Goal: Task Accomplishment & Management: Complete application form

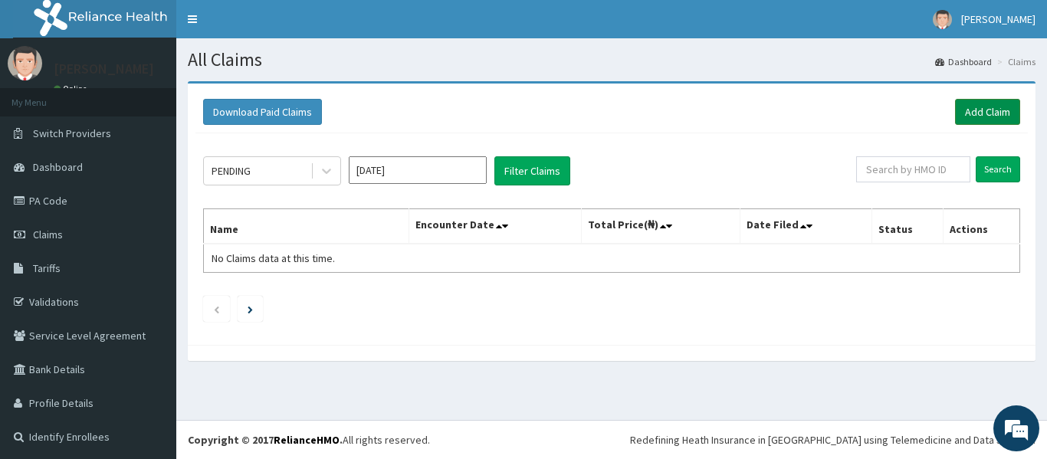
click at [992, 111] on link "Add Claim" at bounding box center [987, 112] width 65 height 26
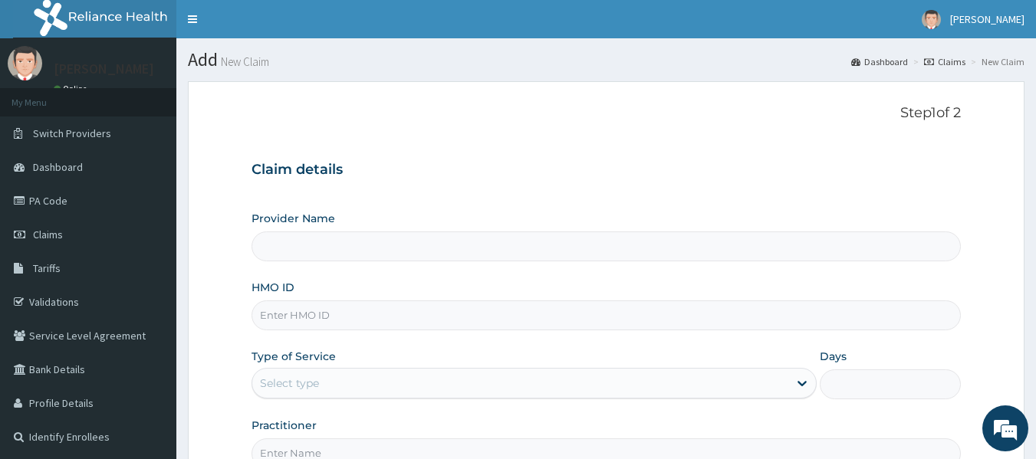
click at [362, 314] on input "HMO ID" at bounding box center [607, 316] width 710 height 30
type input "s"
type input "[GEOGRAPHIC_DATA]"
type input "SFL/10134/D"
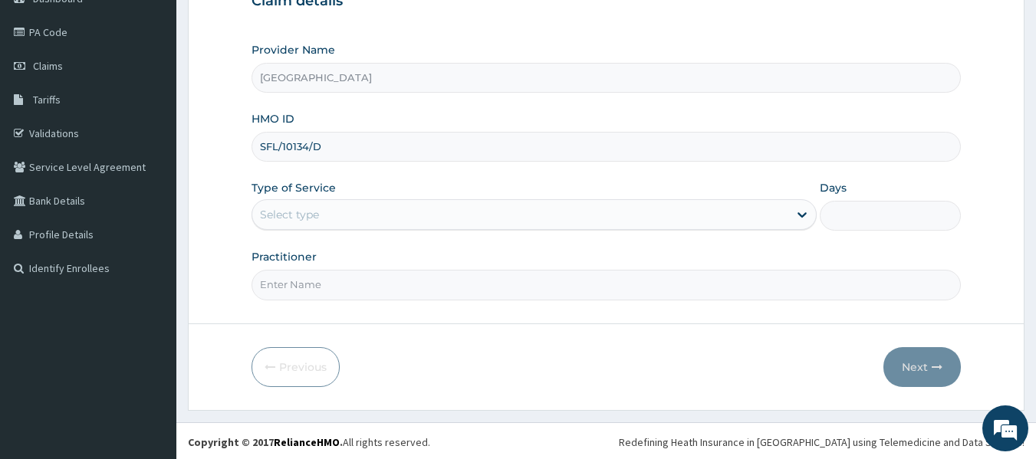
scroll to position [171, 0]
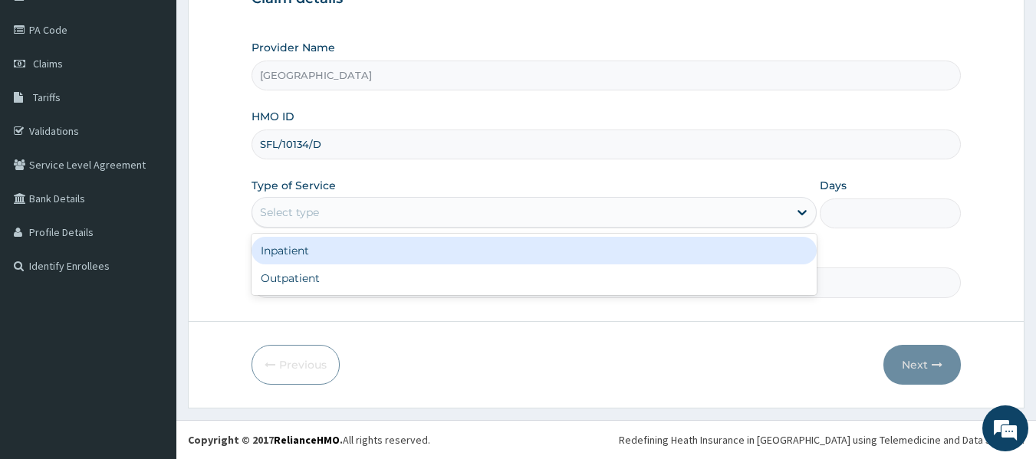
drag, startPoint x: 529, startPoint y: 219, endPoint x: 515, endPoint y: 225, distance: 15.1
click at [529, 219] on div "Select type" at bounding box center [520, 212] width 536 height 25
click at [421, 248] on div "Inpatient" at bounding box center [534, 251] width 565 height 28
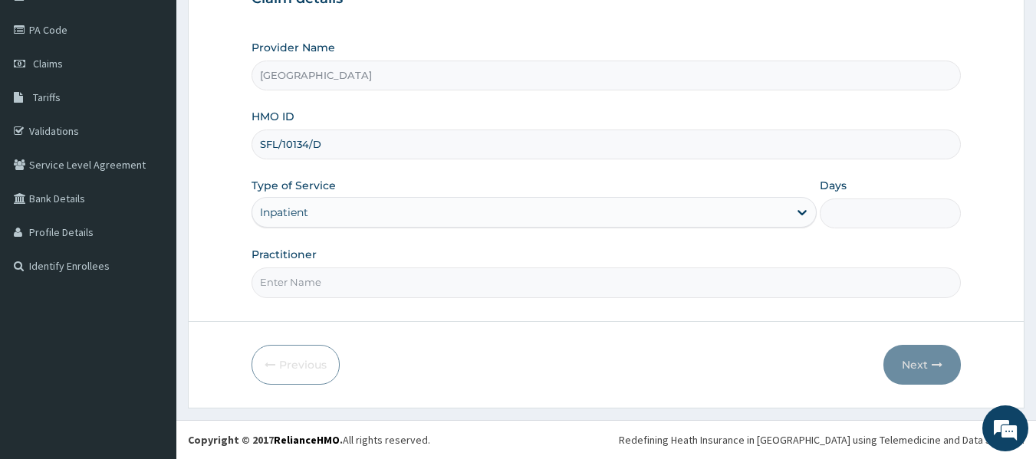
click at [830, 214] on input "Days" at bounding box center [890, 214] width 141 height 30
type input "2"
click at [452, 293] on input "Practitioner" at bounding box center [607, 283] width 710 height 30
type input "DR. WIFA"
click at [916, 363] on button "Next" at bounding box center [921, 365] width 77 height 40
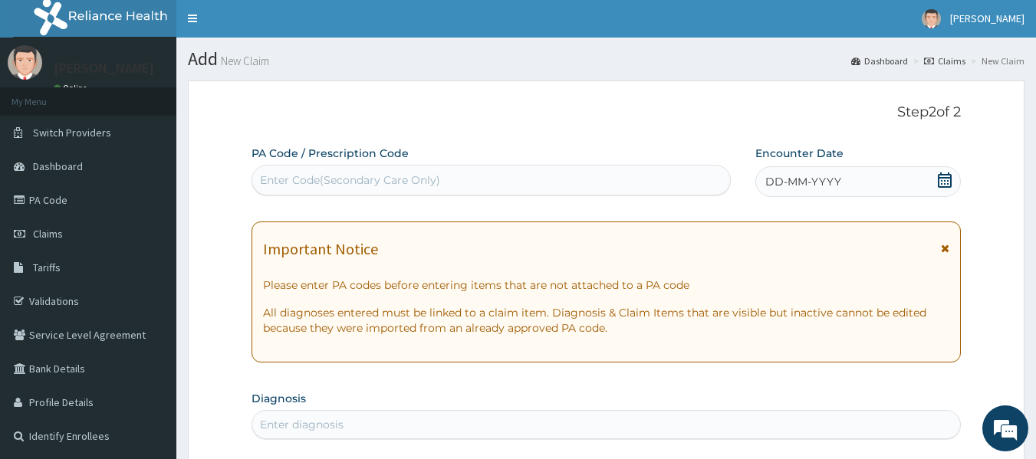
scroll to position [0, 0]
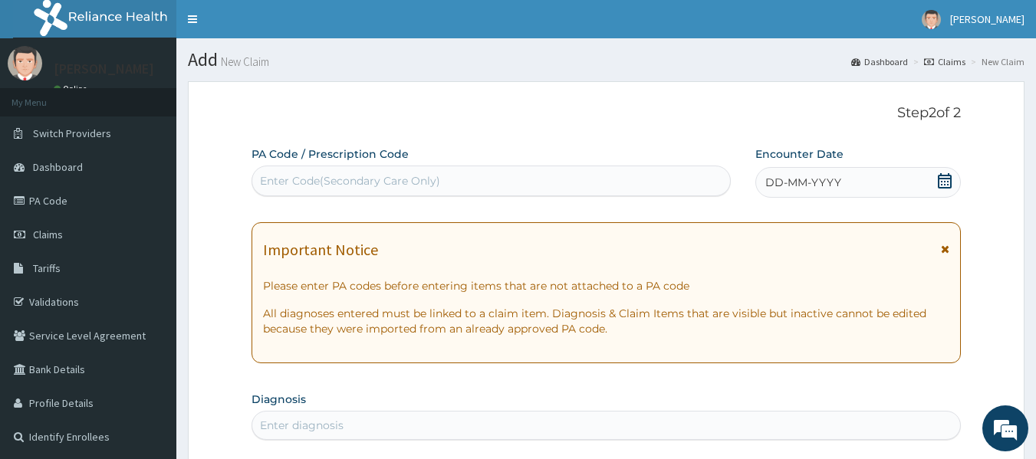
click at [653, 176] on div "Enter Code(Secondary Care Only)" at bounding box center [491, 181] width 479 height 25
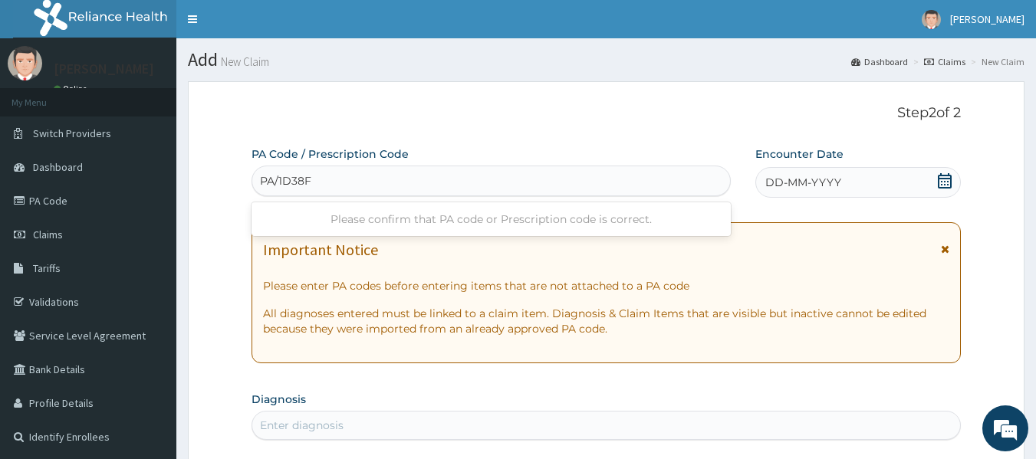
type input "PA/1D38F1"
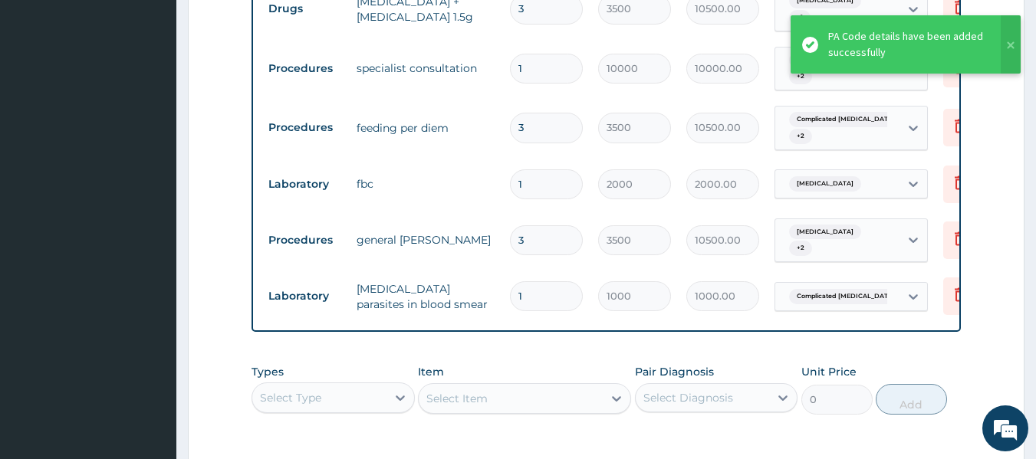
scroll to position [656, 0]
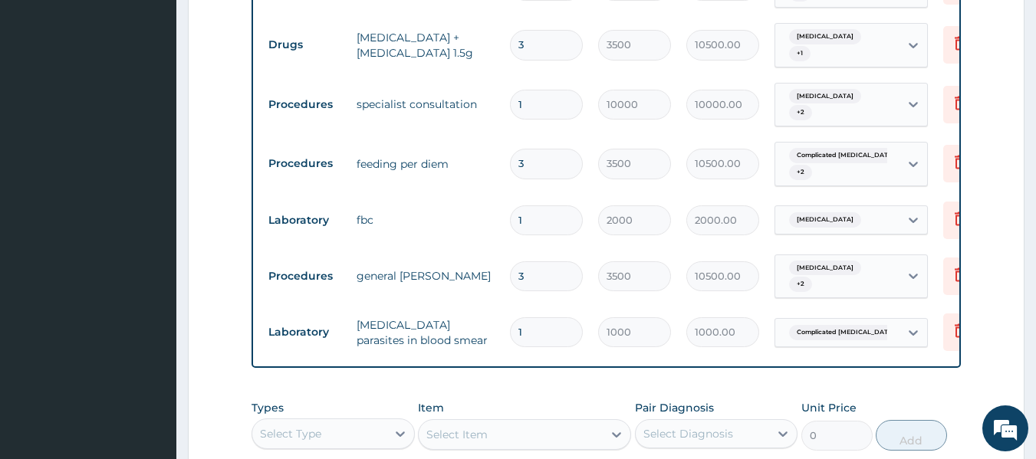
click at [541, 261] on input "3" at bounding box center [546, 276] width 73 height 30
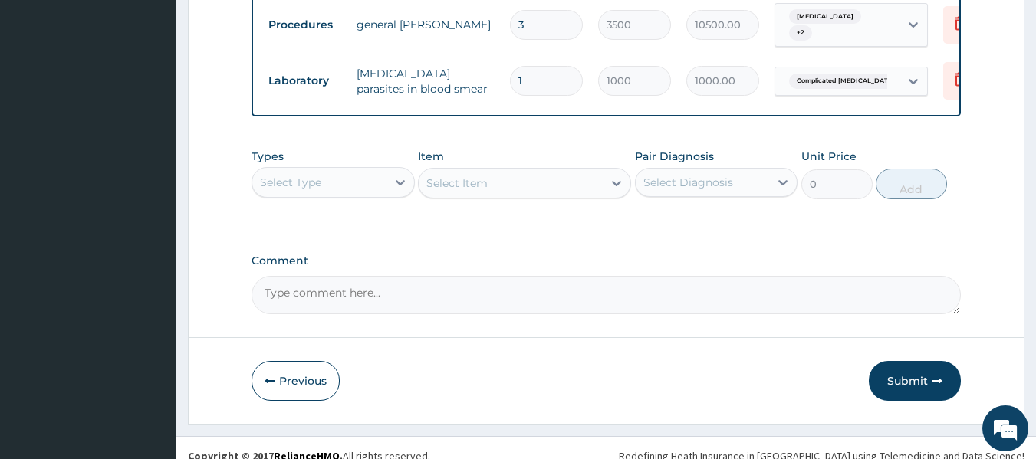
scroll to position [909, 0]
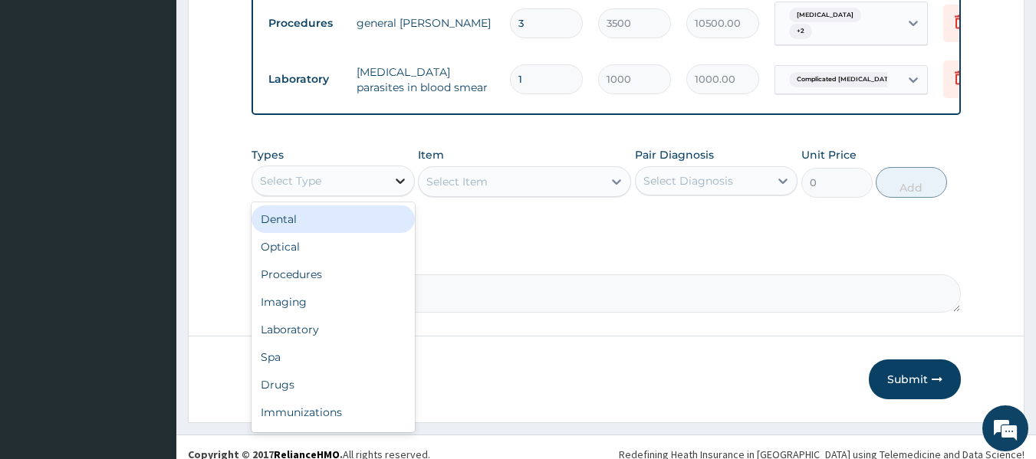
click at [389, 170] on div at bounding box center [400, 181] width 28 height 28
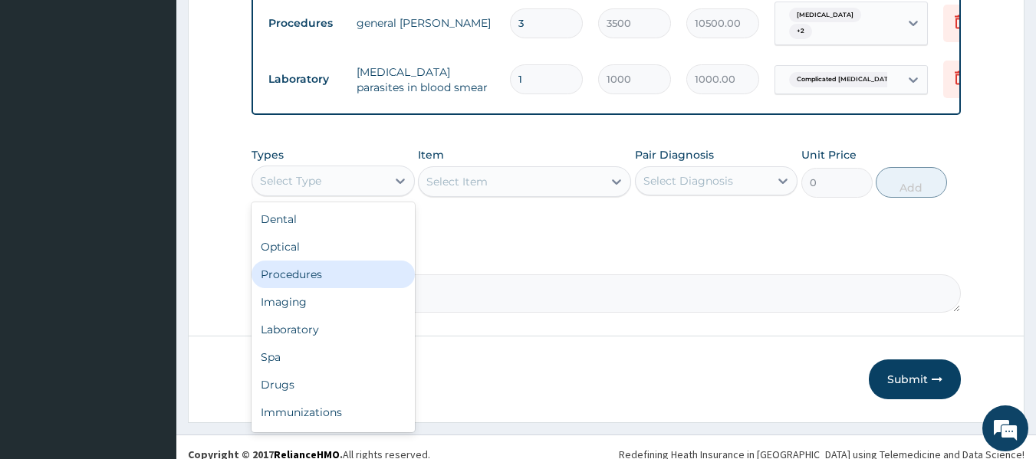
click at [351, 261] on div "Procedures" at bounding box center [333, 275] width 163 height 28
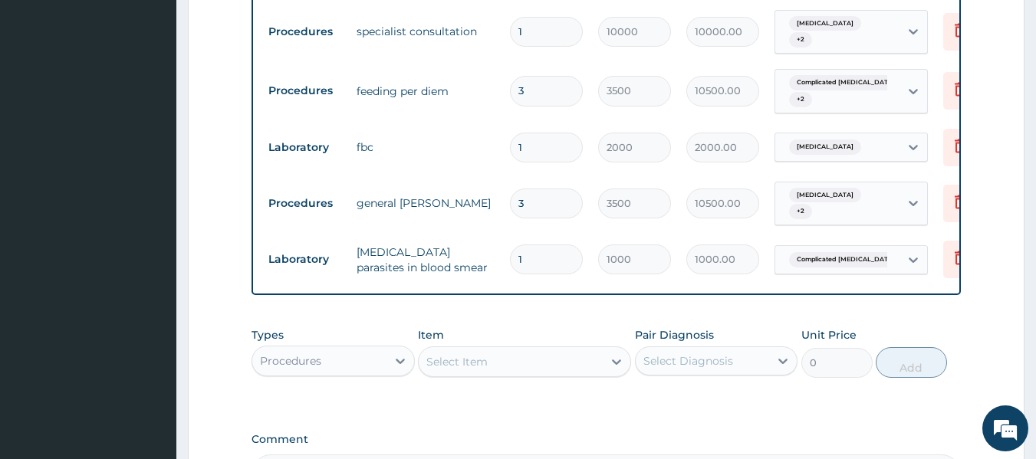
scroll to position [755, 0]
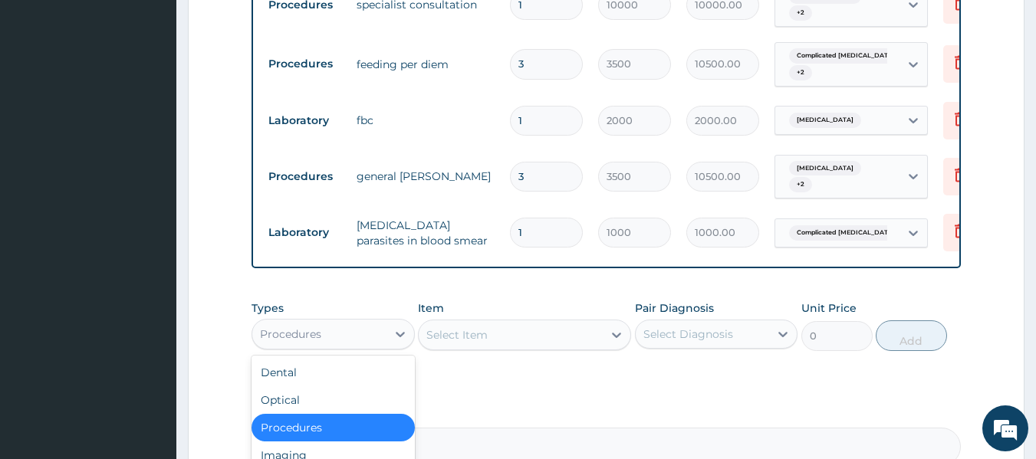
click at [367, 322] on div "Procedures" at bounding box center [319, 334] width 134 height 25
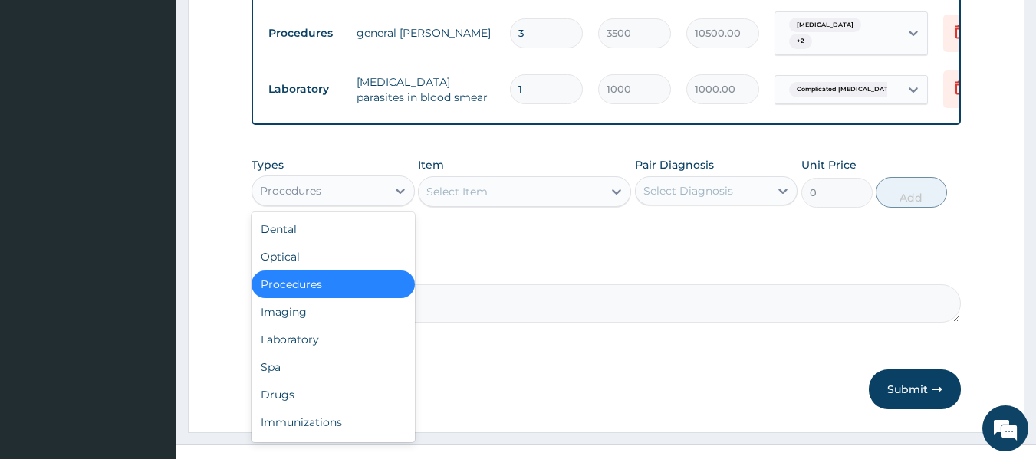
scroll to position [909, 0]
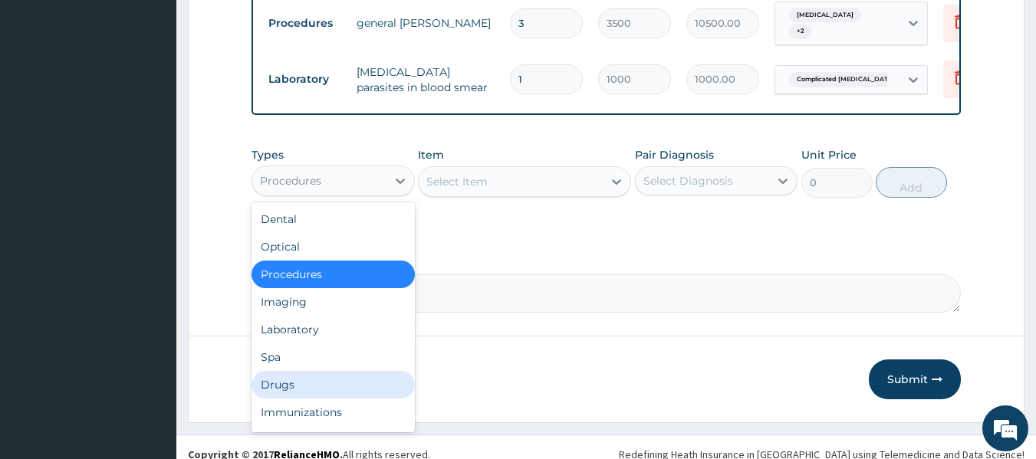
click at [395, 371] on div "Drugs" at bounding box center [333, 385] width 163 height 28
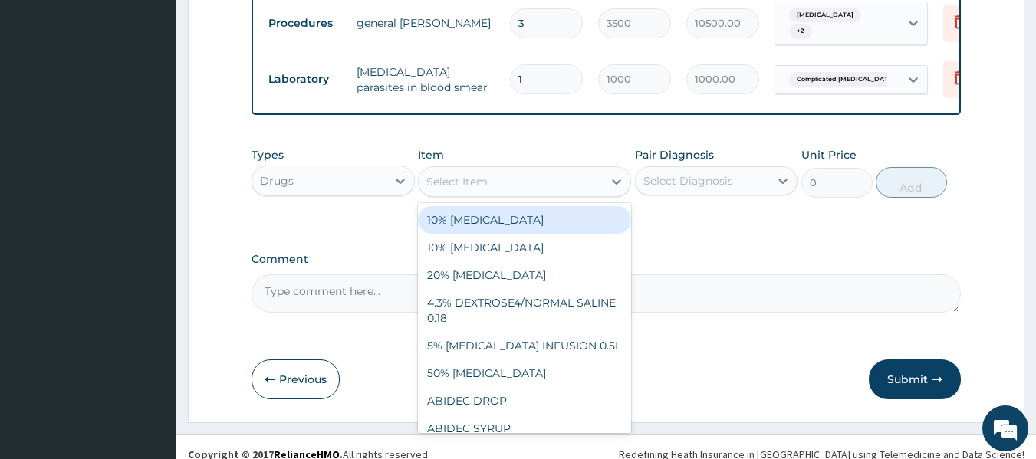
click at [496, 169] on div "Select Item" at bounding box center [511, 181] width 184 height 25
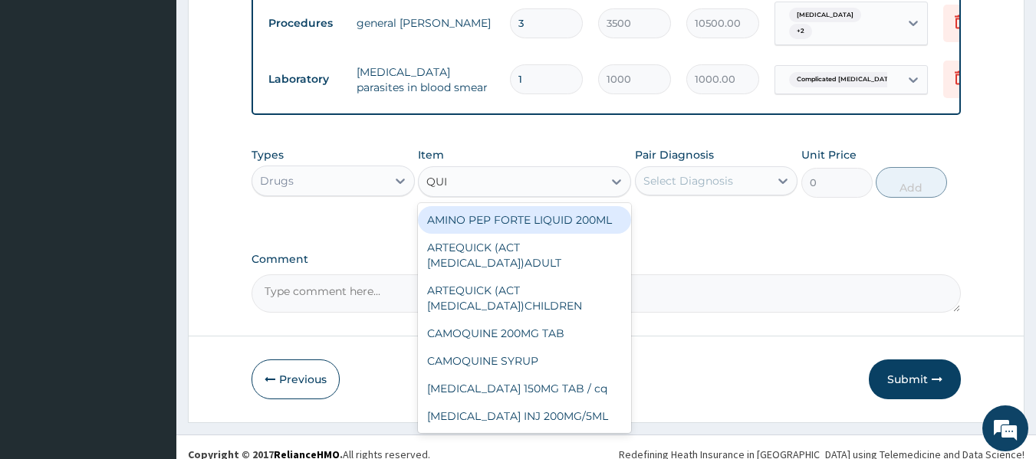
type input "QUIN"
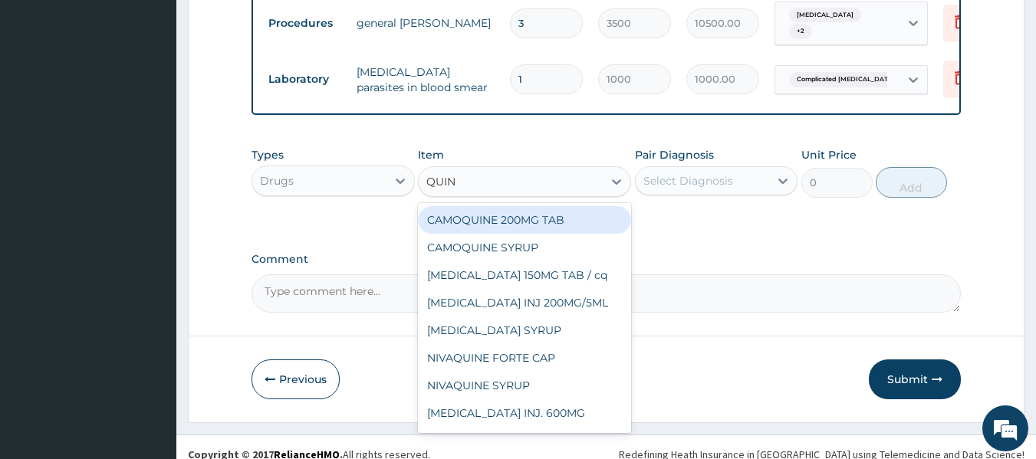
type input "180"
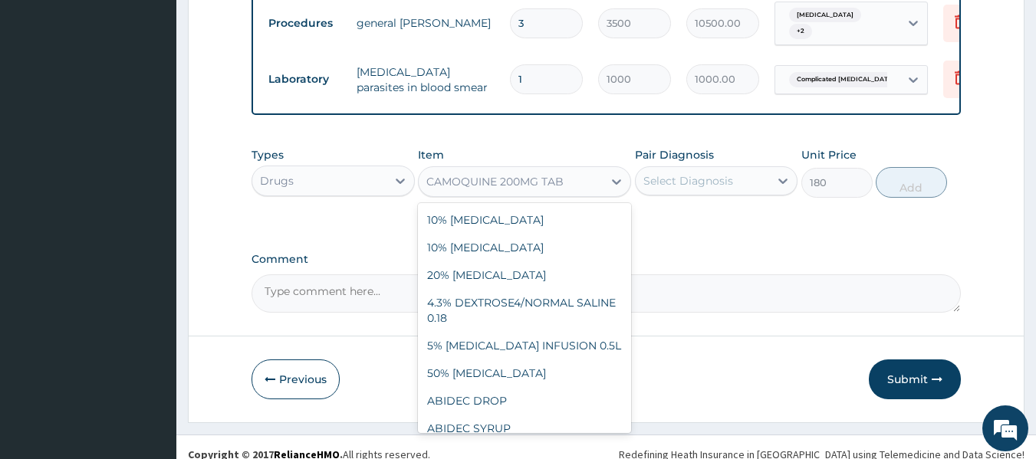
click at [496, 174] on div "CAMOQUINE 200MG TAB" at bounding box center [494, 181] width 137 height 15
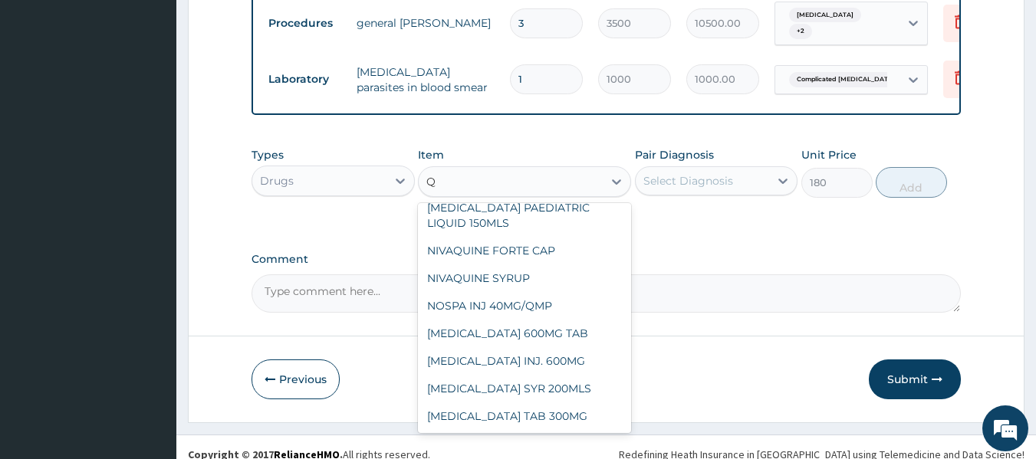
scroll to position [0, 0]
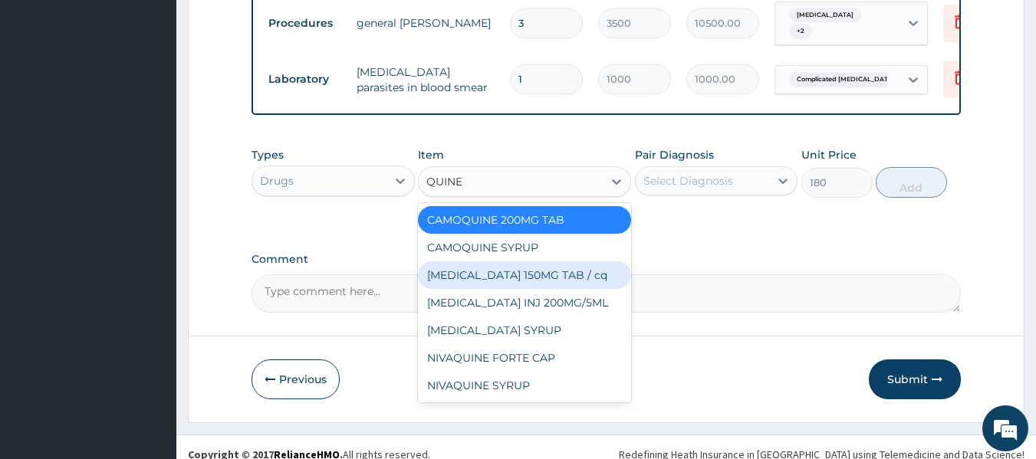
type input "QUIN"
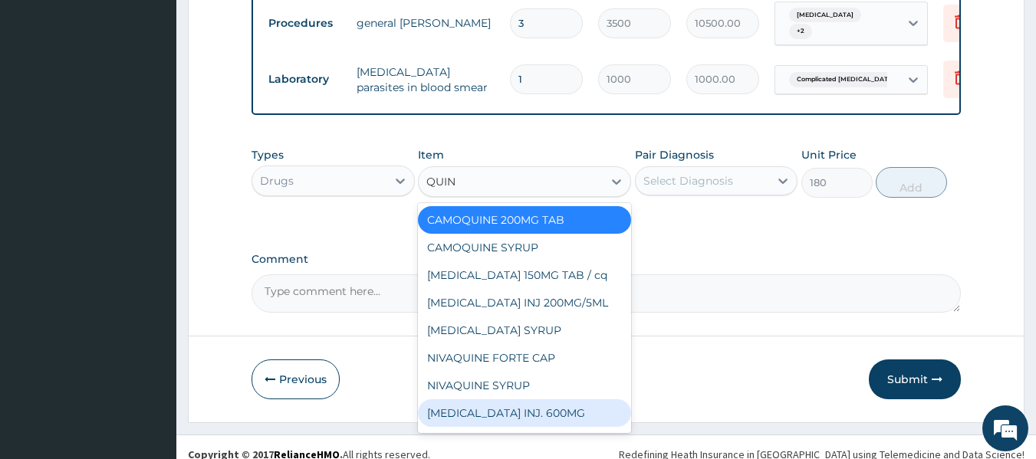
click at [544, 400] on div "QUININE INJ. 600MG" at bounding box center [524, 414] width 213 height 28
type input "800"
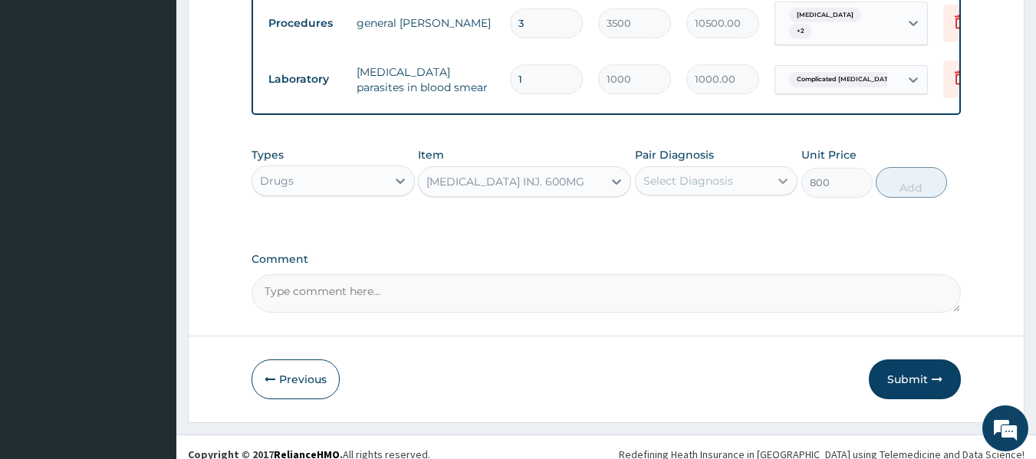
click at [771, 167] on div at bounding box center [783, 181] width 28 height 28
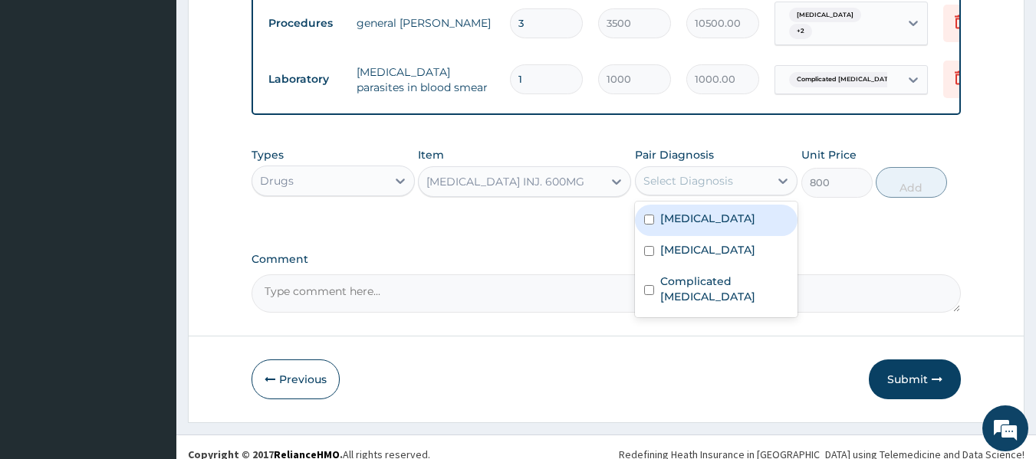
click at [761, 169] on div "Select Diagnosis" at bounding box center [703, 181] width 134 height 25
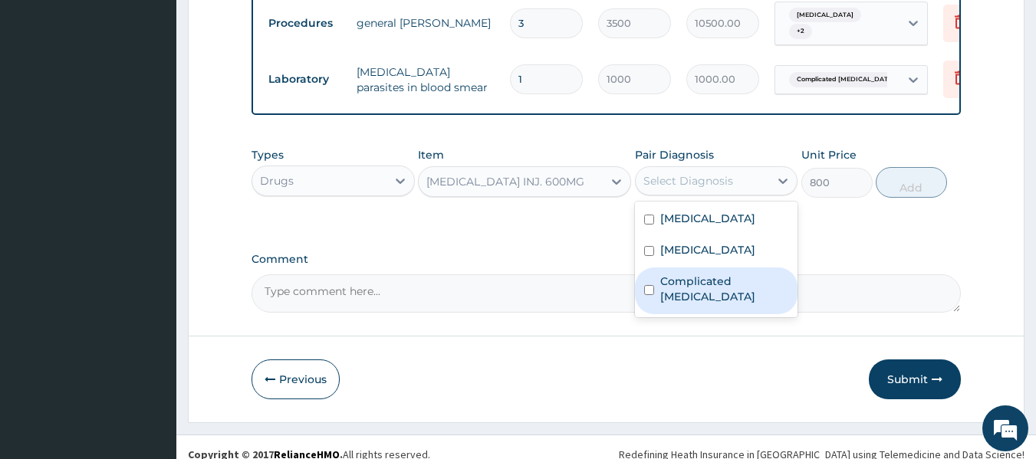
click at [747, 274] on label "Complicated malaria" at bounding box center [724, 289] width 129 height 31
checkbox input "true"
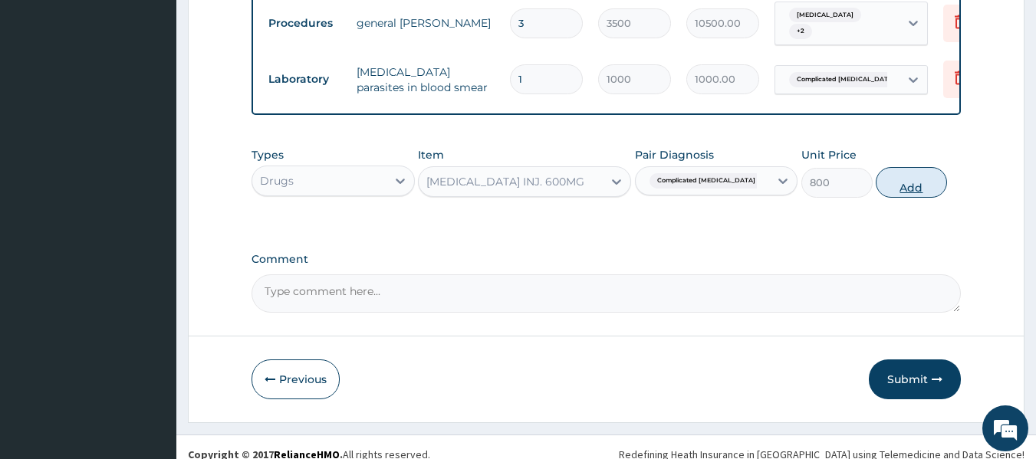
click at [913, 167] on button "Add" at bounding box center [911, 182] width 71 height 31
type input "0"
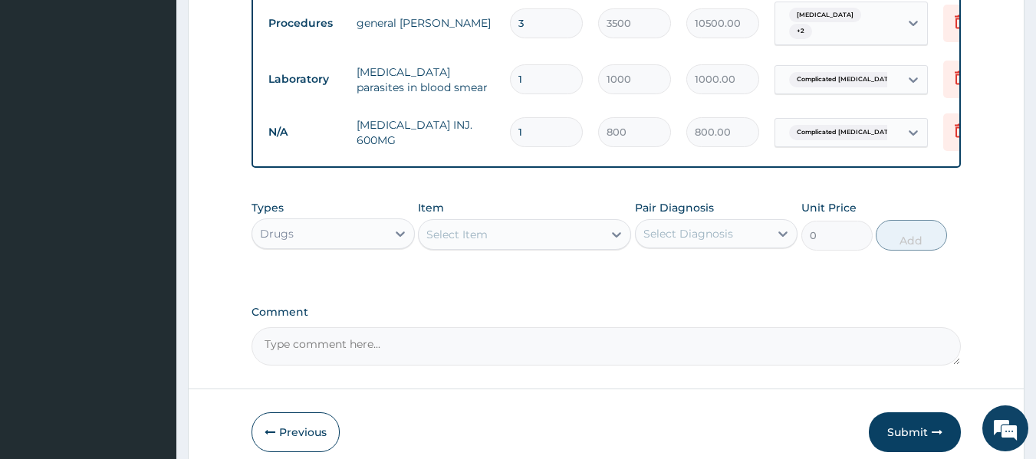
type input "0.00"
type input "3"
type input "2400.00"
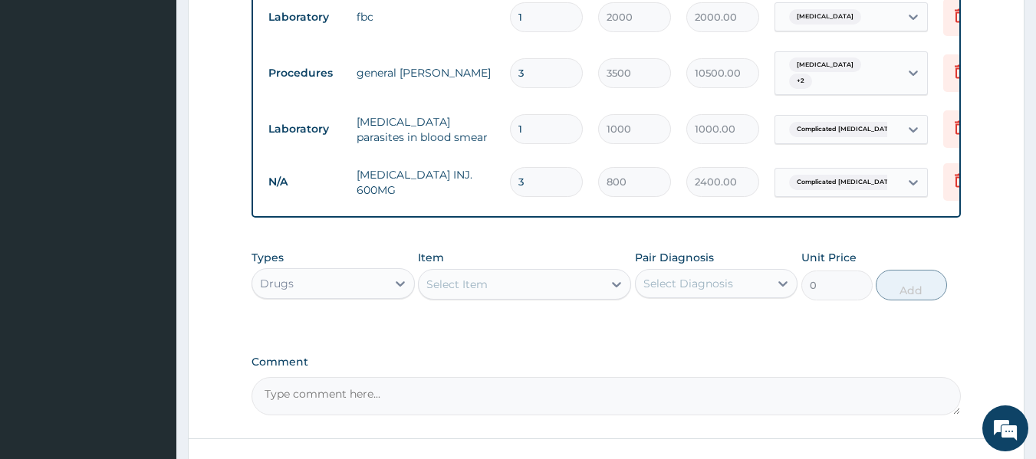
scroll to position [832, 0]
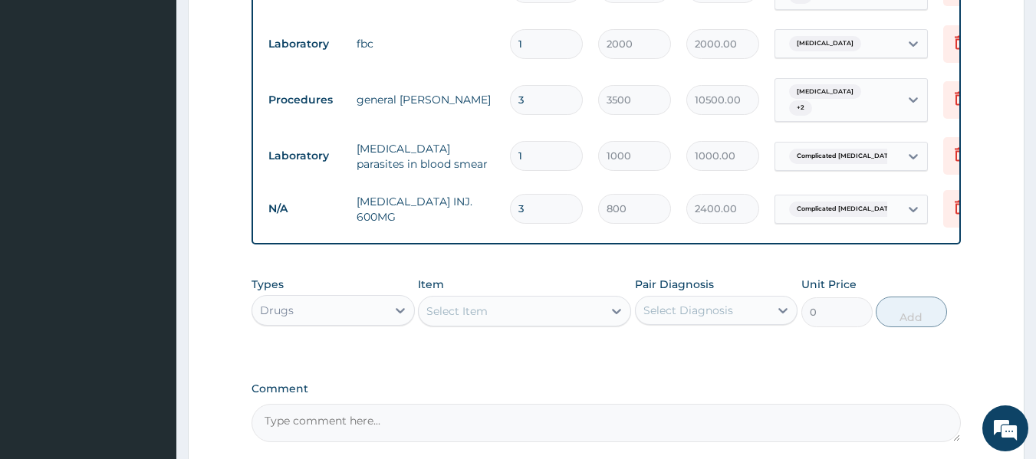
type input "3"
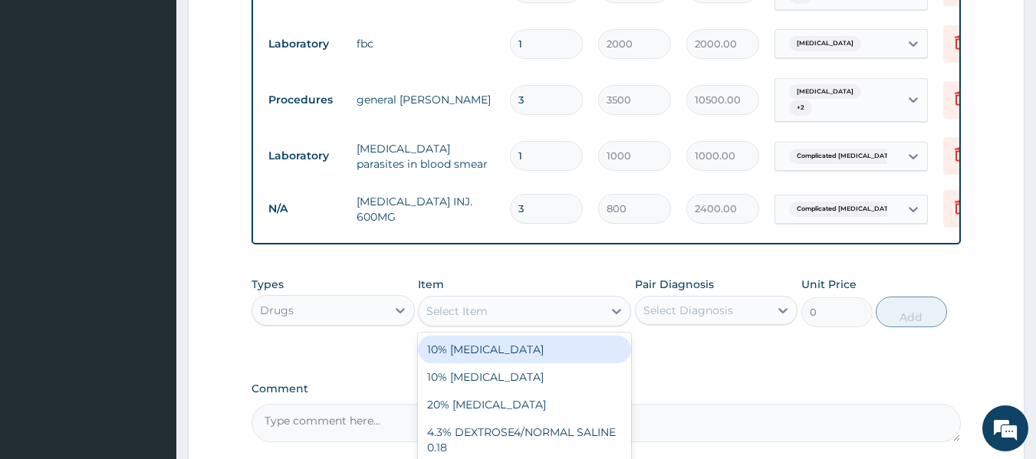
drag, startPoint x: 558, startPoint y: 311, endPoint x: 564, endPoint y: 305, distance: 8.7
click at [559, 310] on div "Select Item" at bounding box center [524, 311] width 213 height 31
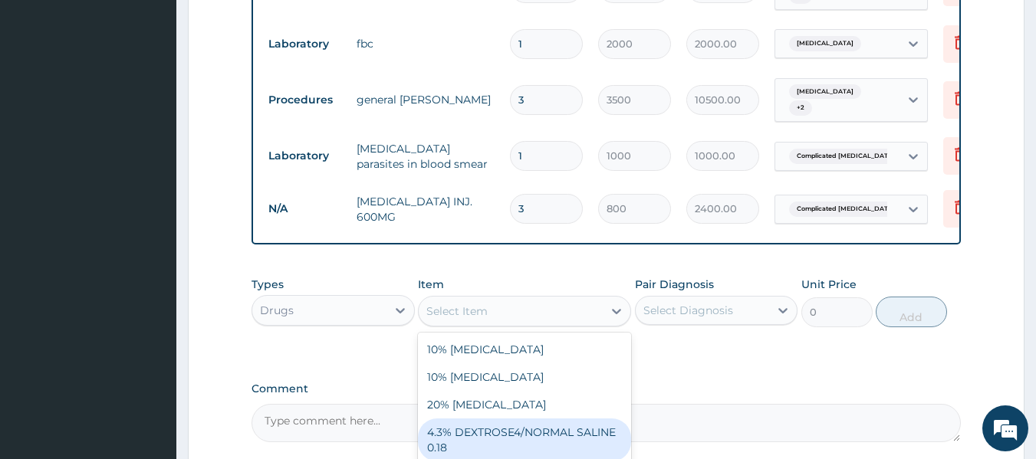
click at [555, 420] on div "4.3% DEXTROSE4/NORMAL SALINE 0.18" at bounding box center [524, 440] width 213 height 43
type input "1000"
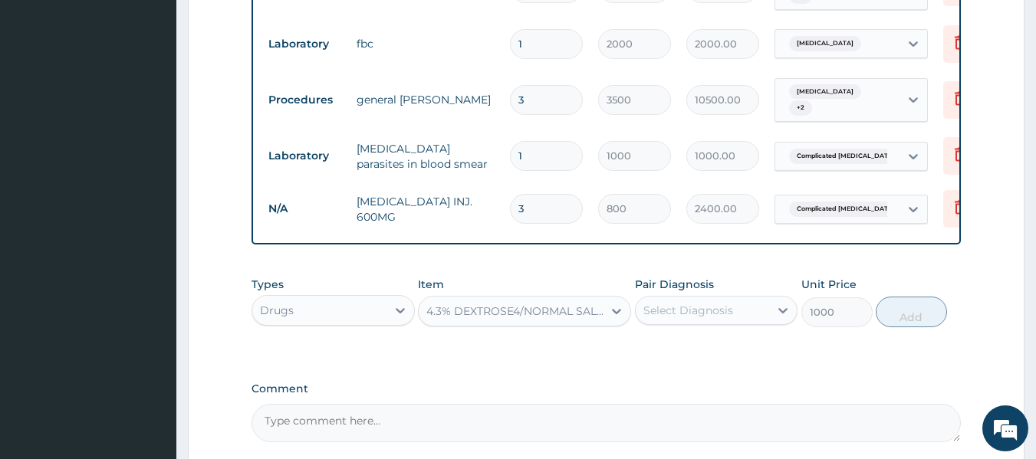
click at [555, 420] on textarea "Comment" at bounding box center [607, 423] width 710 height 38
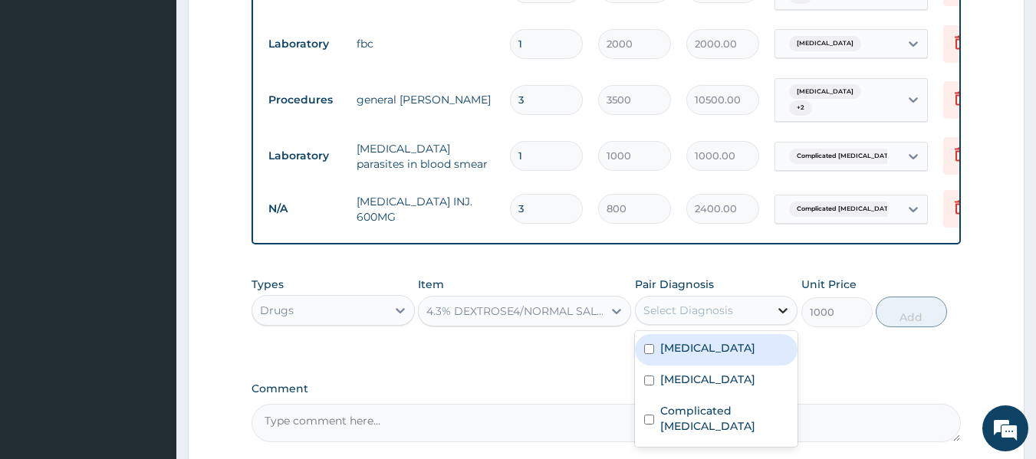
click at [784, 308] on icon at bounding box center [783, 310] width 9 height 5
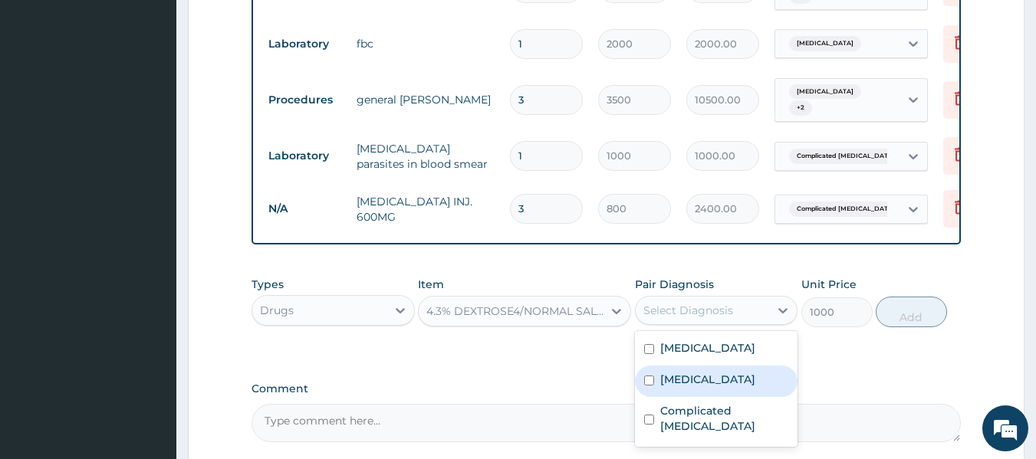
click at [751, 350] on div "Sepsis Gastritis Complicated malaria" at bounding box center [716, 389] width 163 height 116
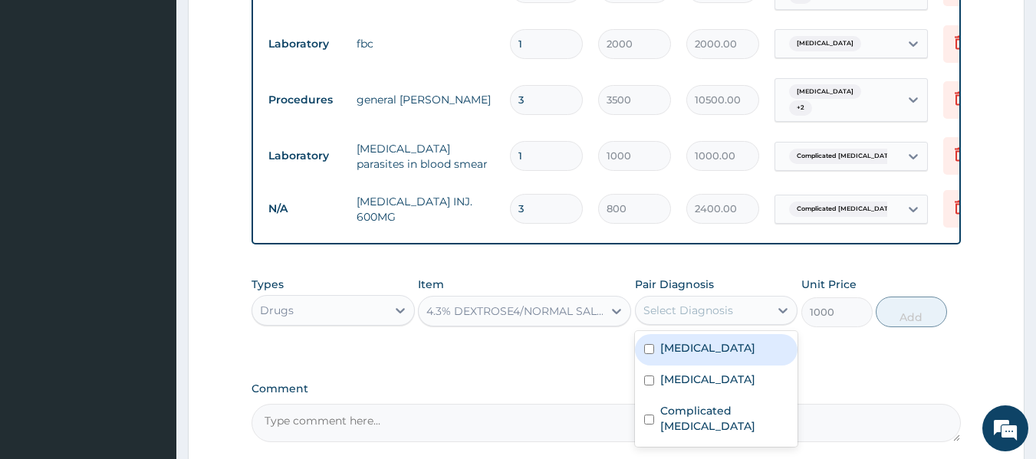
click at [765, 337] on div "Sepsis" at bounding box center [716, 349] width 163 height 31
checkbox input "true"
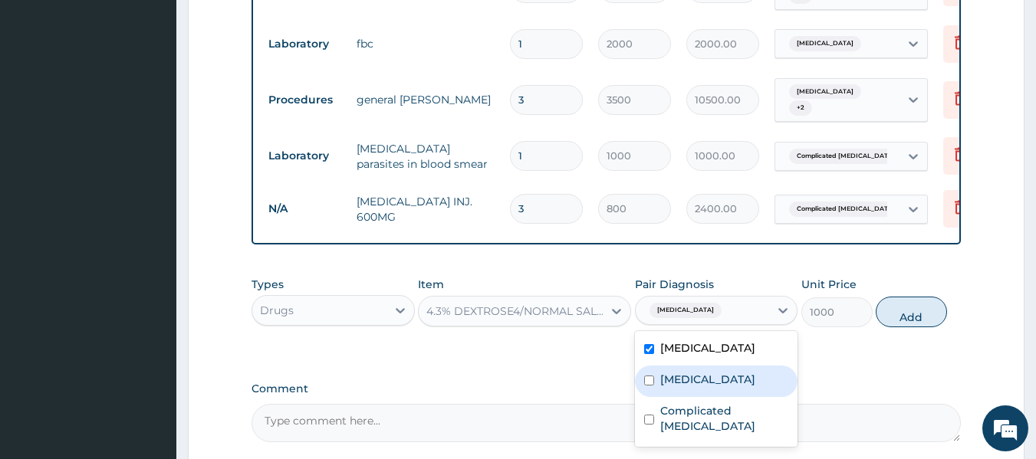
click at [751, 367] on div "Gastritis" at bounding box center [716, 381] width 163 height 31
checkbox input "true"
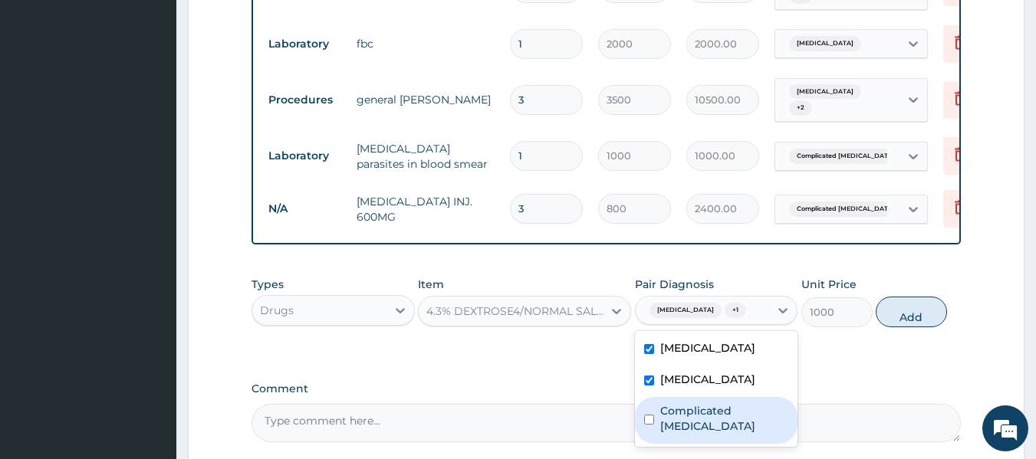
click at [761, 403] on label "Complicated malaria" at bounding box center [724, 418] width 129 height 31
checkbox input "true"
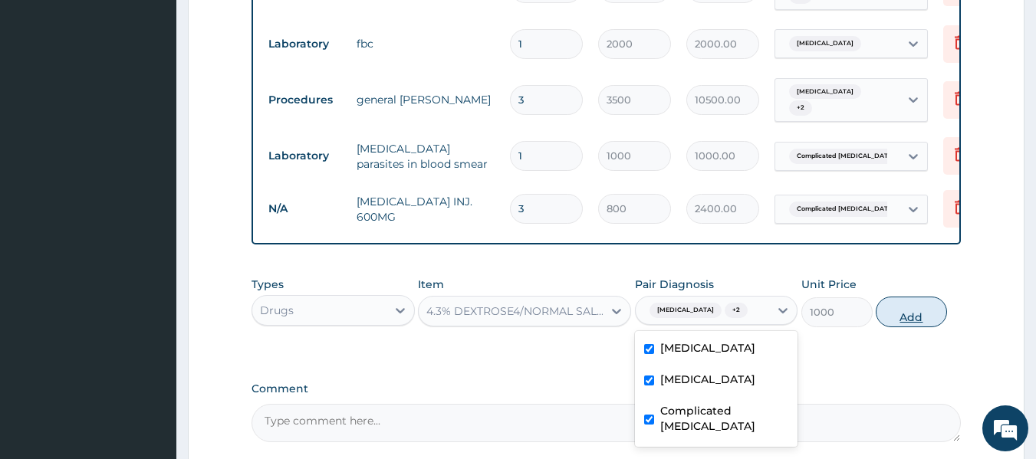
click at [906, 302] on button "Add" at bounding box center [911, 312] width 71 height 31
type input "0"
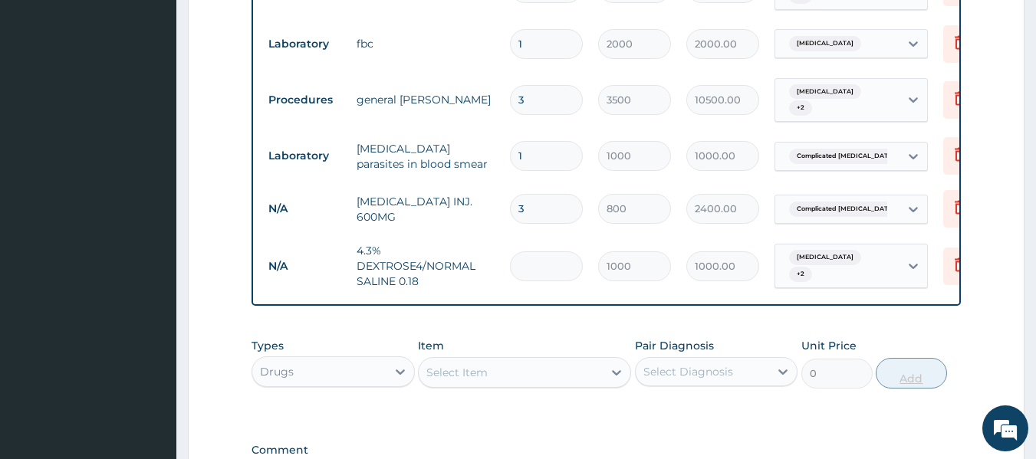
type input "0.00"
type input "3"
type input "3000.00"
type input "3"
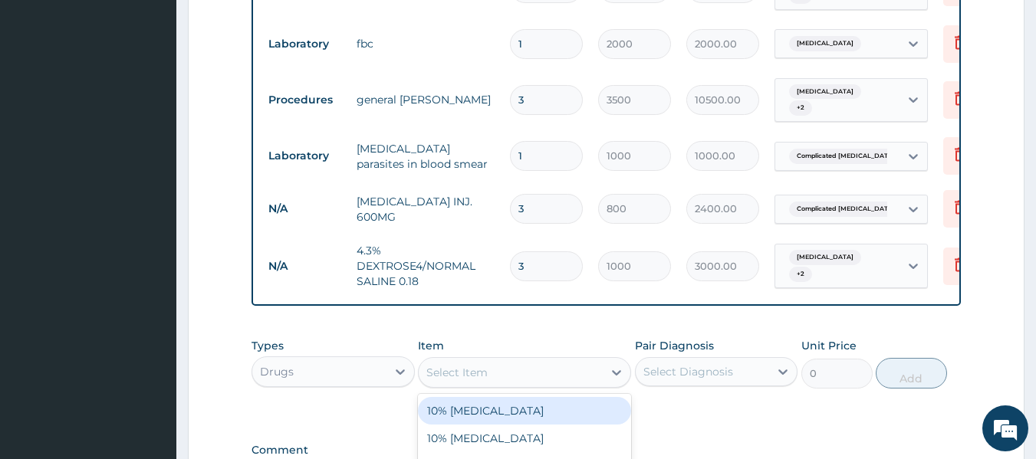
click at [554, 360] on div "Select Item" at bounding box center [511, 372] width 184 height 25
type input "B"
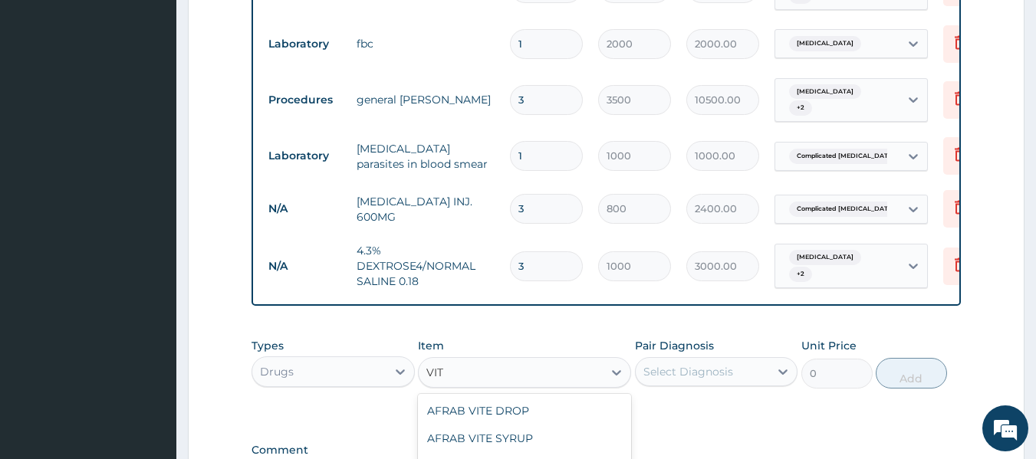
type input "VITA"
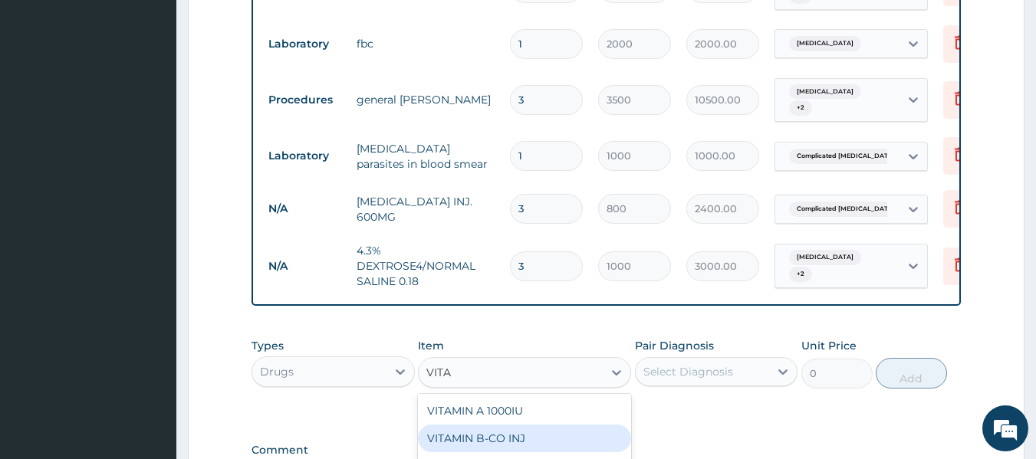
click at [502, 425] on div "VITAMIN B-CO INJ" at bounding box center [524, 439] width 213 height 28
type input "700"
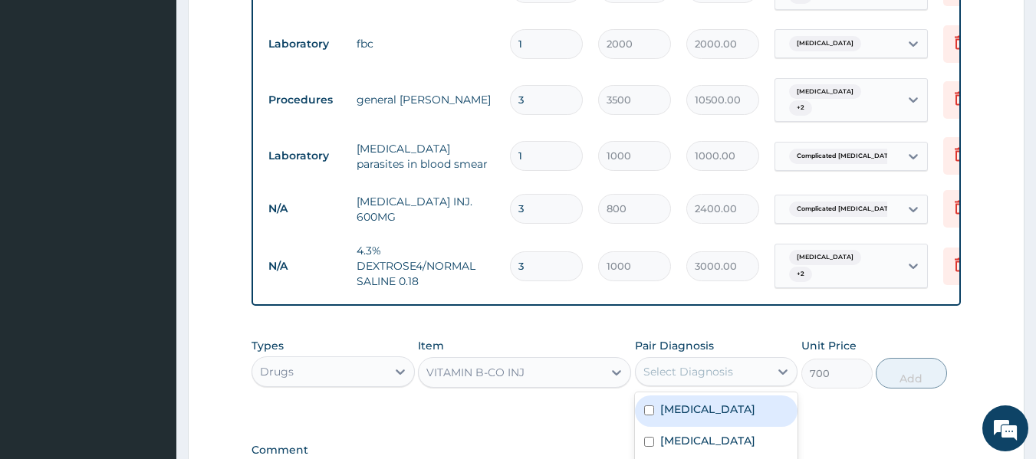
click at [764, 360] on div "Select Diagnosis" at bounding box center [703, 372] width 134 height 25
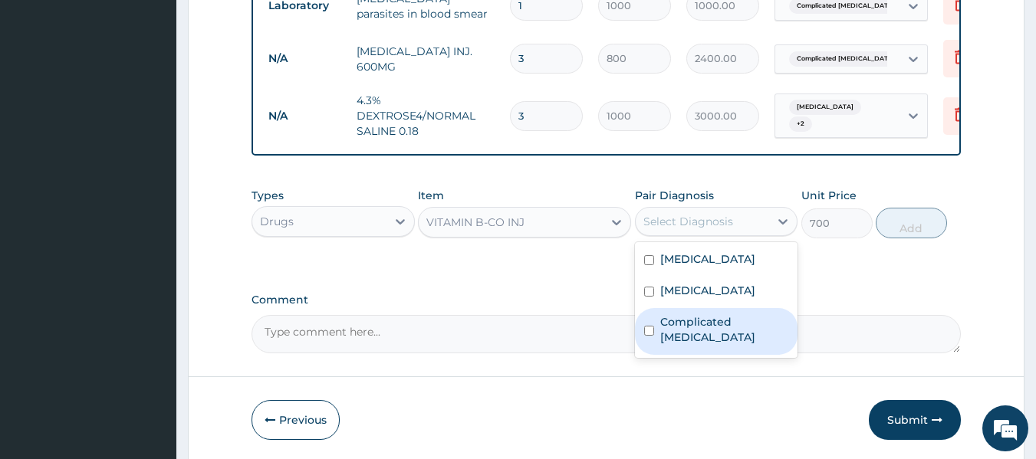
scroll to position [1023, 0]
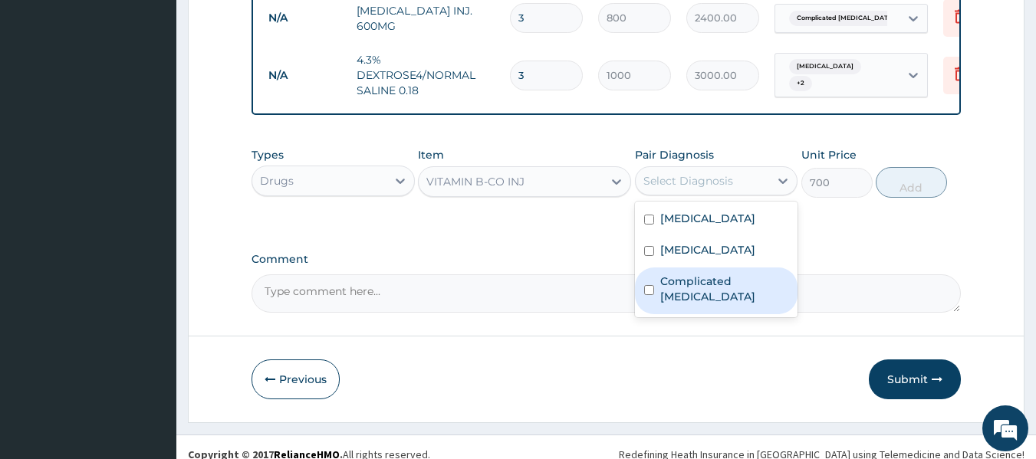
click at [741, 274] on label "Complicated malaria" at bounding box center [724, 289] width 129 height 31
checkbox input "true"
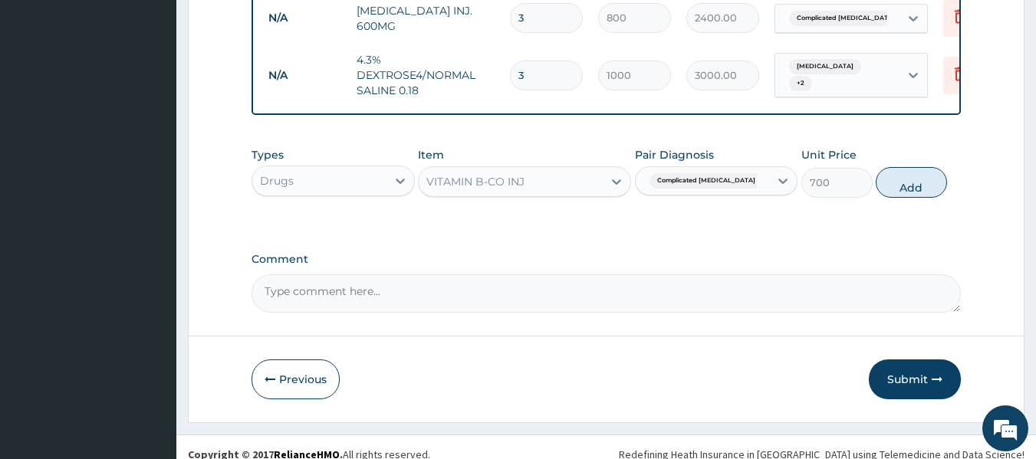
click at [912, 167] on button "Add" at bounding box center [911, 182] width 71 height 31
type input "0"
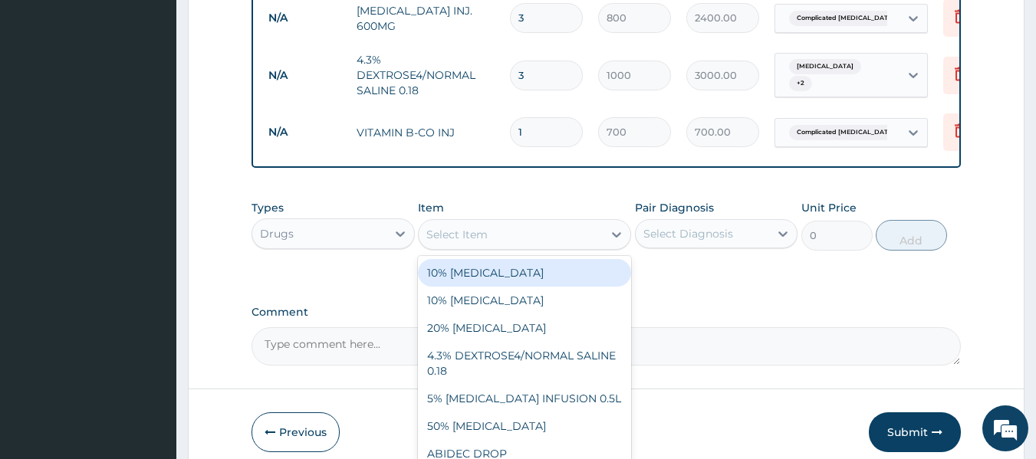
click at [493, 222] on div "Select Item" at bounding box center [511, 234] width 184 height 25
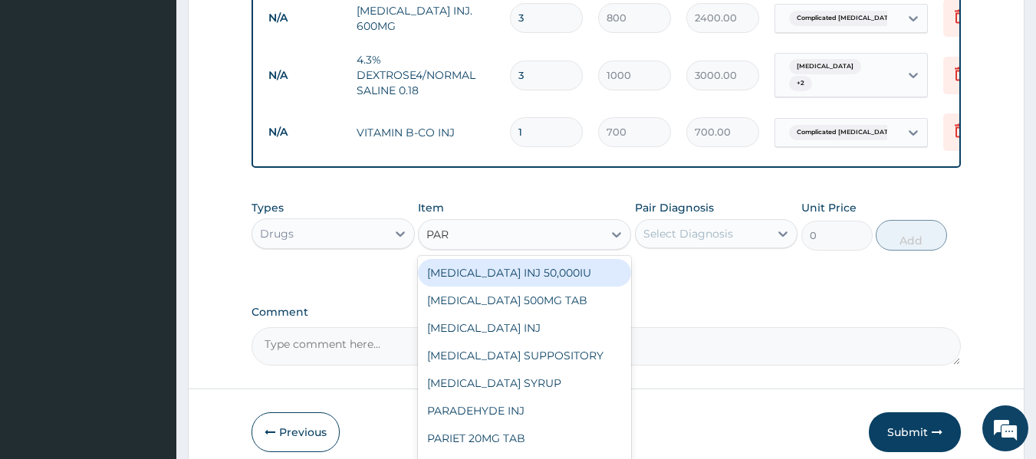
type input "PARA"
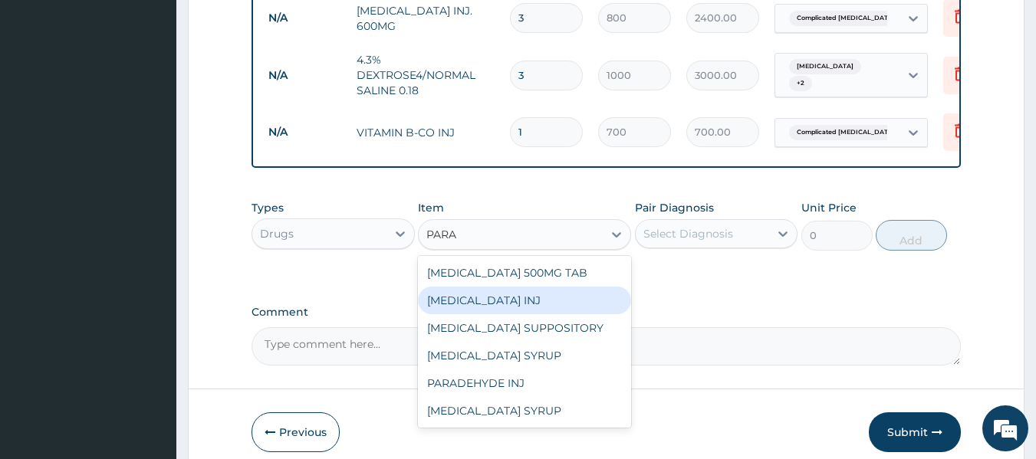
click at [518, 288] on div "PARACETAMOL INJ" at bounding box center [524, 301] width 213 height 28
type input "750"
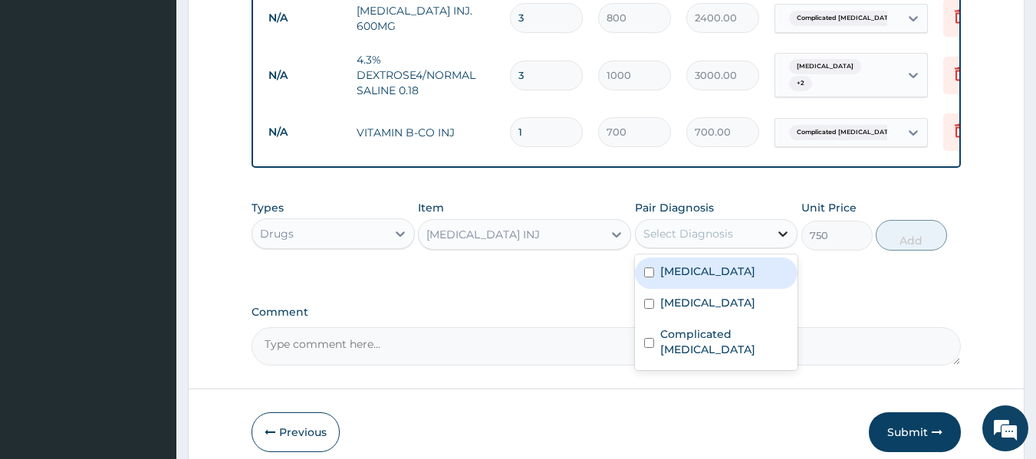
click at [774, 232] on div at bounding box center [783, 234] width 28 height 28
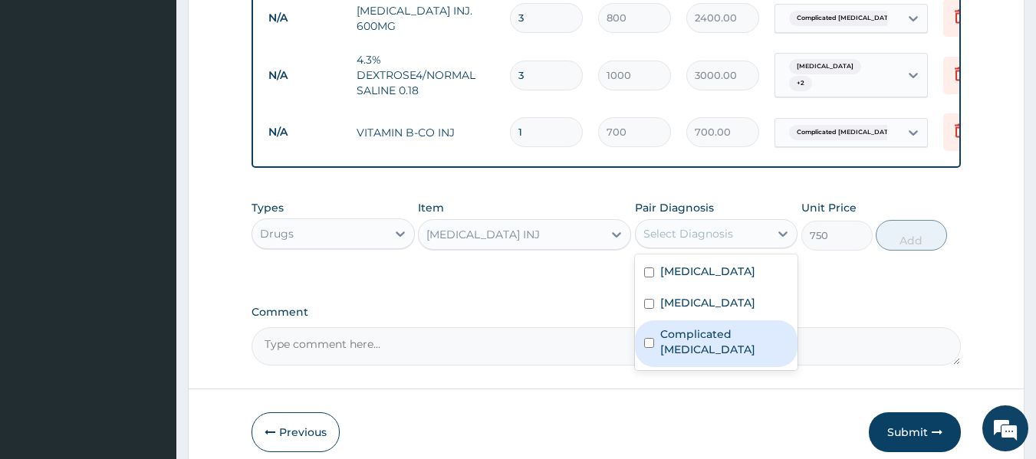
click at [750, 327] on label "Complicated malaria" at bounding box center [724, 342] width 129 height 31
checkbox input "true"
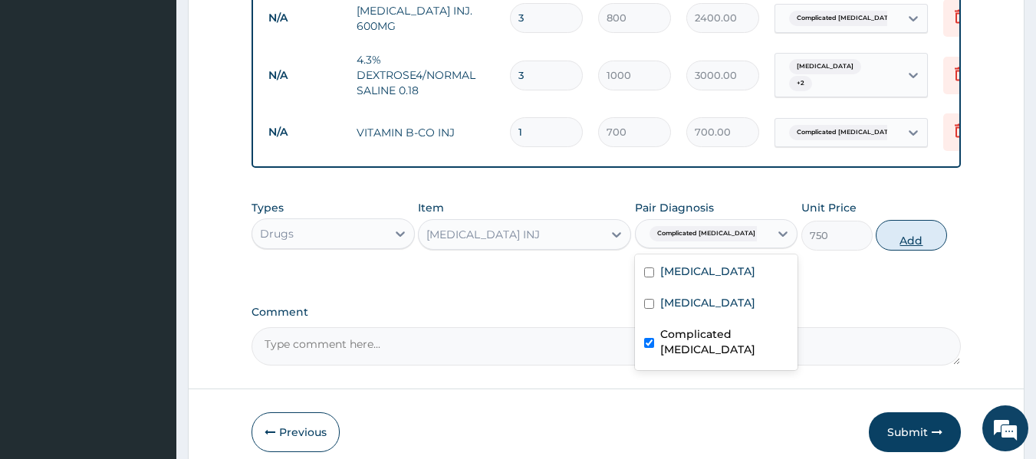
click at [903, 220] on button "Add" at bounding box center [911, 235] width 71 height 31
type input "0"
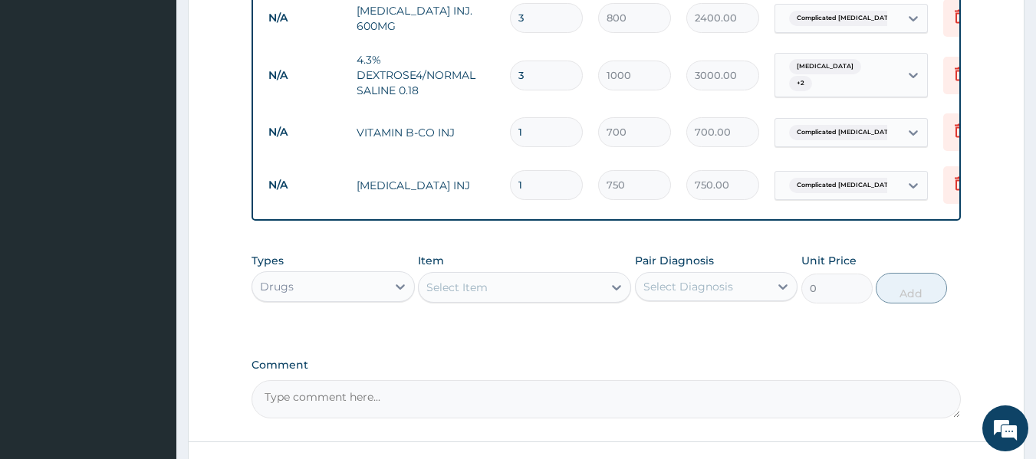
type input "0.00"
type input "5"
type input "3750.00"
type input "5"
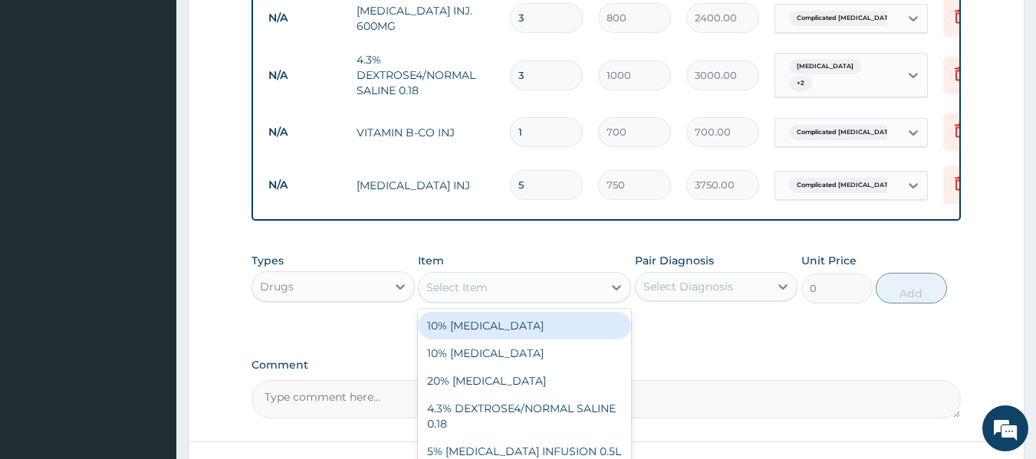
click at [466, 280] on div "Select Item" at bounding box center [456, 287] width 61 height 15
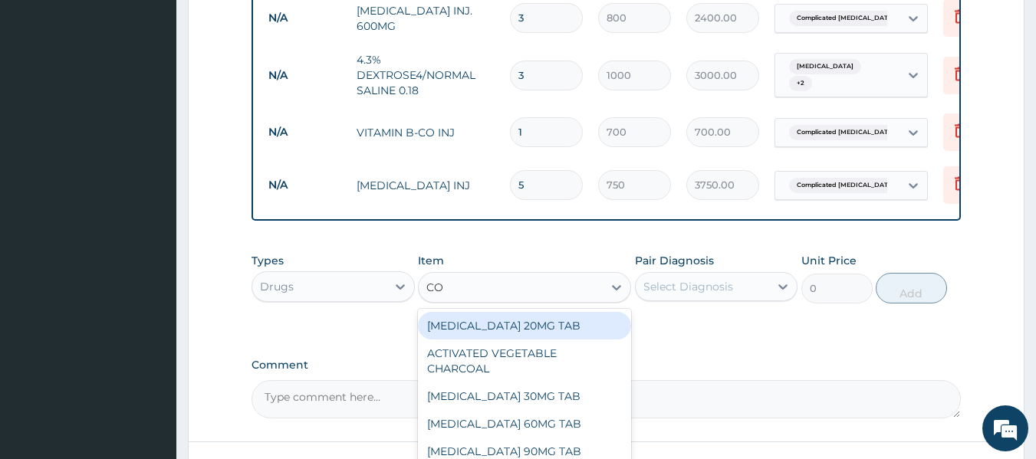
type input "COA"
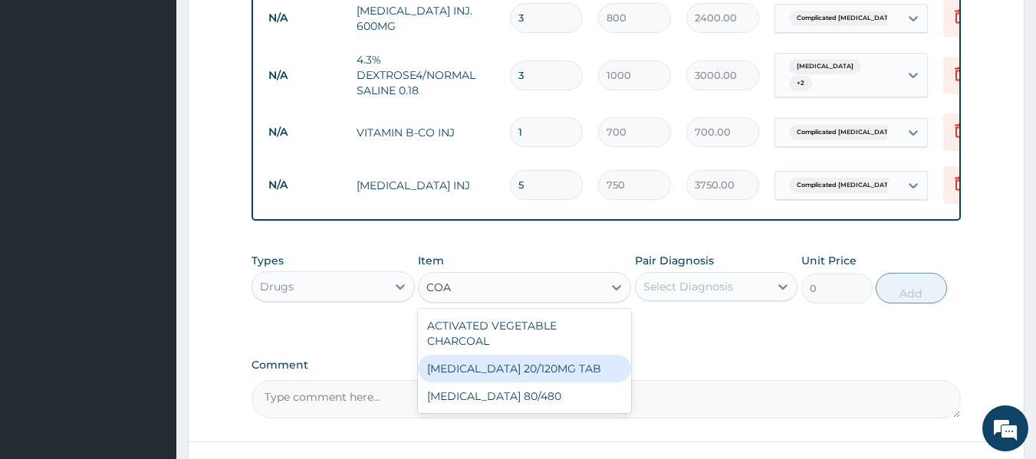
click at [561, 355] on div "COARTEM 20/120MG TAB" at bounding box center [524, 369] width 213 height 28
type input "78"
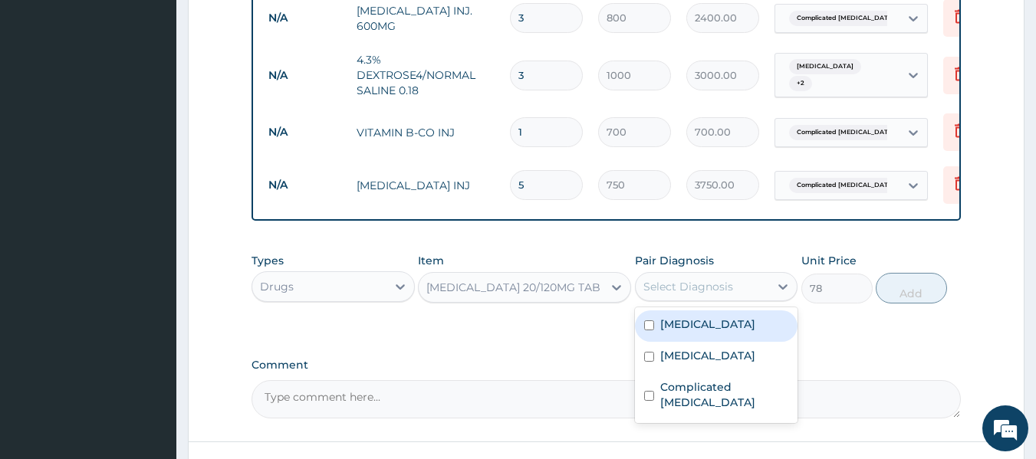
click at [769, 279] on div "Select Diagnosis" at bounding box center [703, 287] width 134 height 25
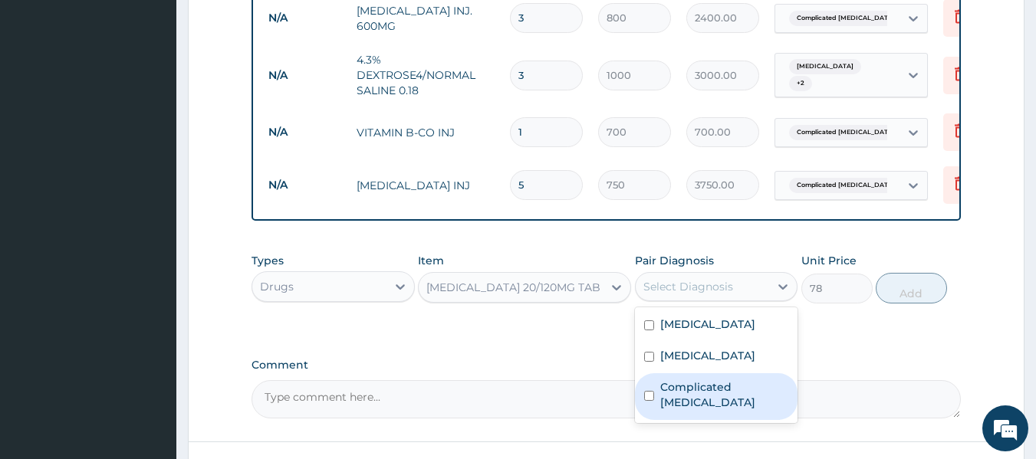
click at [745, 380] on label "Complicated malaria" at bounding box center [724, 395] width 129 height 31
checkbox input "true"
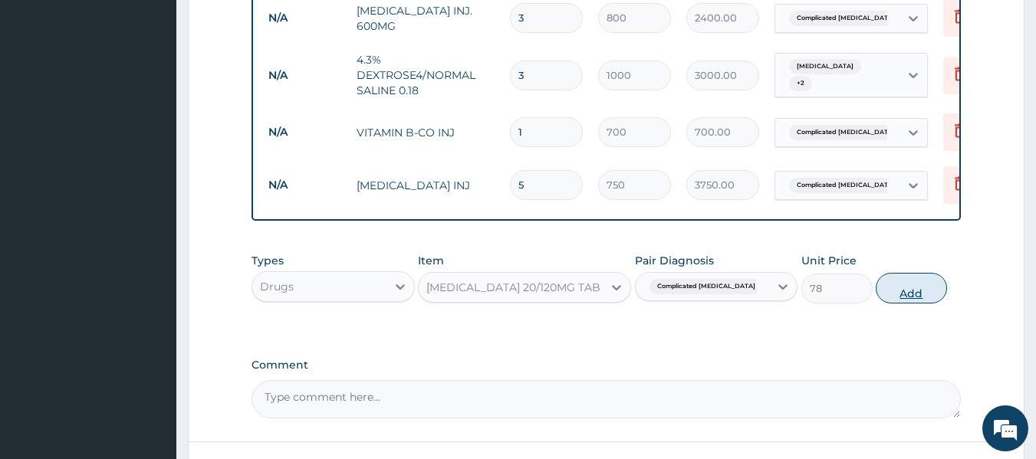
click at [925, 273] on button "Add" at bounding box center [911, 288] width 71 height 31
type input "0"
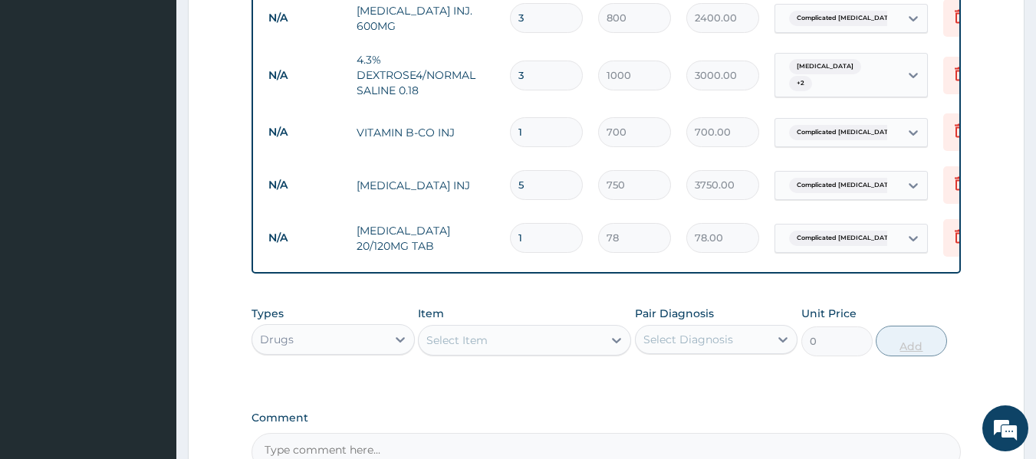
type input "12"
type input "936.00"
type input "12"
click at [512, 332] on div "Select Item" at bounding box center [511, 340] width 184 height 25
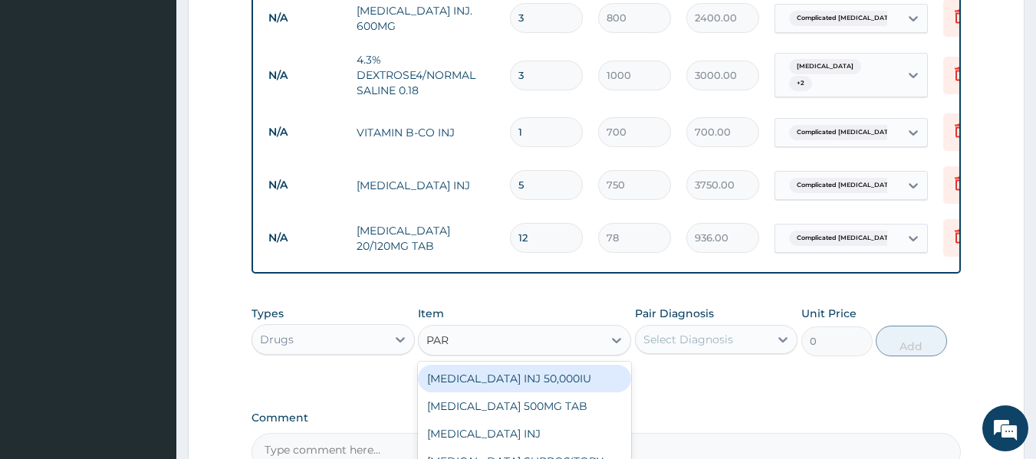
type input "PARA"
click at [567, 371] on div "PARACETAMOL 500MG TAB" at bounding box center [524, 379] width 213 height 28
type input "15"
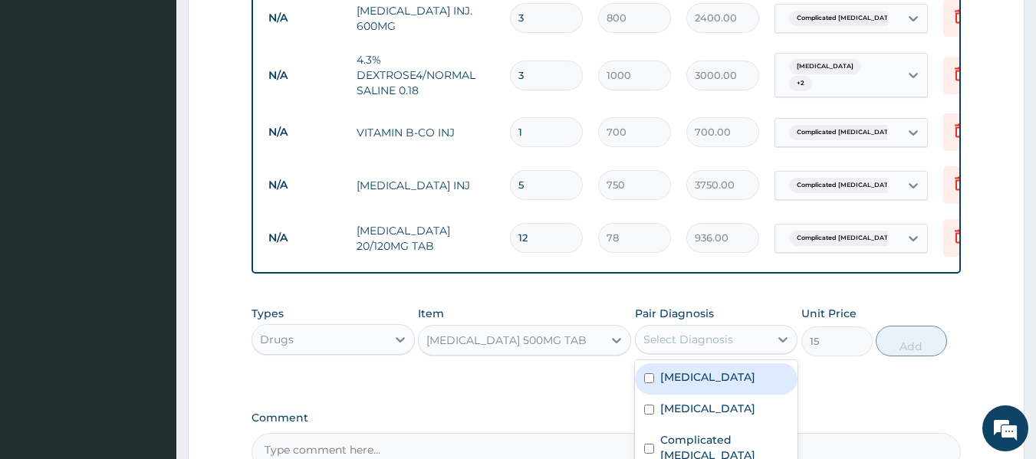
click at [764, 327] on div "Select Diagnosis" at bounding box center [703, 339] width 134 height 25
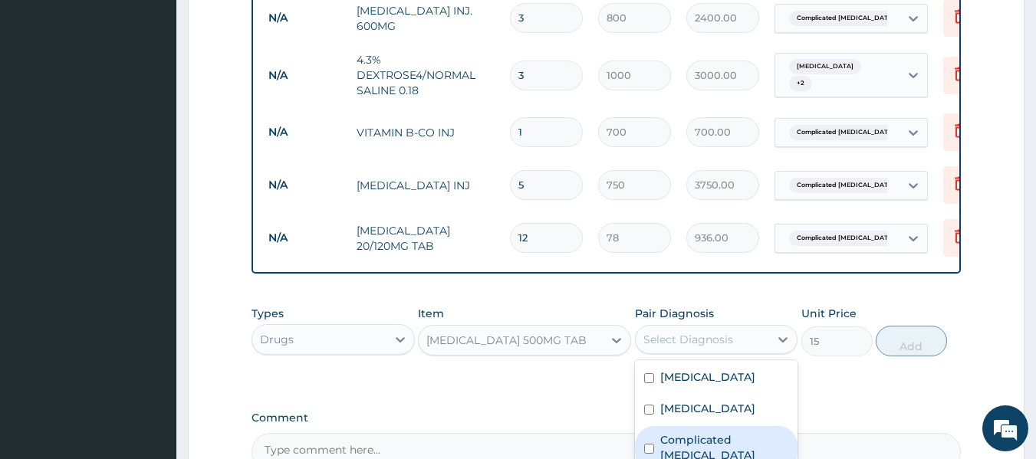
click at [750, 436] on div "Complicated malaria" at bounding box center [716, 449] width 163 height 47
checkbox input "true"
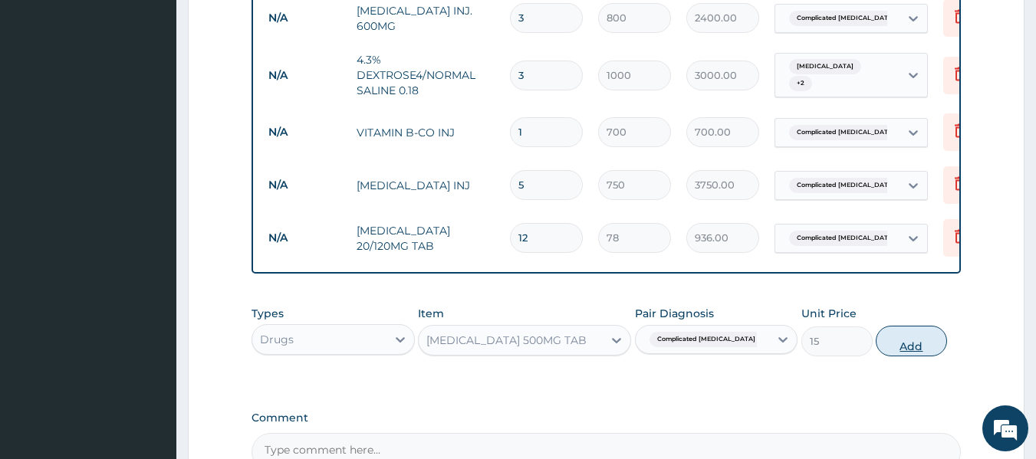
click at [922, 326] on button "Add" at bounding box center [911, 341] width 71 height 31
type input "0"
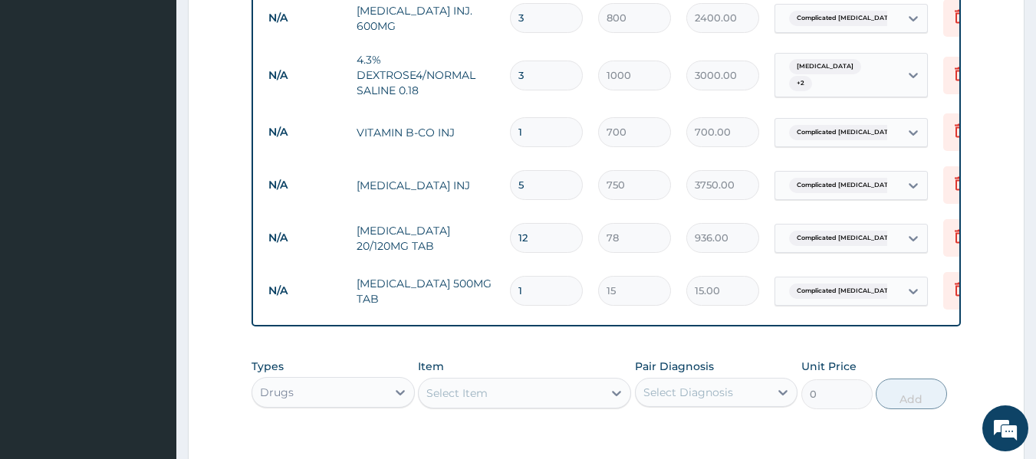
type input "0.00"
type input "9"
type input "135.00"
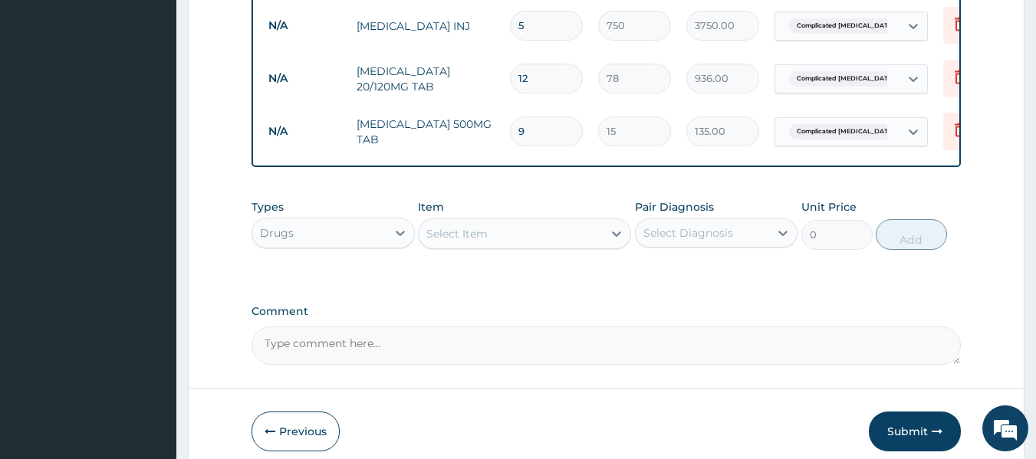
scroll to position [1235, 0]
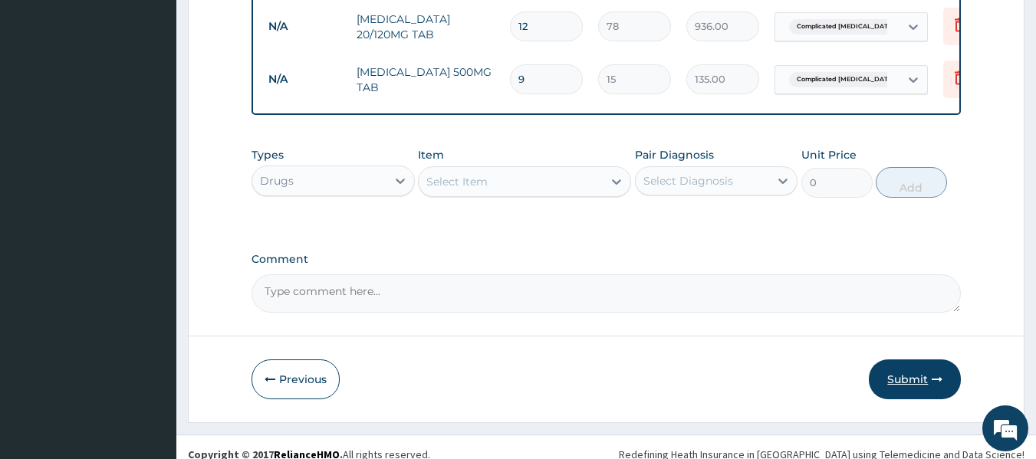
type input "9"
click at [912, 366] on button "Submit" at bounding box center [915, 380] width 92 height 40
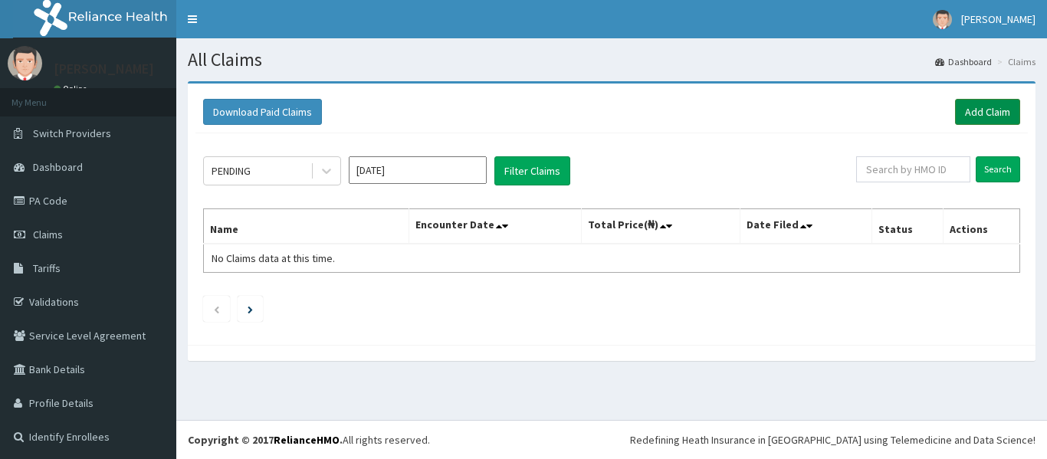
click at [985, 106] on link "Add Claim" at bounding box center [987, 112] width 65 height 26
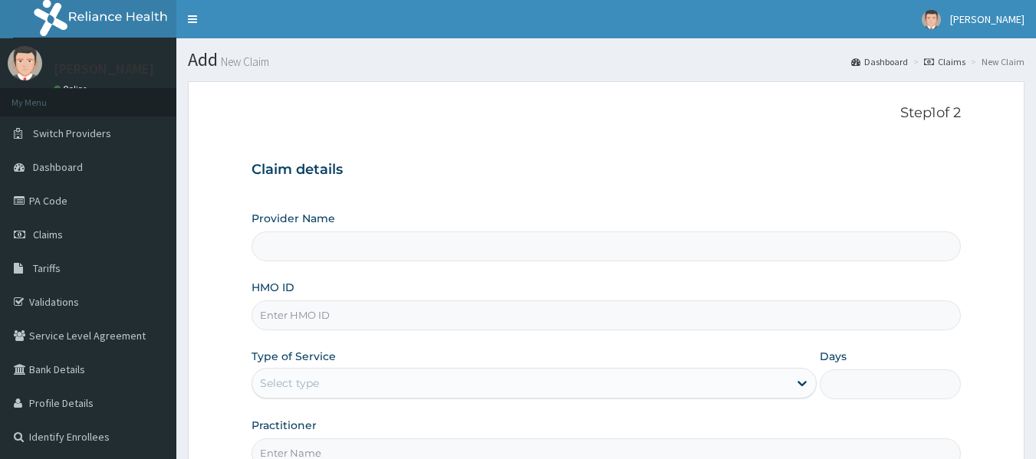
click at [409, 327] on input "HMO ID" at bounding box center [607, 316] width 710 height 30
type input "OQI/10011/C"
type input "[GEOGRAPHIC_DATA]"
type input "OQI/10011/C"
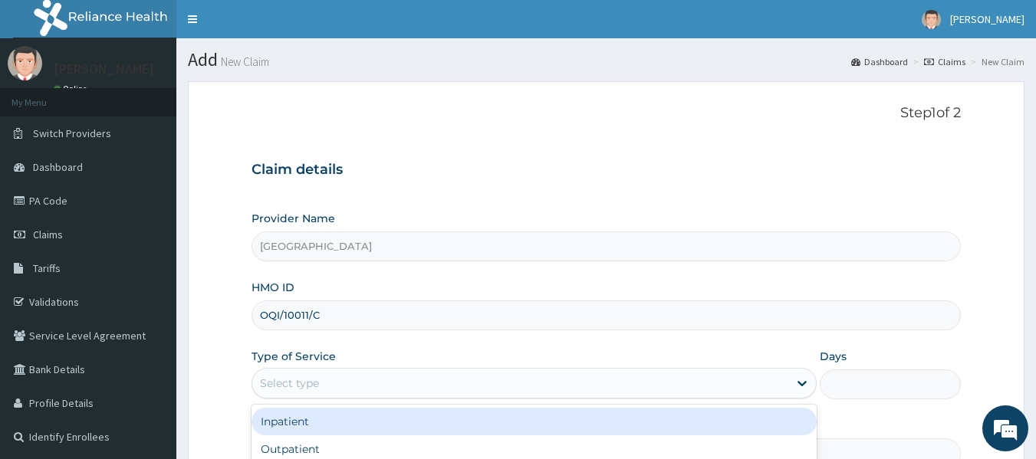
click at [311, 385] on div "Select type" at bounding box center [289, 383] width 59 height 15
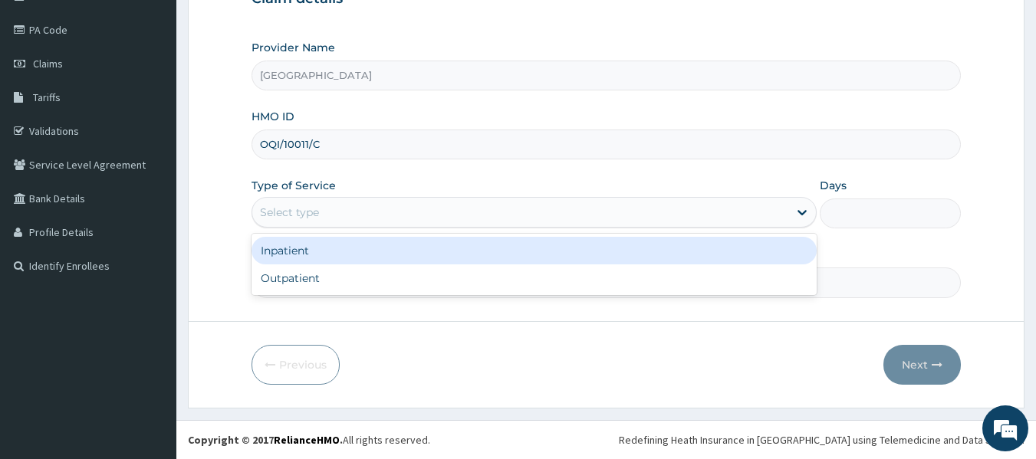
click at [439, 213] on div "Select type" at bounding box center [520, 212] width 536 height 25
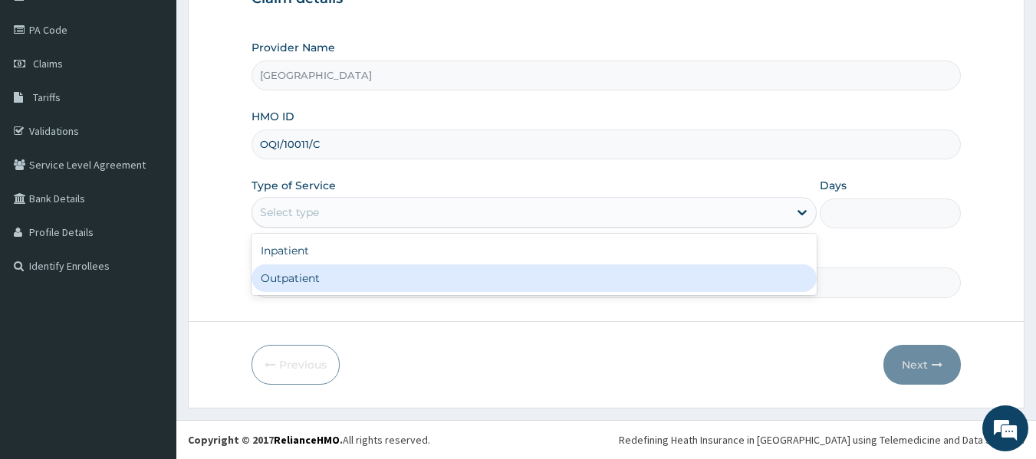
click at [356, 294] on div "Inpatient Outpatient" at bounding box center [534, 264] width 565 height 61
click at [361, 281] on div "Outpatient" at bounding box center [534, 279] width 565 height 28
type input "1"
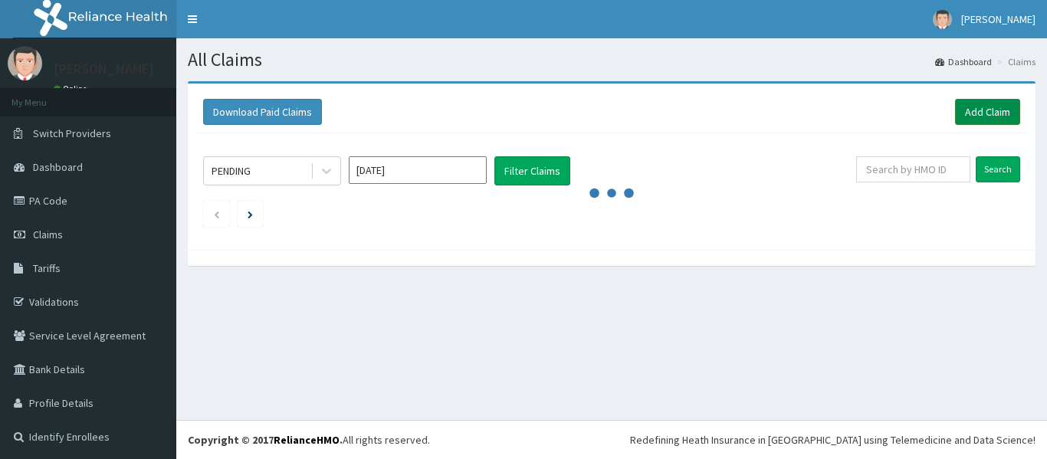
click at [989, 101] on link "Add Claim" at bounding box center [987, 112] width 65 height 26
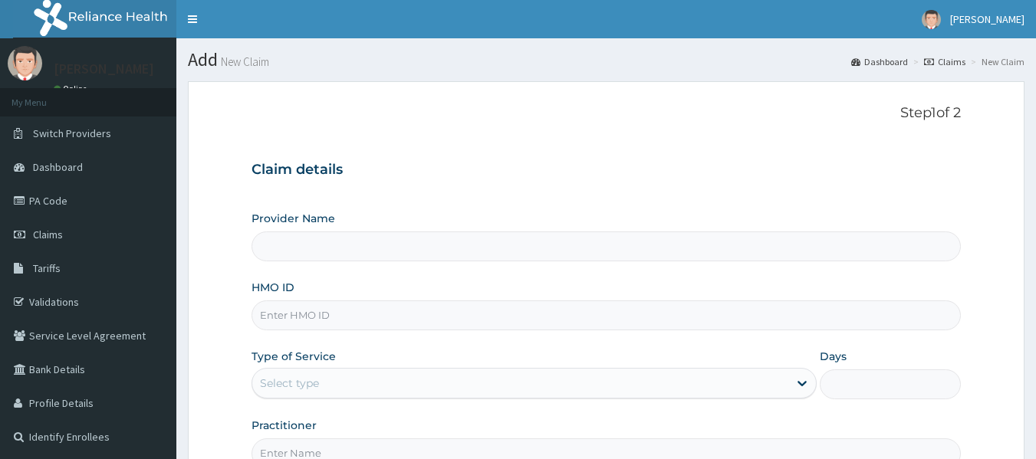
type input "PATFARE HOSPITAL"
click at [446, 314] on input "HMO ID" at bounding box center [607, 316] width 710 height 30
type input "OQI/10011/C"
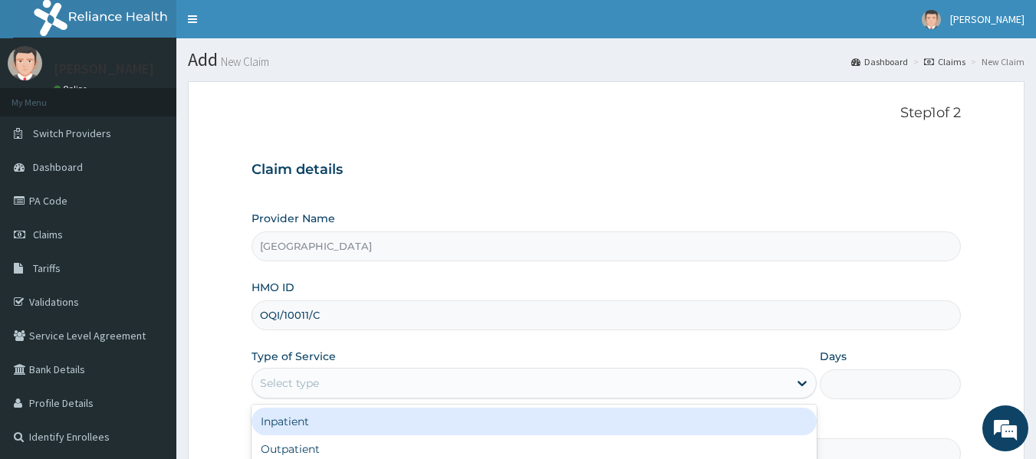
click at [445, 387] on div "Select type" at bounding box center [520, 383] width 536 height 25
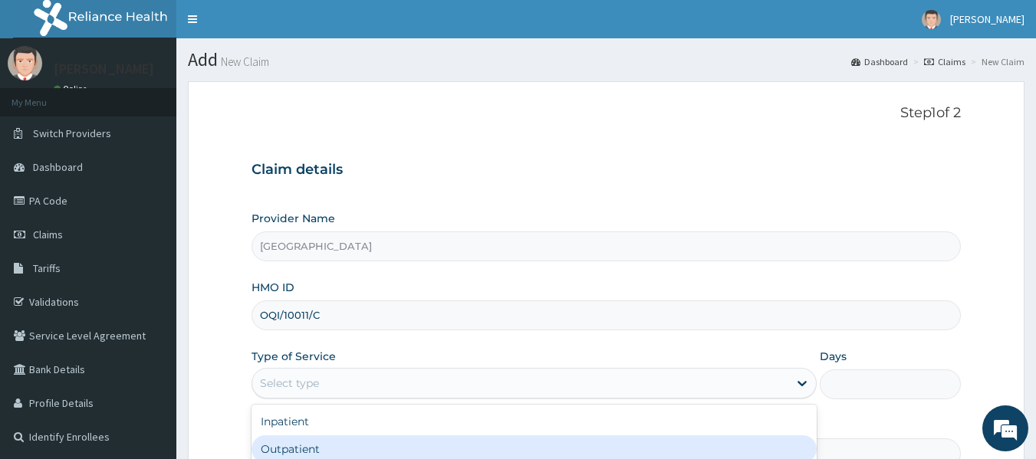
click at [334, 449] on div "Outpatient" at bounding box center [534, 450] width 565 height 28
type input "1"
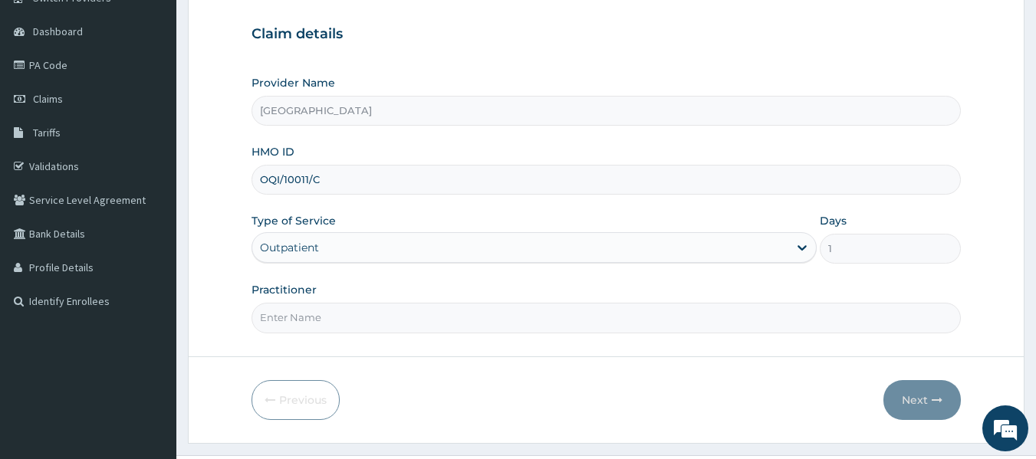
scroll to position [171, 0]
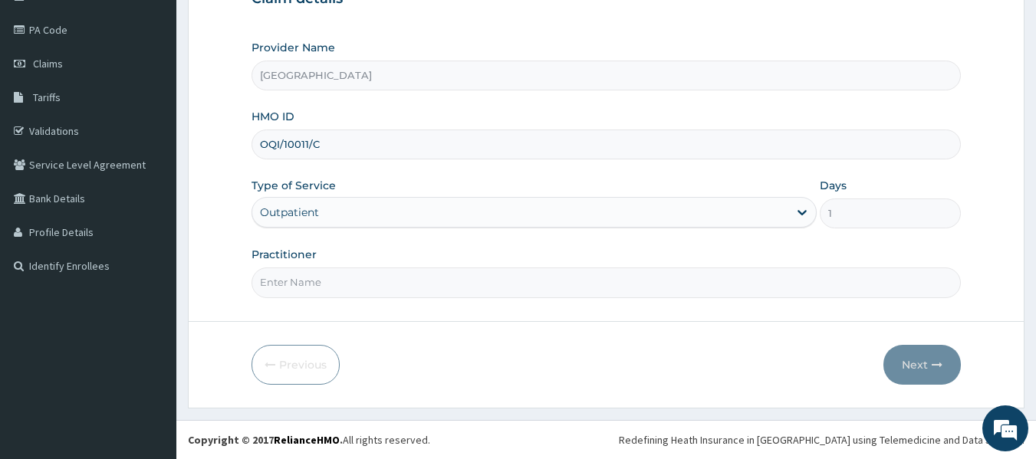
click at [472, 288] on input "Practitioner" at bounding box center [607, 283] width 710 height 30
type input "DR. WIFA"
click at [912, 367] on button "Next" at bounding box center [921, 365] width 77 height 40
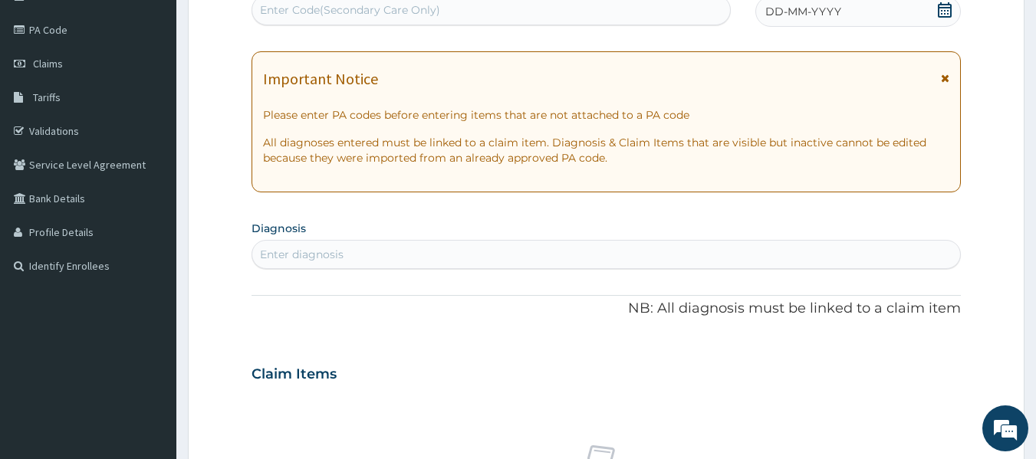
click at [886, 12] on div "DD-MM-YYYY" at bounding box center [858, 11] width 206 height 31
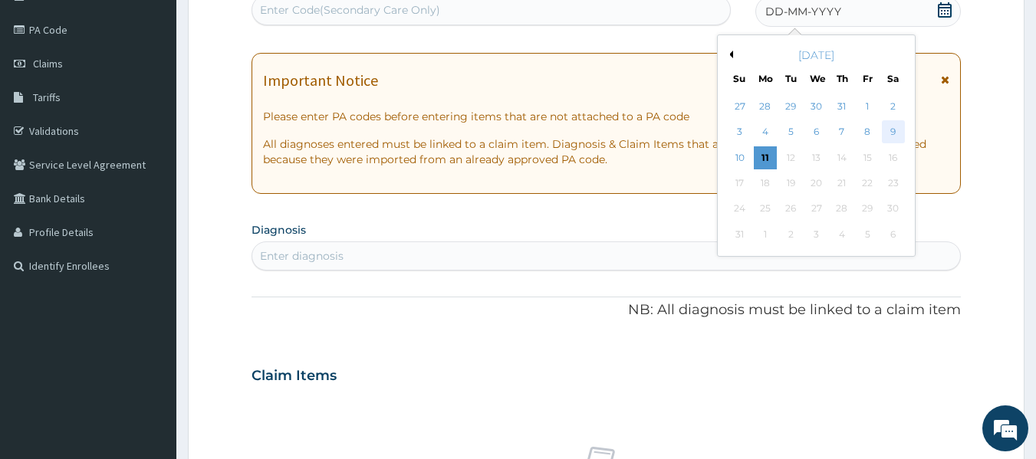
click at [896, 125] on div "9" at bounding box center [893, 132] width 23 height 23
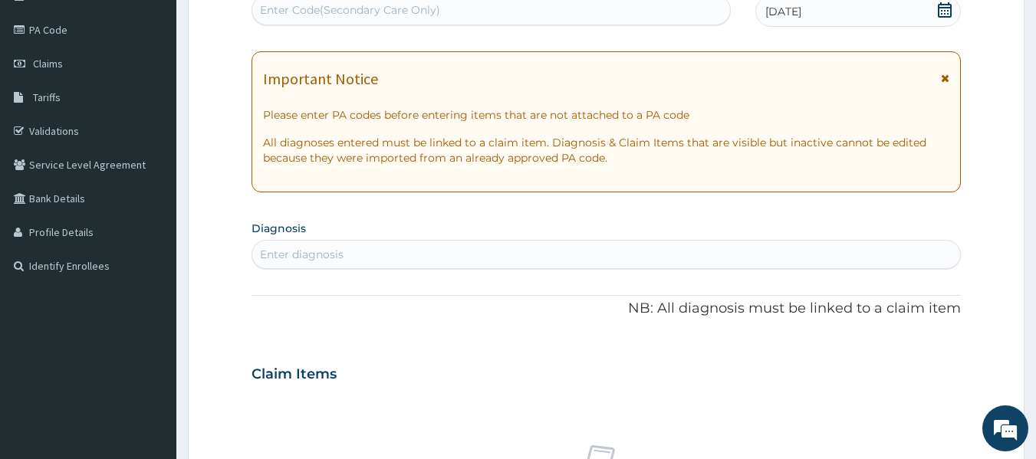
click at [400, 245] on div "Enter diagnosis" at bounding box center [606, 254] width 709 height 25
type input "m"
type input "complicated"
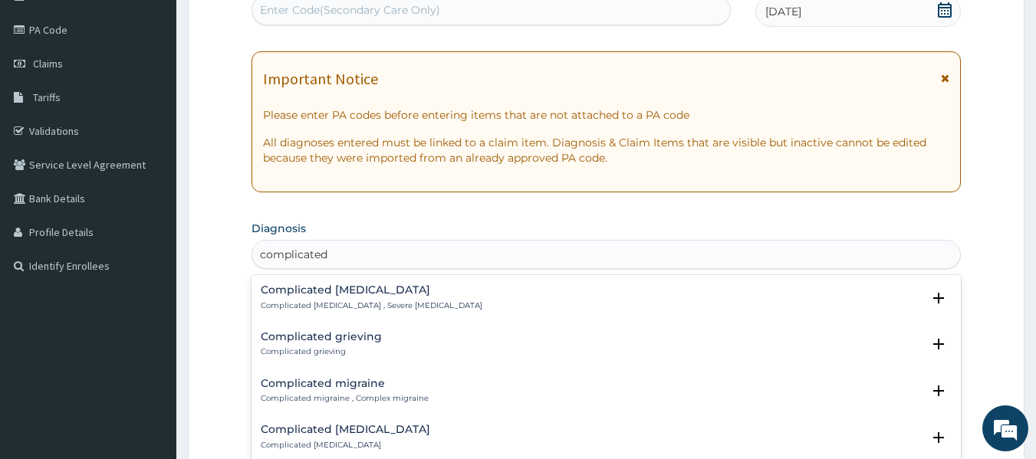
click at [394, 291] on h4 "Complicated malaria" at bounding box center [372, 290] width 222 height 12
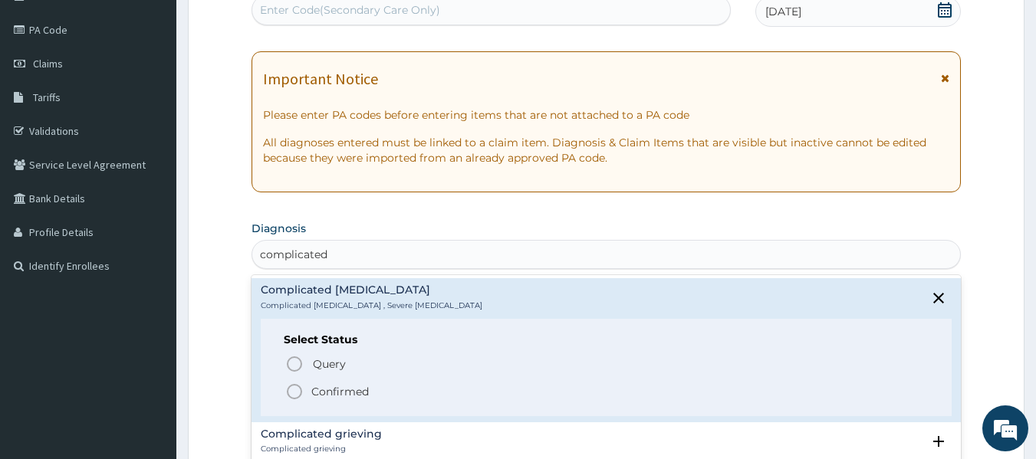
click at [394, 291] on h4 "Complicated malaria" at bounding box center [372, 290] width 222 height 12
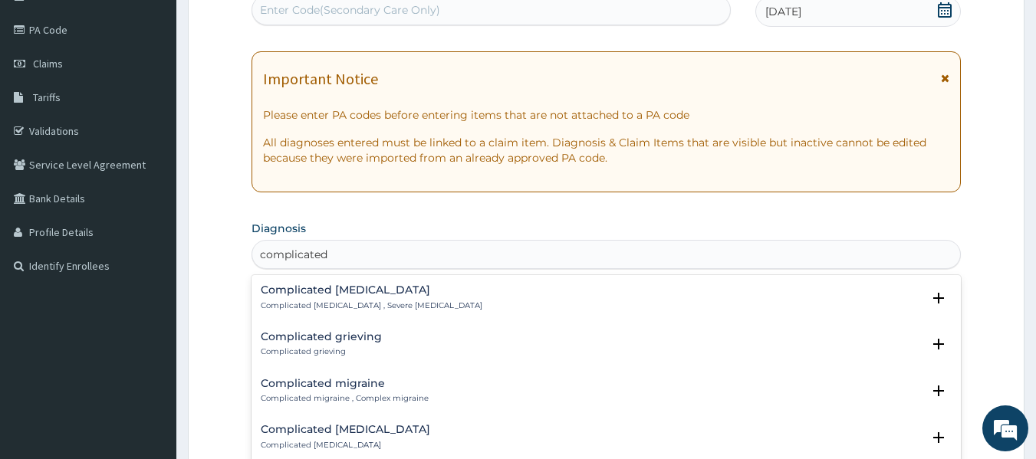
click at [369, 296] on h4 "Complicated malaria" at bounding box center [372, 290] width 222 height 12
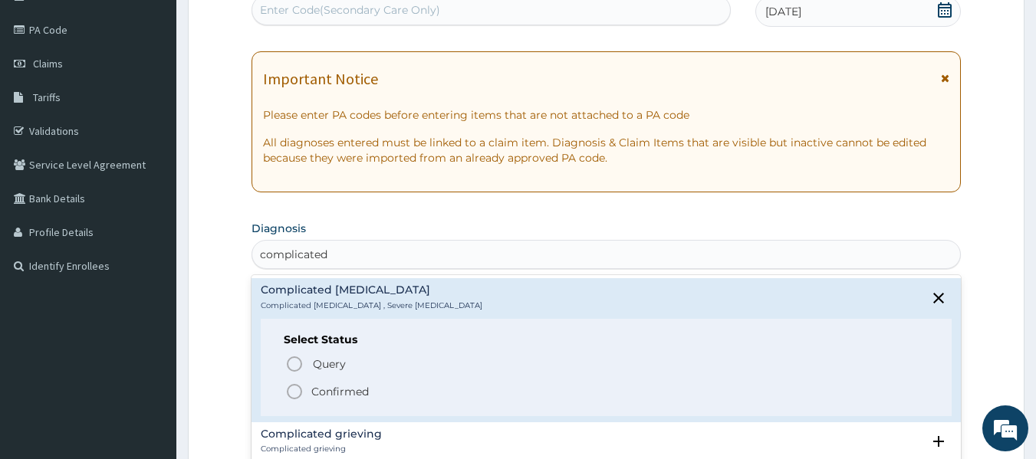
click at [299, 390] on icon "status option filled" at bounding box center [294, 392] width 18 height 18
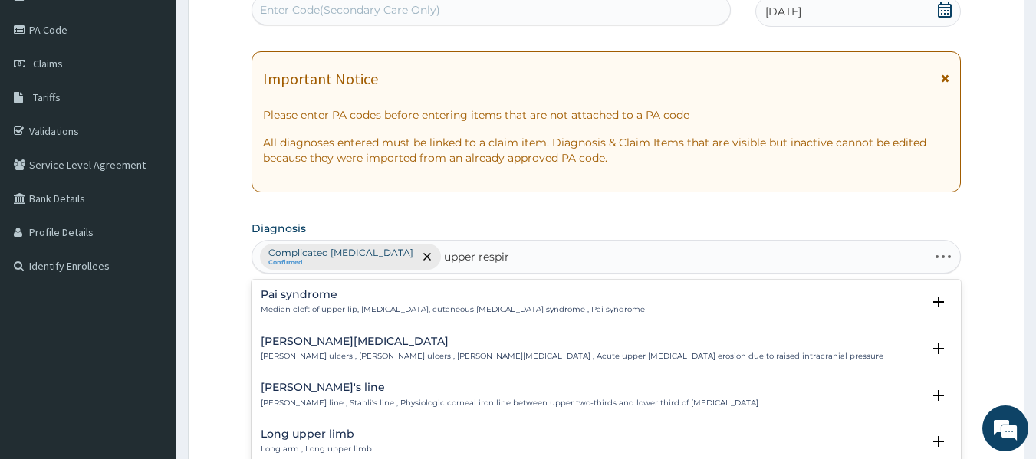
type input "upper respira"
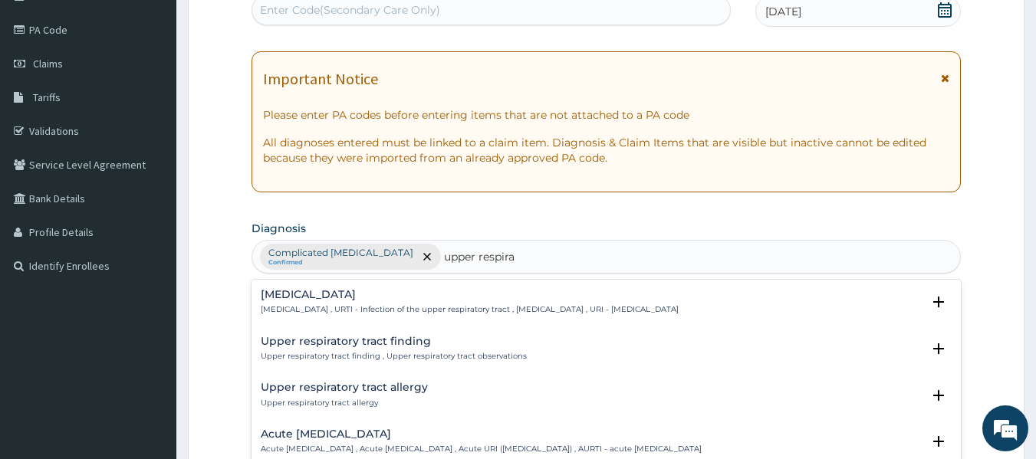
click at [470, 306] on p "Upper respiratory infection , URTI - Infection of the upper respiratory tract ,…" at bounding box center [470, 309] width 418 height 11
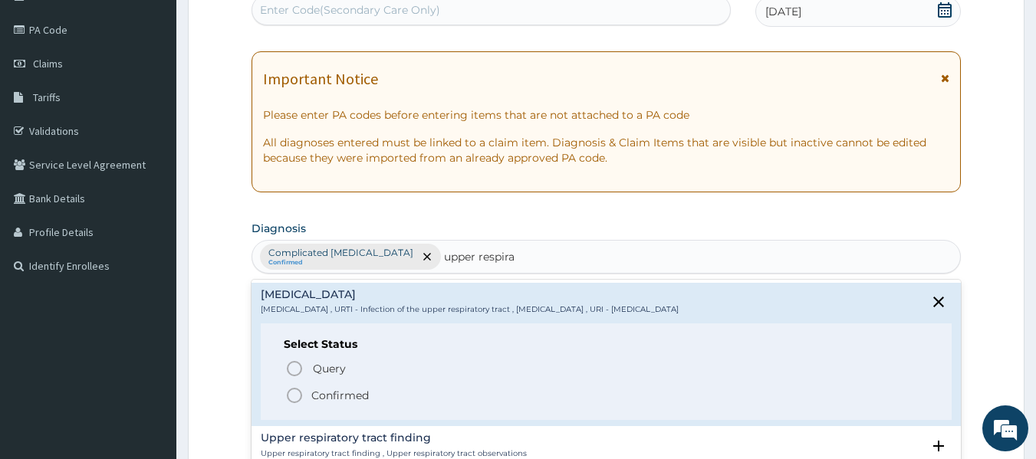
click at [300, 392] on icon "status option filled" at bounding box center [294, 395] width 18 height 18
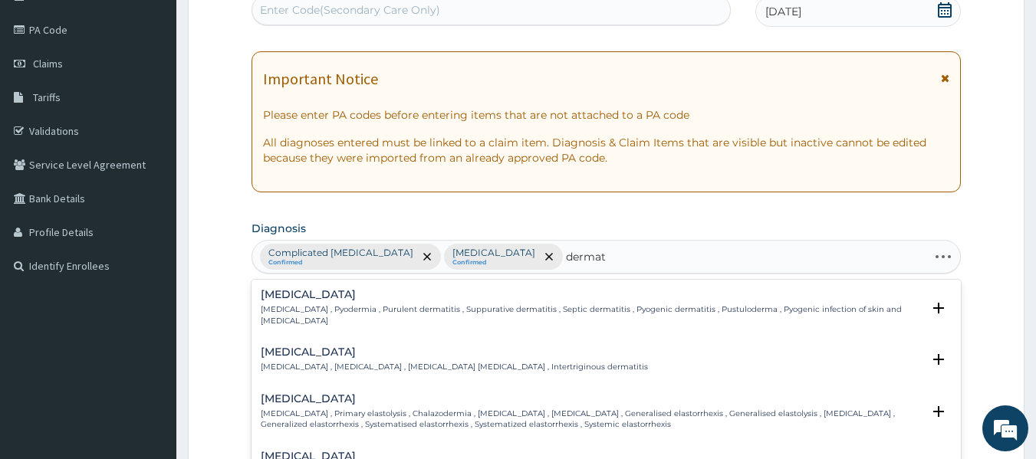
type input "dermati"
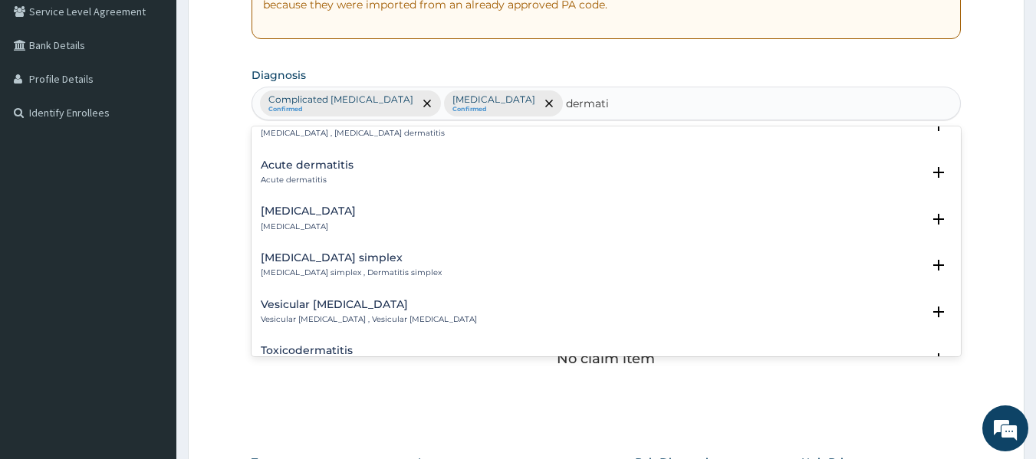
scroll to position [679, 0]
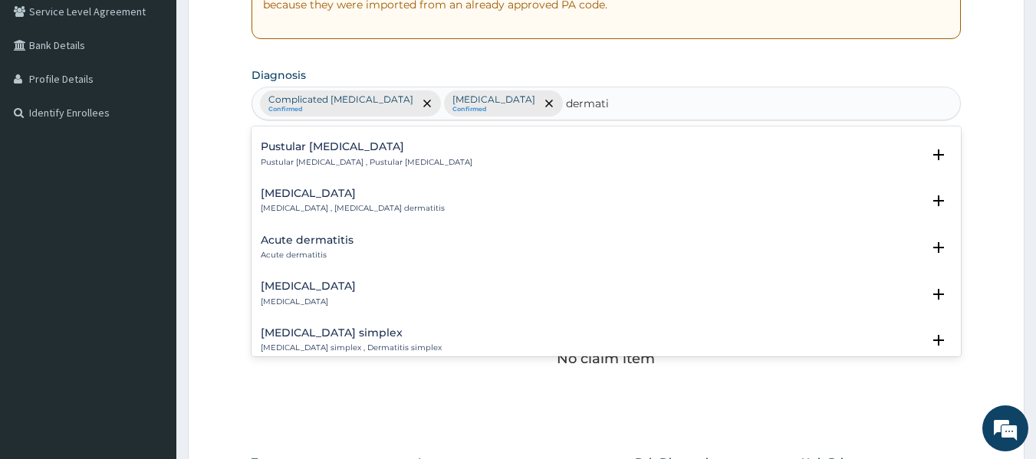
click at [327, 235] on h4 "Acute dermatitis" at bounding box center [307, 241] width 93 height 12
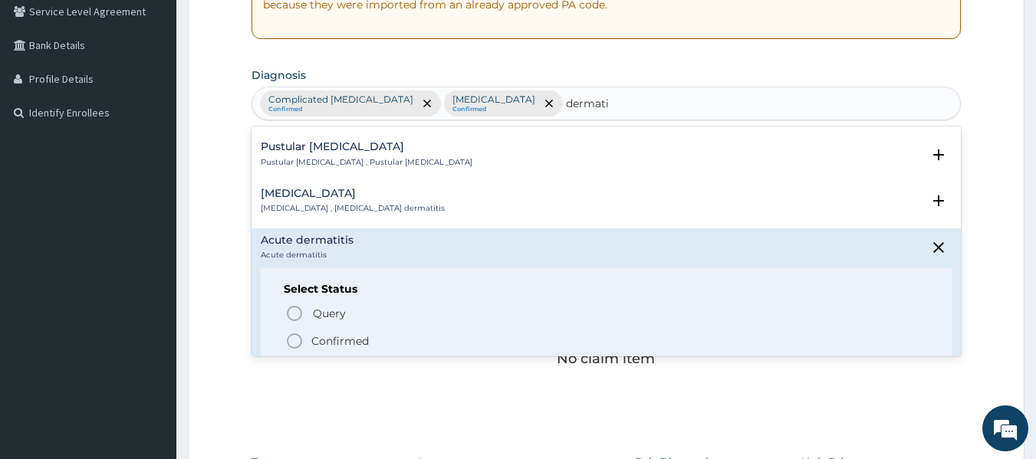
click at [291, 291] on div "Select Status Query Query covers suspected (?), Keep in view (kiv), Ruled out (…" at bounding box center [607, 316] width 692 height 97
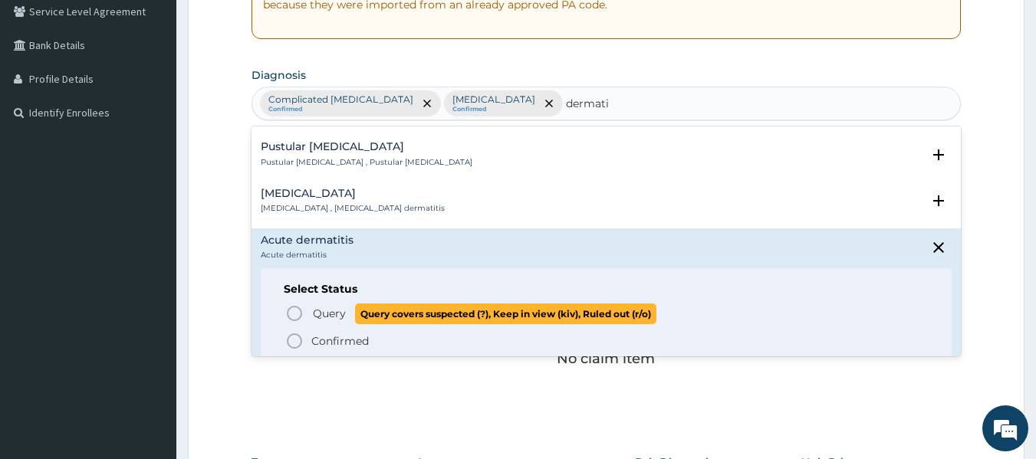
click at [294, 304] on icon "status option query" at bounding box center [294, 313] width 18 height 18
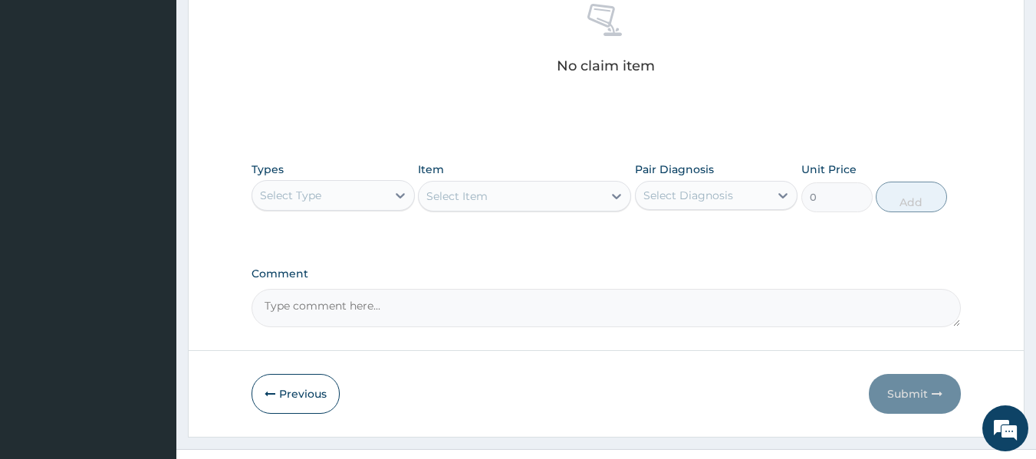
scroll to position [631, 0]
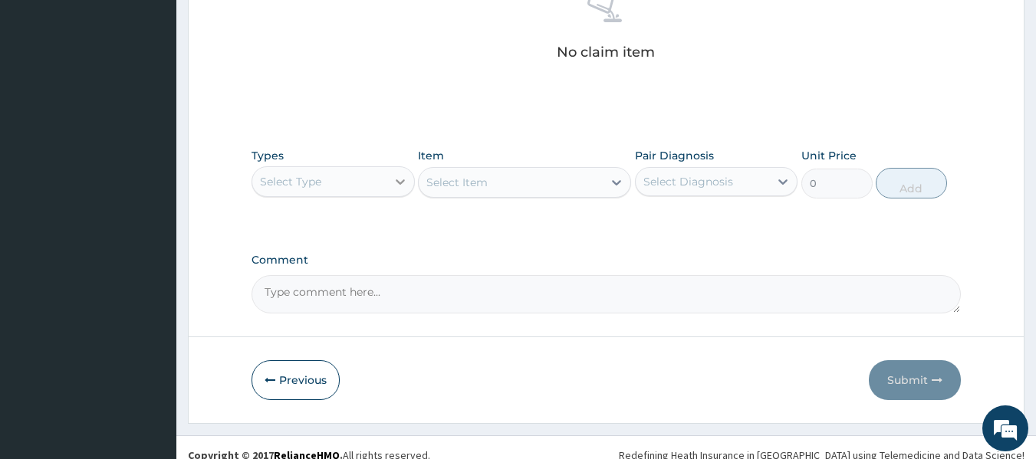
click at [393, 184] on icon at bounding box center [400, 181] width 15 height 15
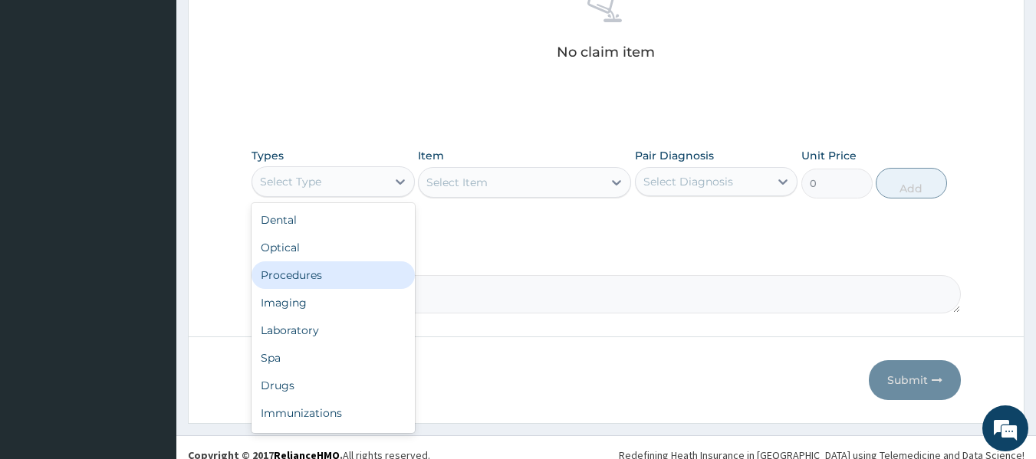
click at [375, 271] on div "Procedures" at bounding box center [333, 275] width 163 height 28
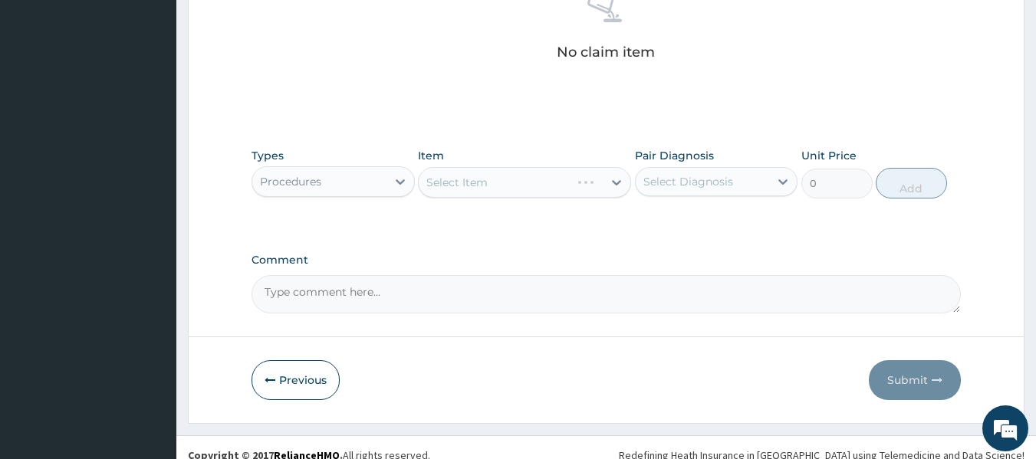
click at [551, 184] on div "Select Item" at bounding box center [524, 182] width 213 height 31
click at [551, 184] on div "Select Item" at bounding box center [511, 182] width 184 height 25
click at [550, 188] on div "Select Item" at bounding box center [511, 182] width 184 height 25
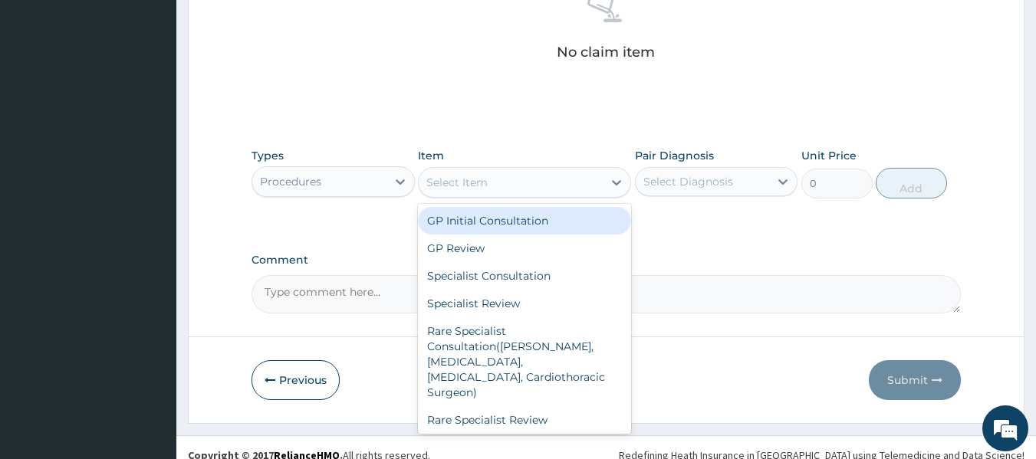
click at [561, 232] on div "GP Initial Consultation" at bounding box center [524, 221] width 213 height 28
type input "2000"
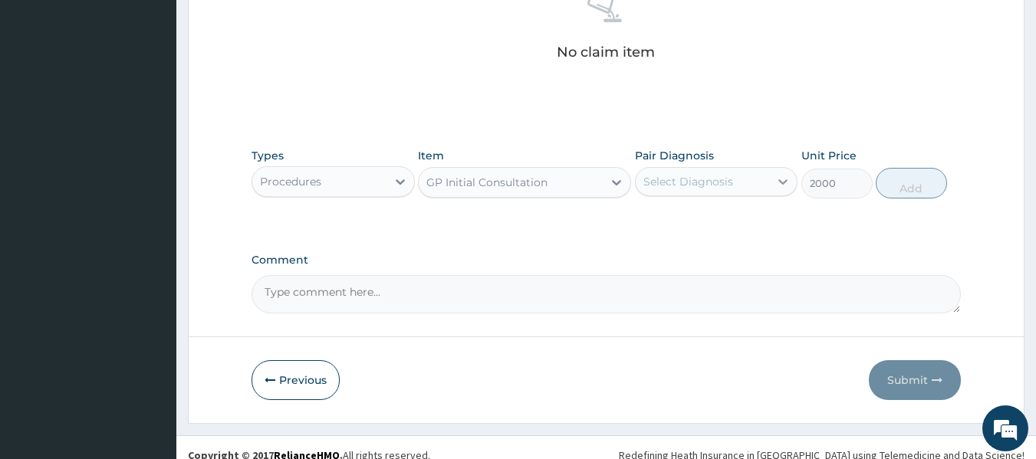
click at [773, 182] on div at bounding box center [783, 182] width 28 height 28
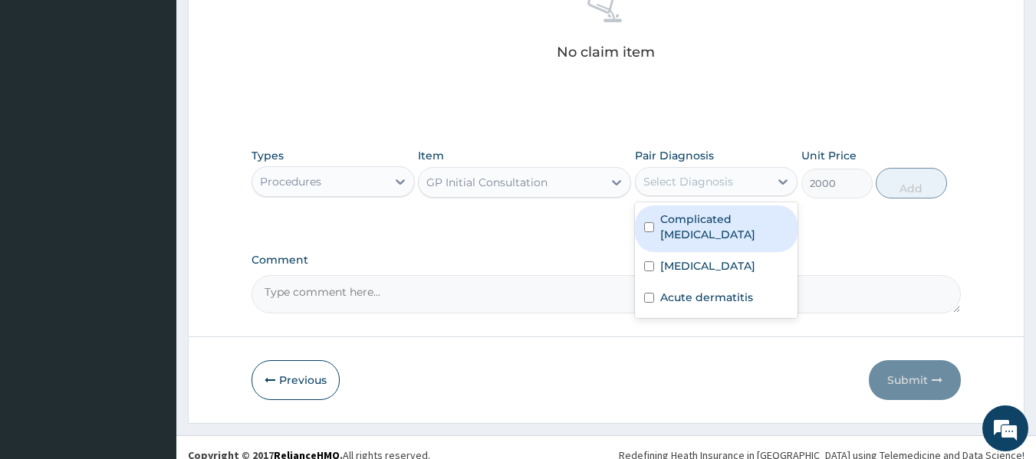
click at [726, 217] on label "Complicated malaria" at bounding box center [724, 227] width 129 height 31
checkbox input "true"
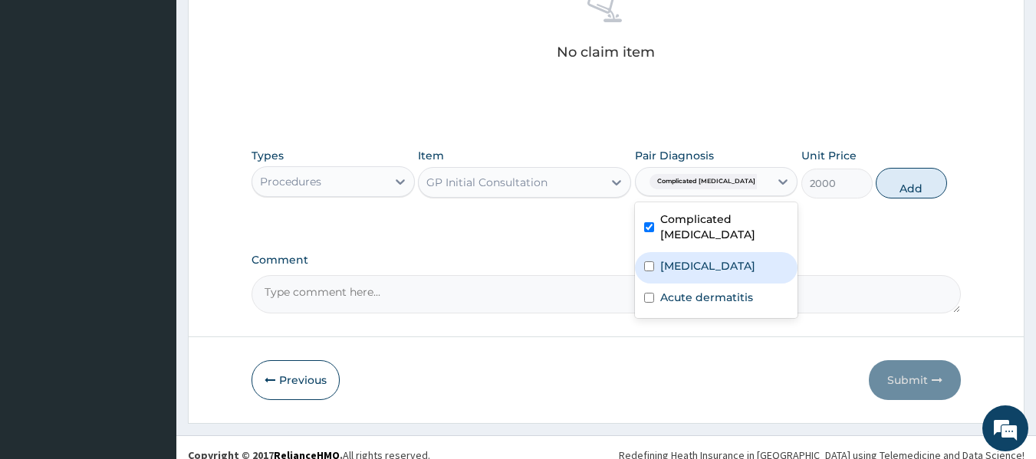
click at [739, 258] on label "Upper respiratory infection" at bounding box center [707, 265] width 95 height 15
checkbox input "true"
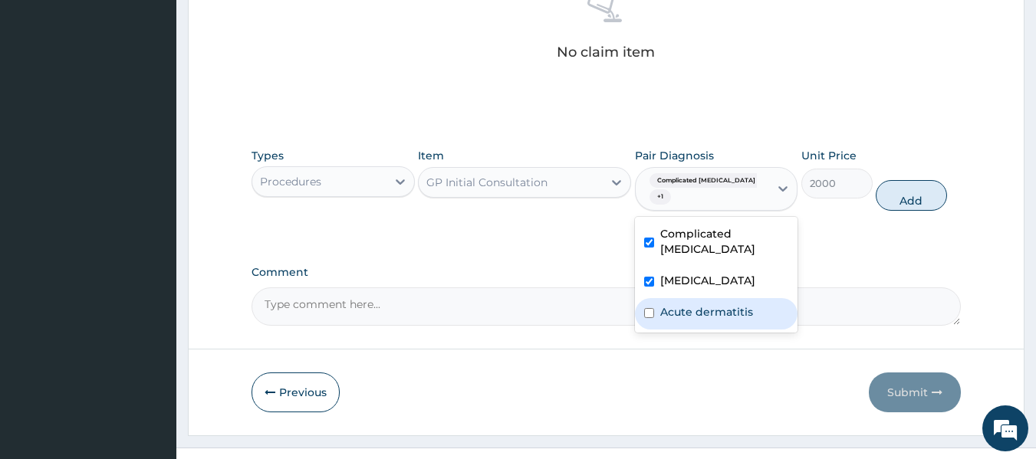
drag, startPoint x: 732, startPoint y: 297, endPoint x: 728, endPoint y: 289, distance: 8.6
click at [732, 304] on label "Acute dermatitis" at bounding box center [706, 311] width 93 height 15
checkbox input "true"
click at [928, 189] on button "Add" at bounding box center [911, 195] width 71 height 31
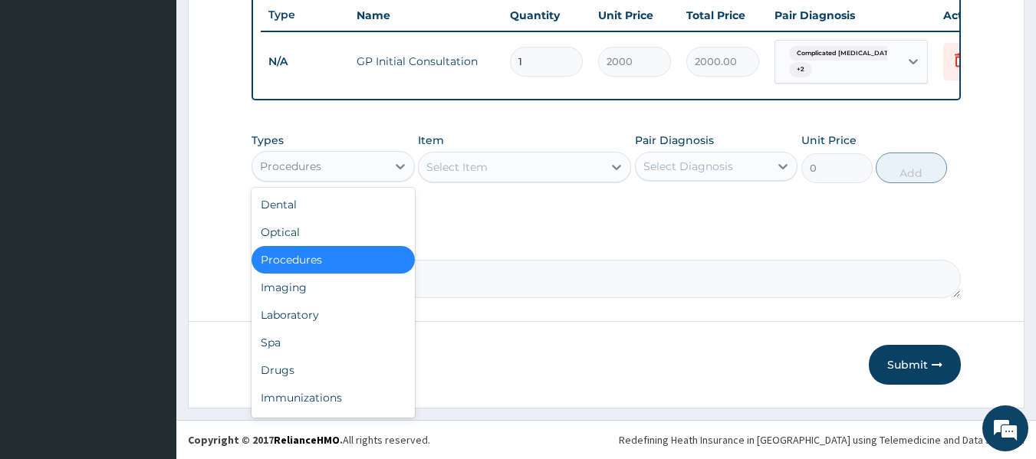
click at [384, 164] on div "Procedures" at bounding box center [319, 166] width 134 height 25
click at [398, 317] on div "Laboratory" at bounding box center [333, 315] width 163 height 28
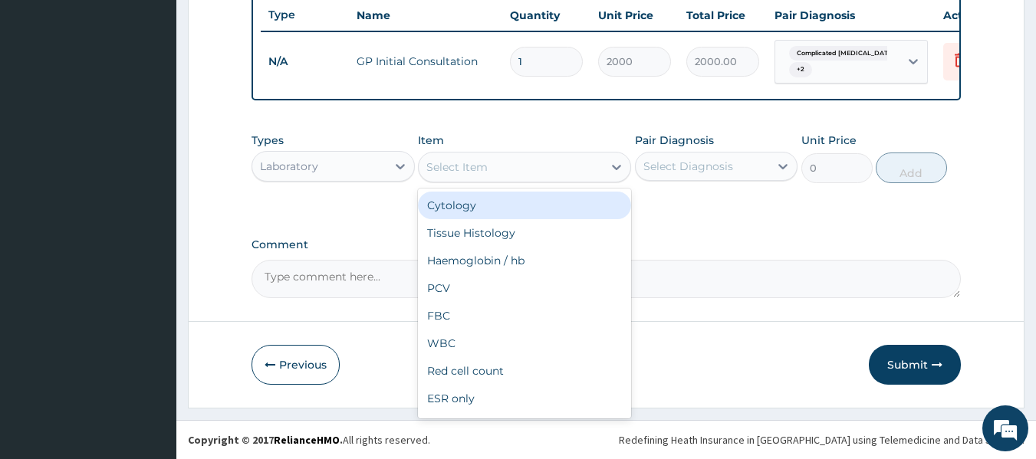
click at [555, 169] on div "Select Item" at bounding box center [511, 167] width 184 height 25
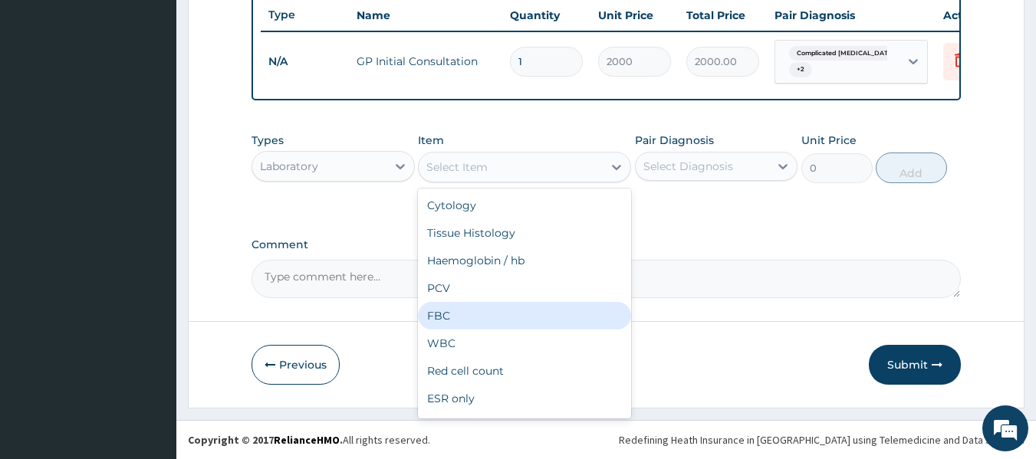
click at [541, 314] on div "FBC" at bounding box center [524, 316] width 213 height 28
type input "2000"
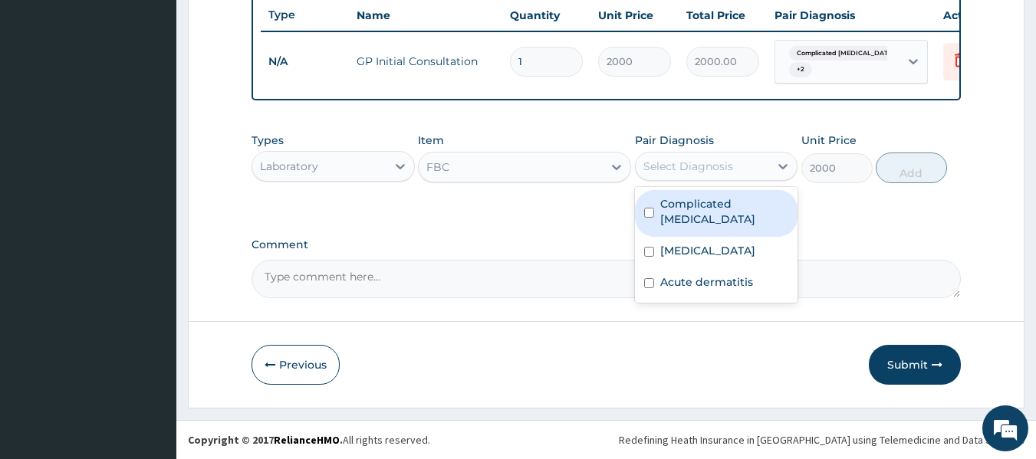
click at [765, 162] on div "Select Diagnosis" at bounding box center [703, 166] width 134 height 25
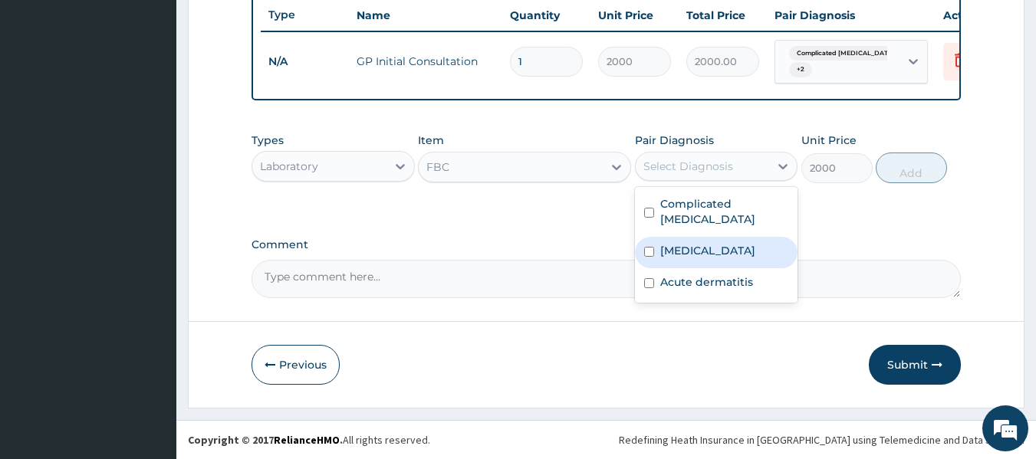
click at [755, 243] on label "Upper respiratory infection" at bounding box center [707, 250] width 95 height 15
checkbox input "true"
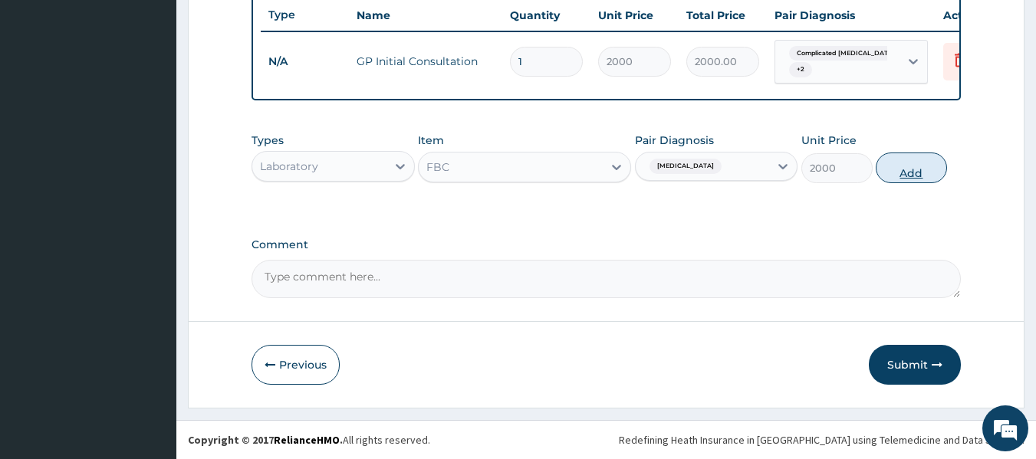
click at [910, 160] on button "Add" at bounding box center [911, 168] width 71 height 31
type input "0"
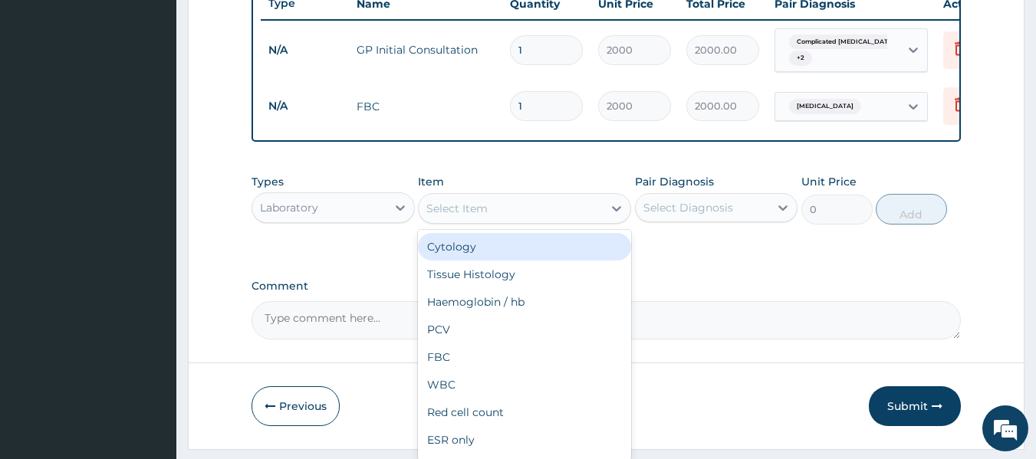
click at [527, 221] on div "Select Item" at bounding box center [511, 208] width 184 height 25
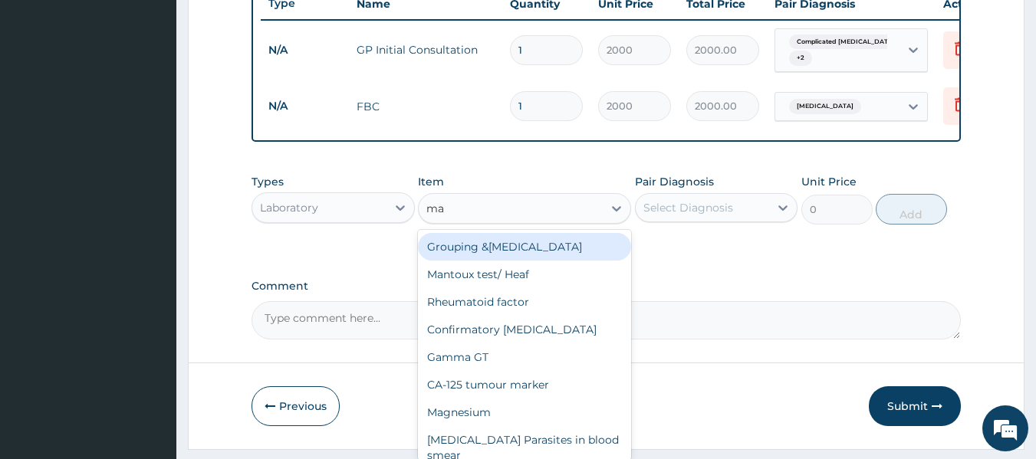
type input "mal"
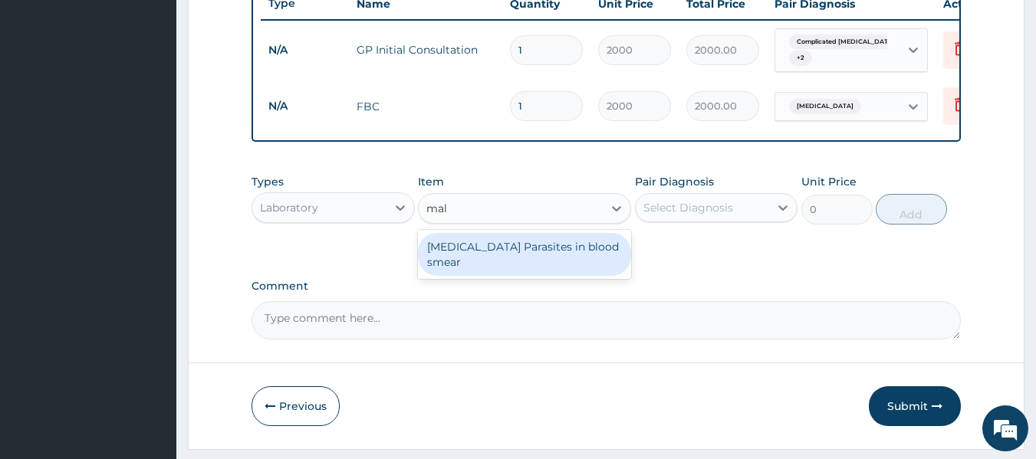
click at [543, 265] on div "Malaria Parasites in blood smear" at bounding box center [524, 254] width 213 height 43
type input "1000"
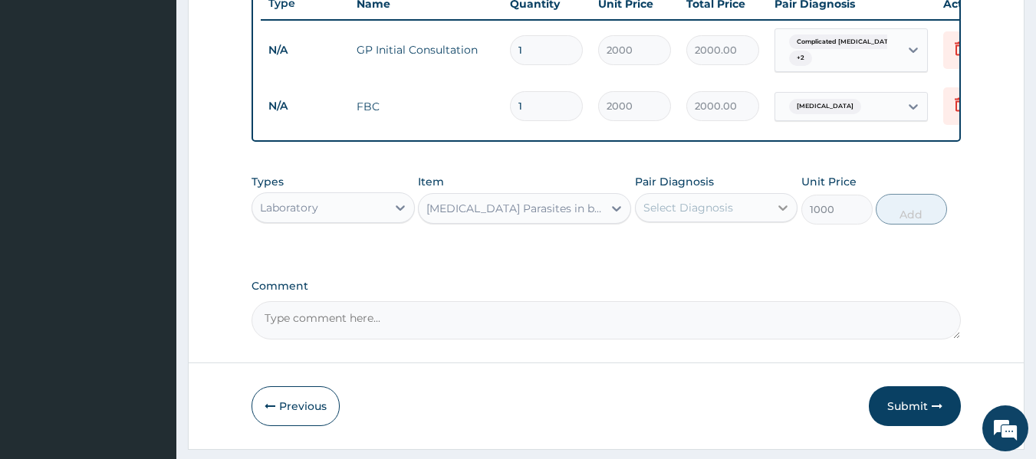
click at [784, 215] on icon at bounding box center [782, 207] width 15 height 15
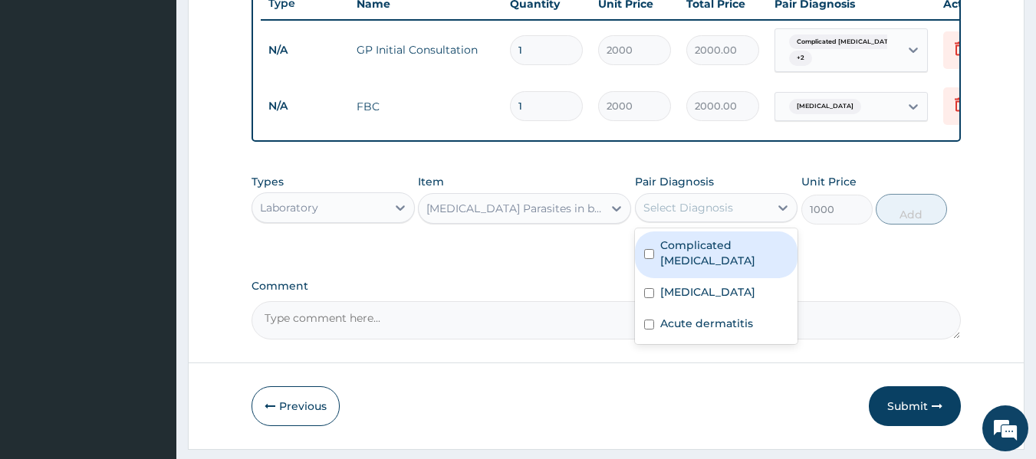
click at [771, 256] on label "Complicated malaria" at bounding box center [724, 253] width 129 height 31
checkbox input "true"
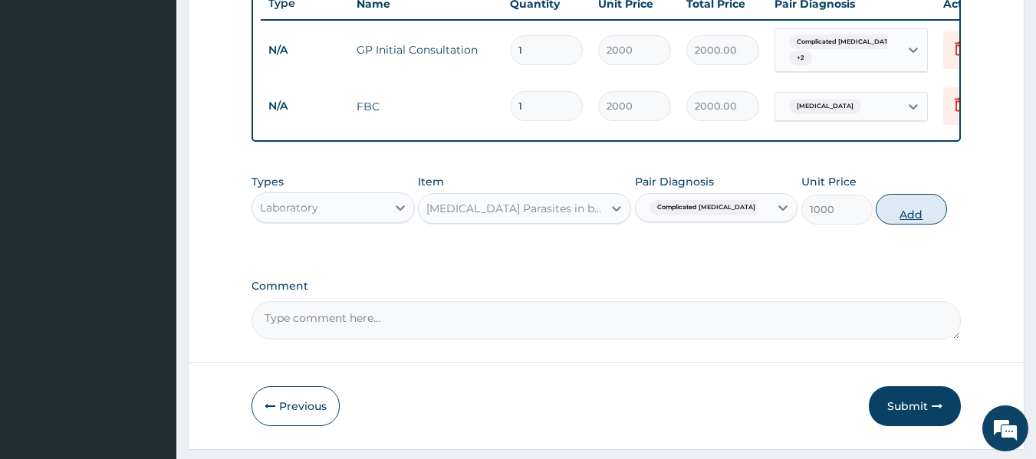
click at [915, 218] on button "Add" at bounding box center [911, 209] width 71 height 31
type input "0"
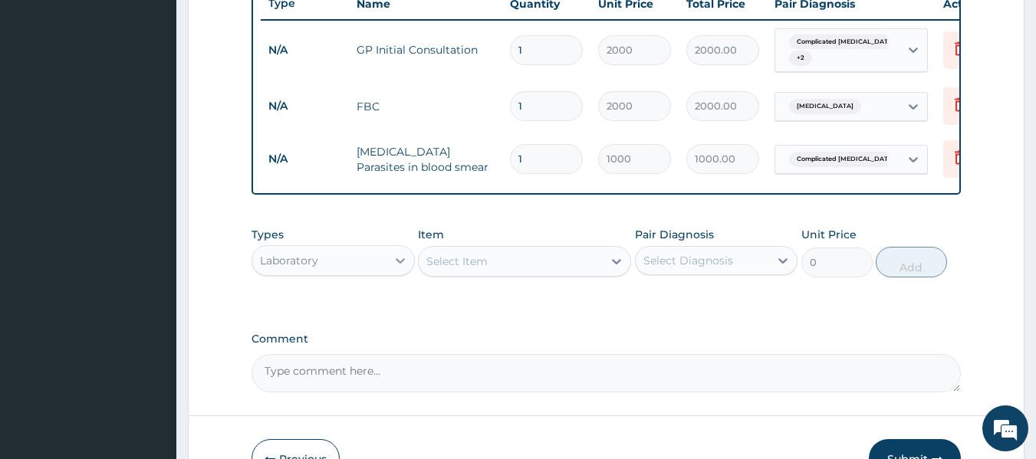
click at [406, 268] on icon at bounding box center [400, 260] width 15 height 15
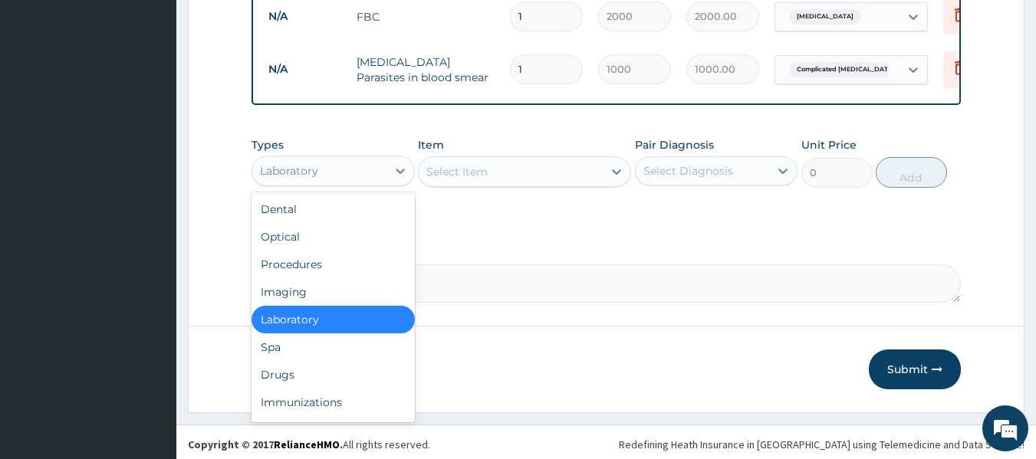
scroll to position [697, 0]
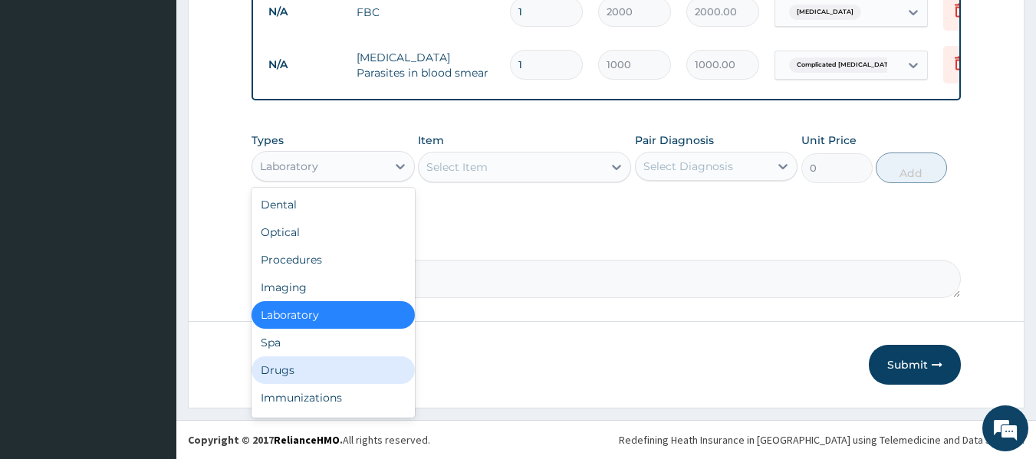
click at [393, 373] on div "Drugs" at bounding box center [333, 371] width 163 height 28
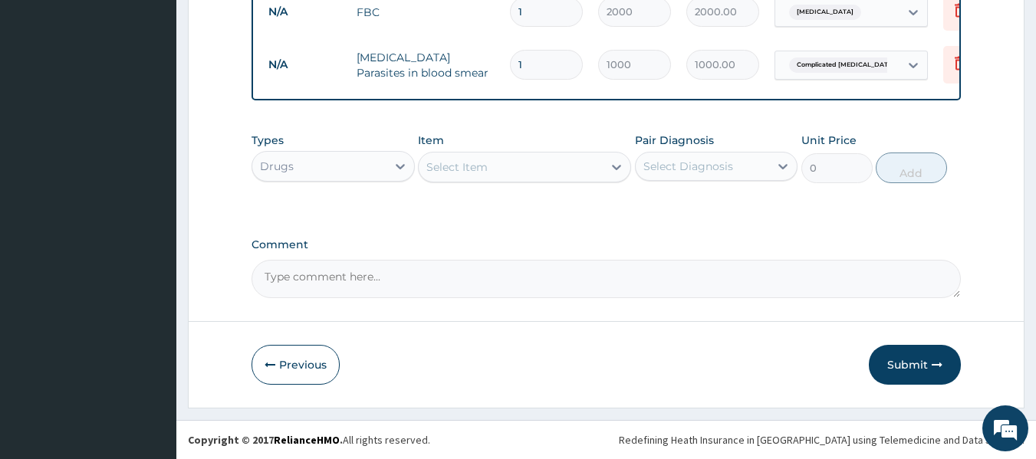
click at [593, 167] on div "Select Item" at bounding box center [511, 167] width 184 height 25
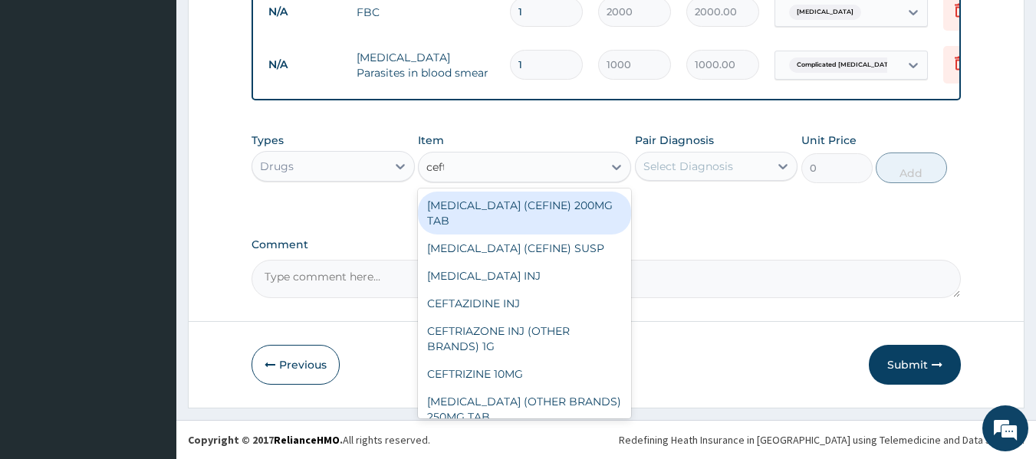
type input "ceftr"
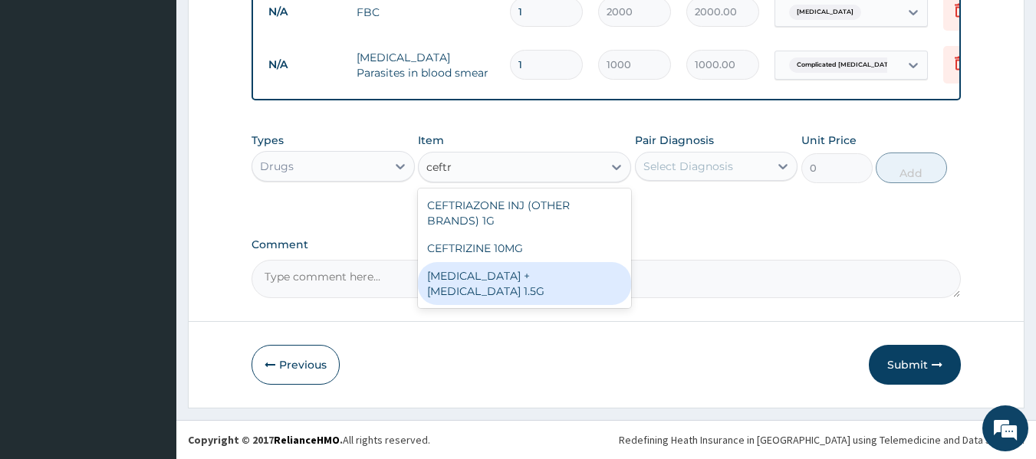
click at [562, 275] on div "Ceftriaxone + Sulbactam 1.5G" at bounding box center [524, 283] width 213 height 43
type input "3500"
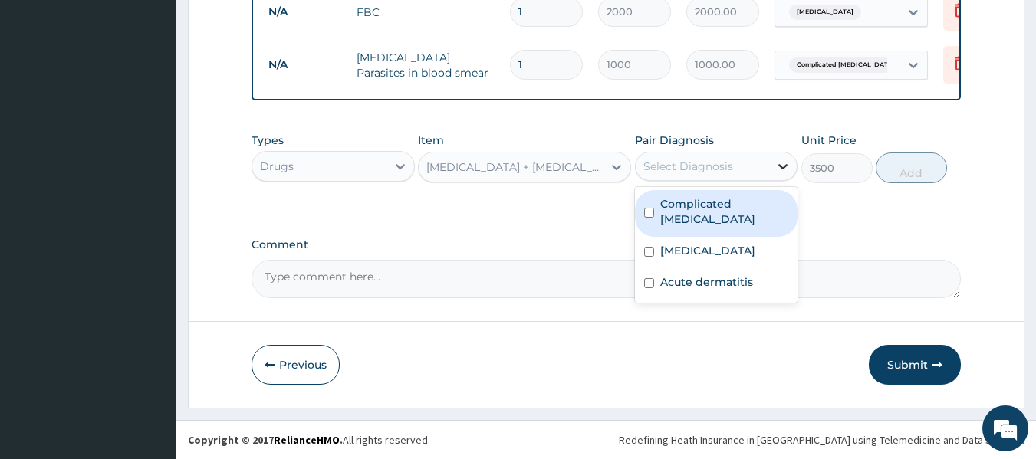
click at [788, 160] on icon at bounding box center [782, 166] width 15 height 15
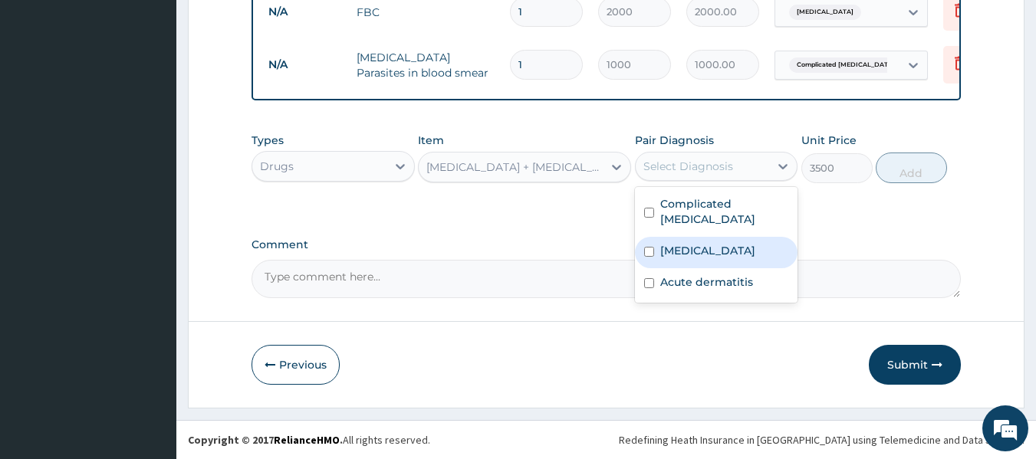
click at [755, 243] on label "Upper respiratory infection" at bounding box center [707, 250] width 95 height 15
checkbox input "true"
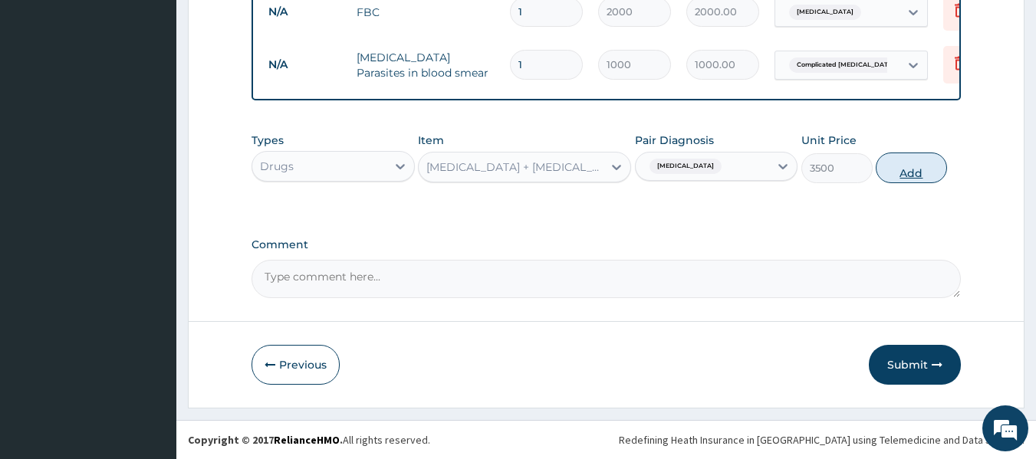
click at [913, 169] on button "Add" at bounding box center [911, 168] width 71 height 31
type input "0"
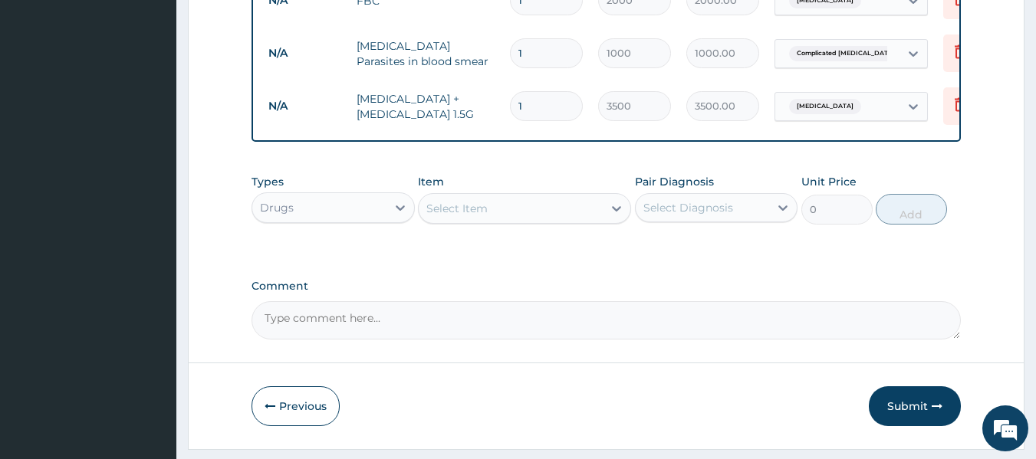
type input "0.00"
type input "3"
type input "10500.00"
type input "3"
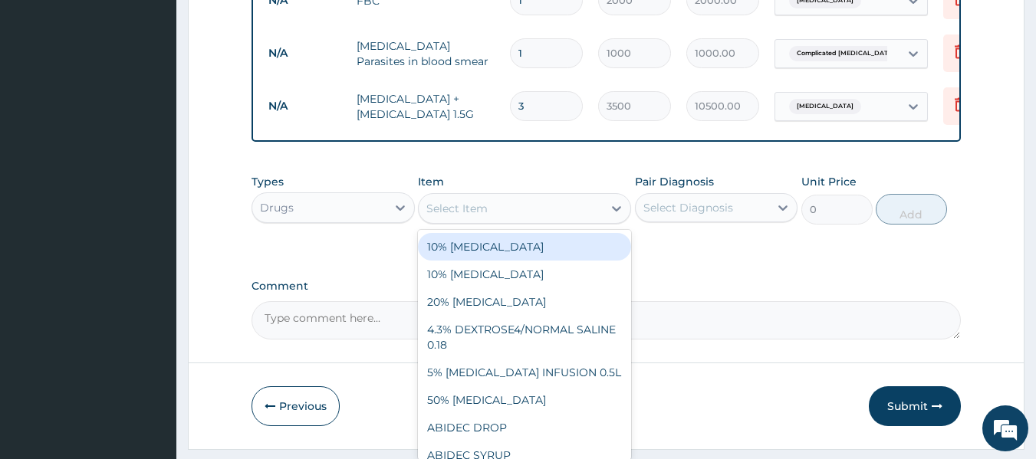
click at [508, 221] on div "Select Item" at bounding box center [511, 208] width 184 height 25
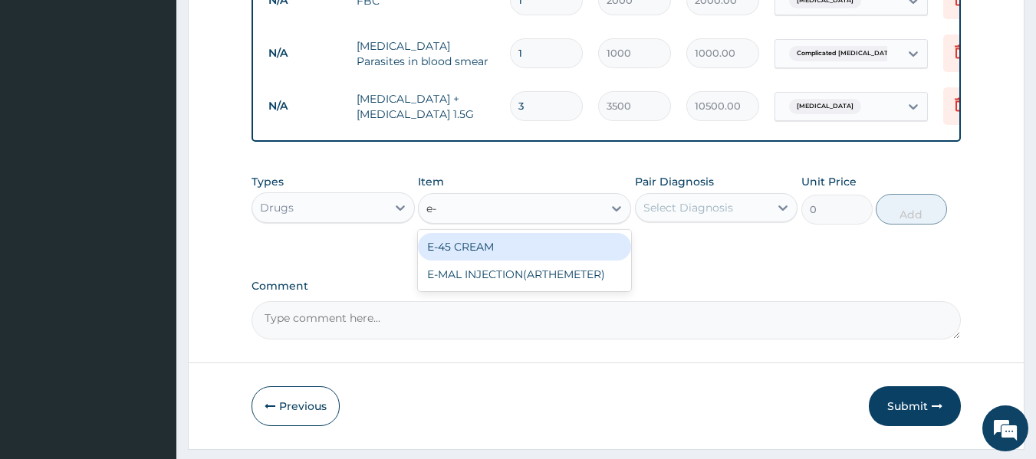
type input "e-m"
click at [561, 260] on div "E-MAL INJECTION(ARTHEMETER)" at bounding box center [524, 247] width 213 height 28
type input "1200"
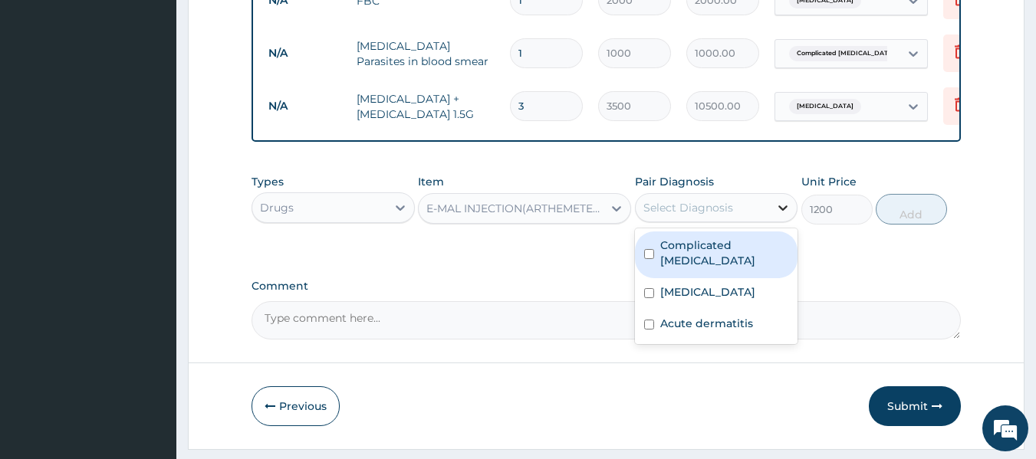
click at [773, 215] on div at bounding box center [783, 208] width 28 height 28
click at [755, 259] on label "Complicated malaria" at bounding box center [724, 253] width 129 height 31
checkbox input "true"
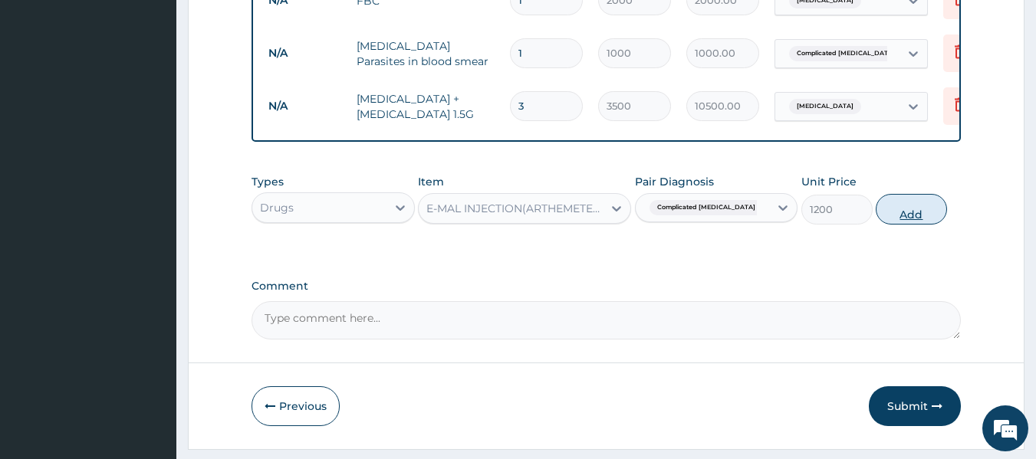
click at [929, 225] on button "Add" at bounding box center [911, 209] width 71 height 31
type input "0"
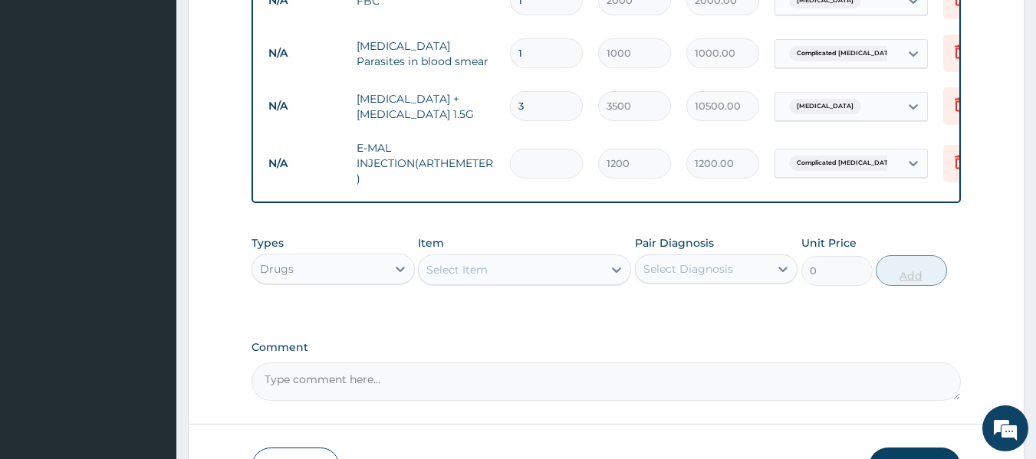
type input "0.00"
type input "3"
type input "3600.00"
type input "3"
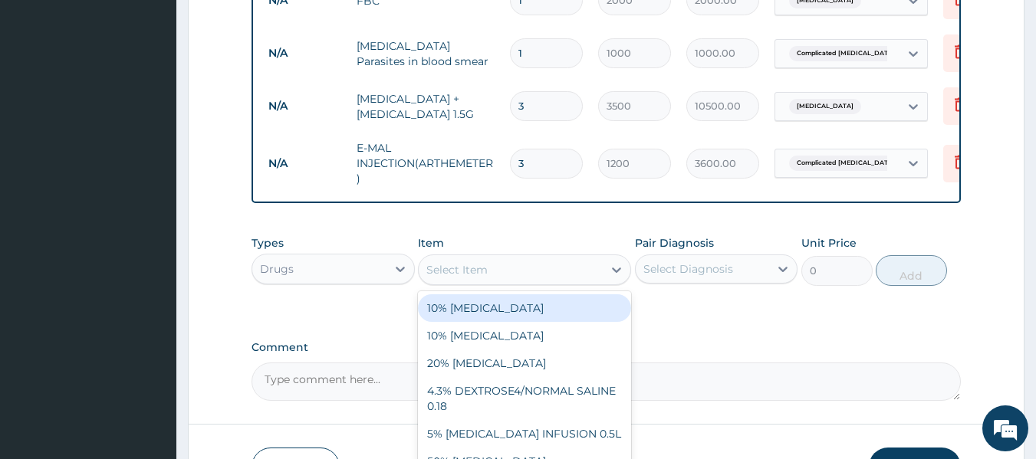
click at [550, 282] on div "Select Item" at bounding box center [511, 270] width 184 height 25
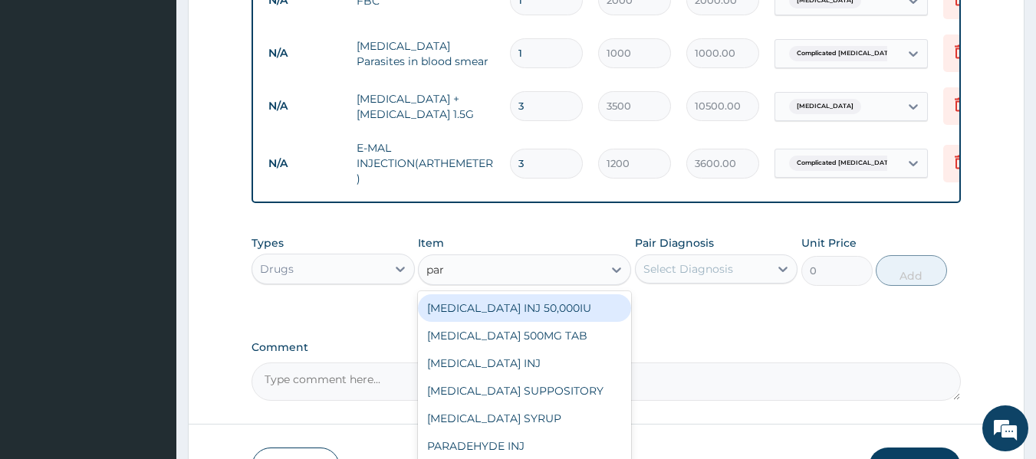
type input "para"
click at [559, 322] on div "PARACETAMOL 500MG TAB" at bounding box center [524, 308] width 213 height 28
type input "15"
click at [559, 317] on div "Types Drugs Item option E-MAL INJECTION(ARTHEMETER), selected. option PARACETAM…" at bounding box center [607, 272] width 710 height 89
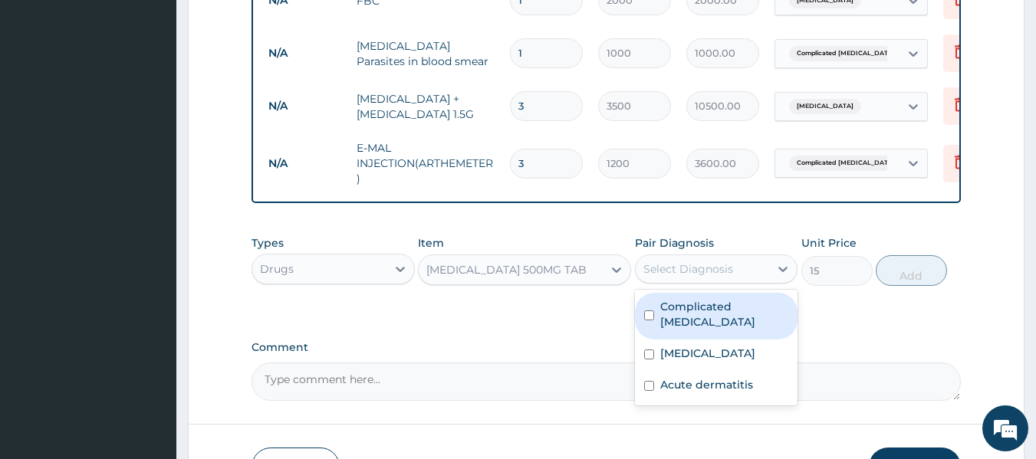
click at [761, 280] on div "Select Diagnosis" at bounding box center [703, 269] width 134 height 25
click at [768, 320] on label "Complicated malaria" at bounding box center [724, 314] width 129 height 31
checkbox input "true"
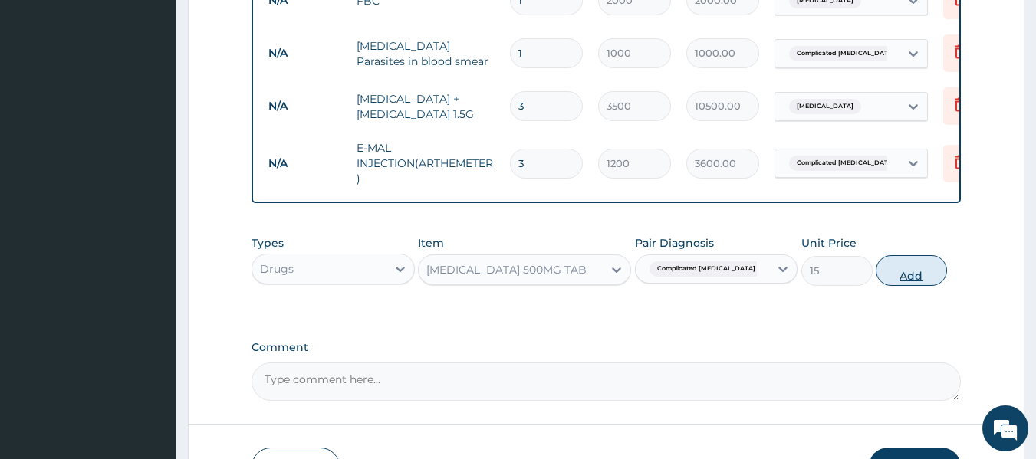
click at [895, 281] on button "Add" at bounding box center [911, 270] width 71 height 31
type input "0"
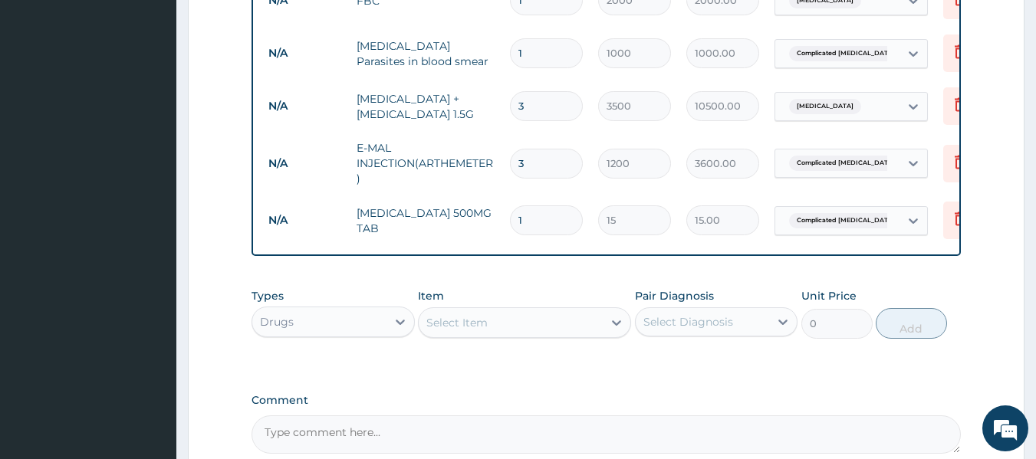
type input "18"
type input "270.00"
type input "18"
click at [538, 335] on div "Select Item" at bounding box center [511, 323] width 184 height 25
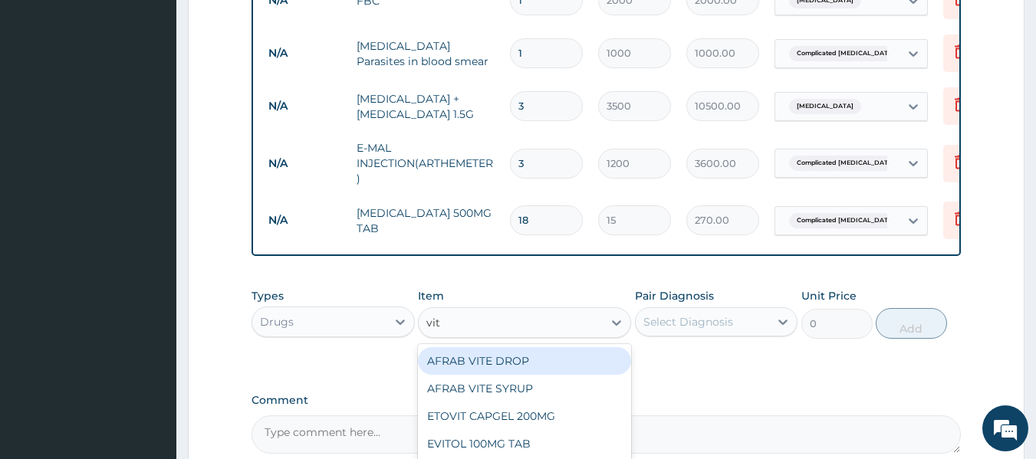
type input "vita"
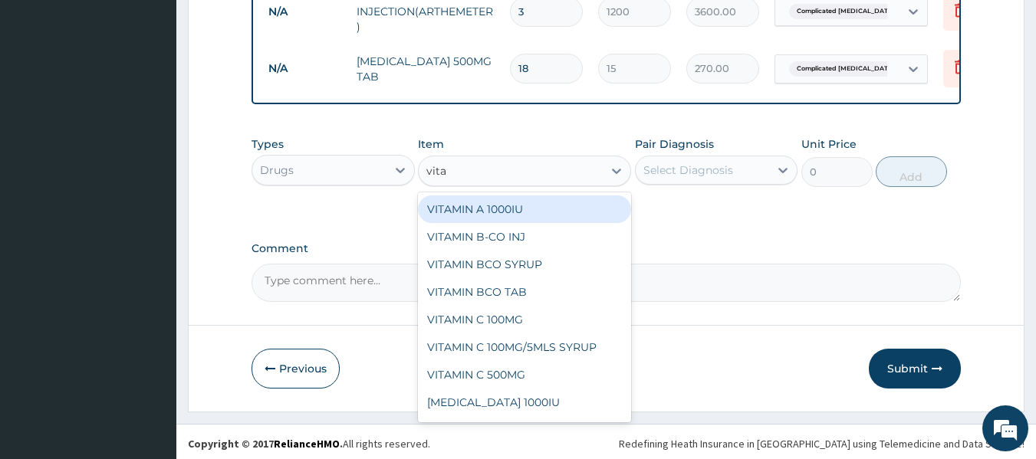
scroll to position [850, 0]
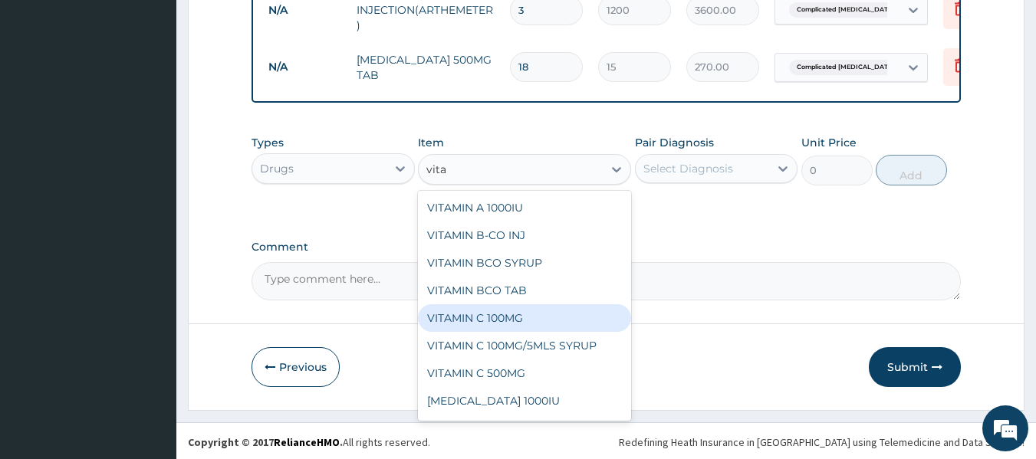
click at [543, 332] on div "VITAMIN C 100MG" at bounding box center [524, 318] width 213 height 28
type input "10"
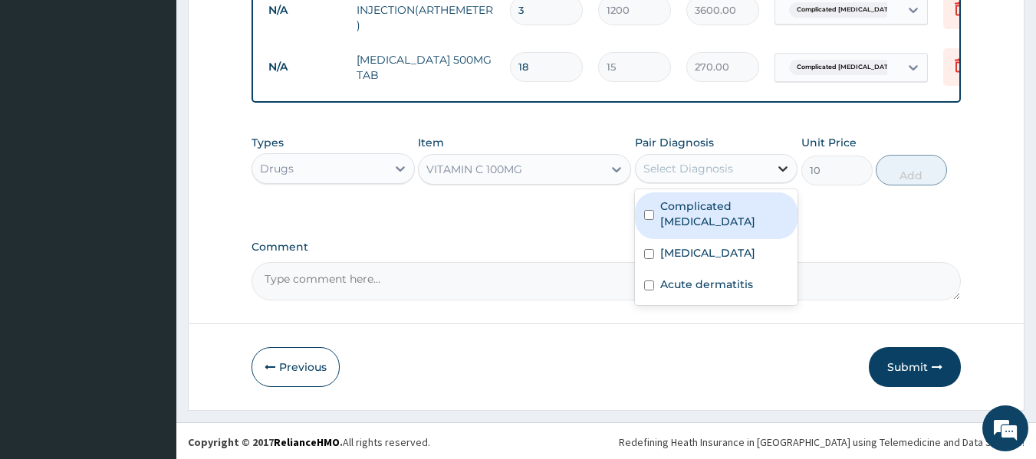
click at [781, 176] on icon at bounding box center [782, 168] width 15 height 15
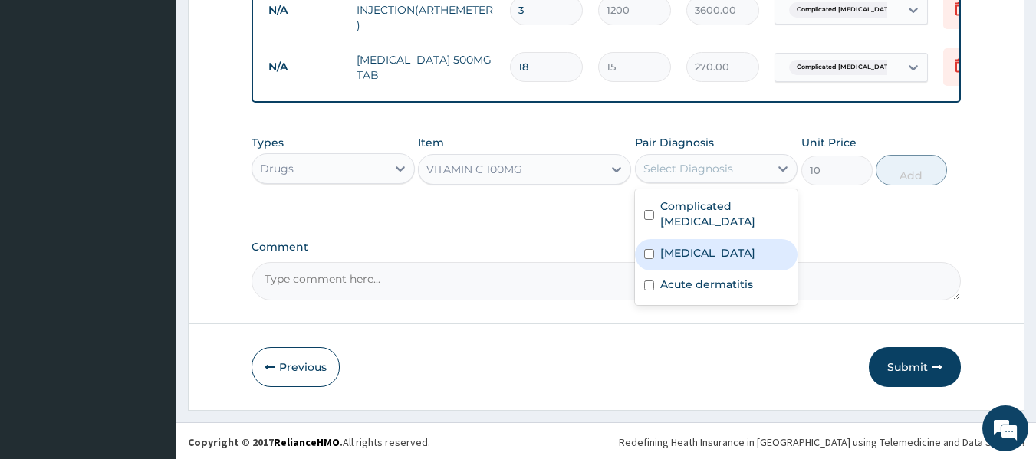
click at [755, 260] on label "Upper respiratory infection" at bounding box center [707, 252] width 95 height 15
checkbox input "true"
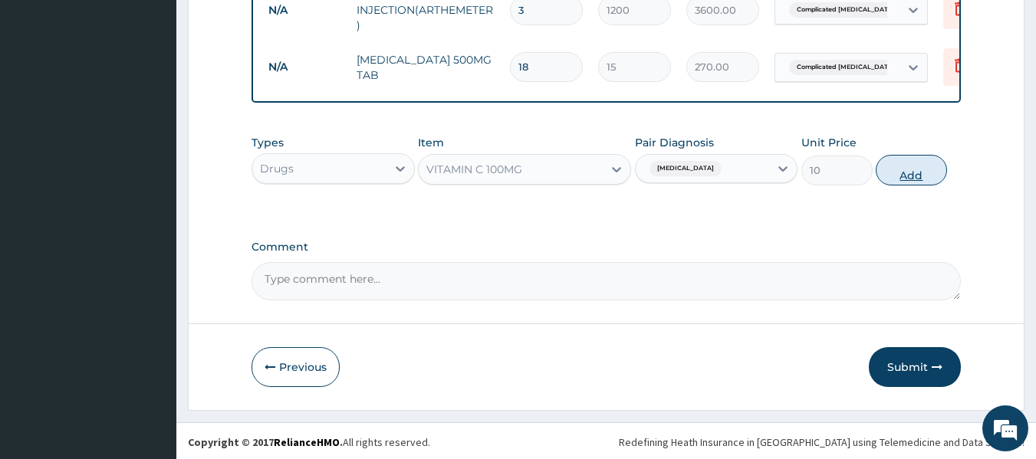
click at [926, 171] on button "Add" at bounding box center [911, 170] width 71 height 31
type input "0"
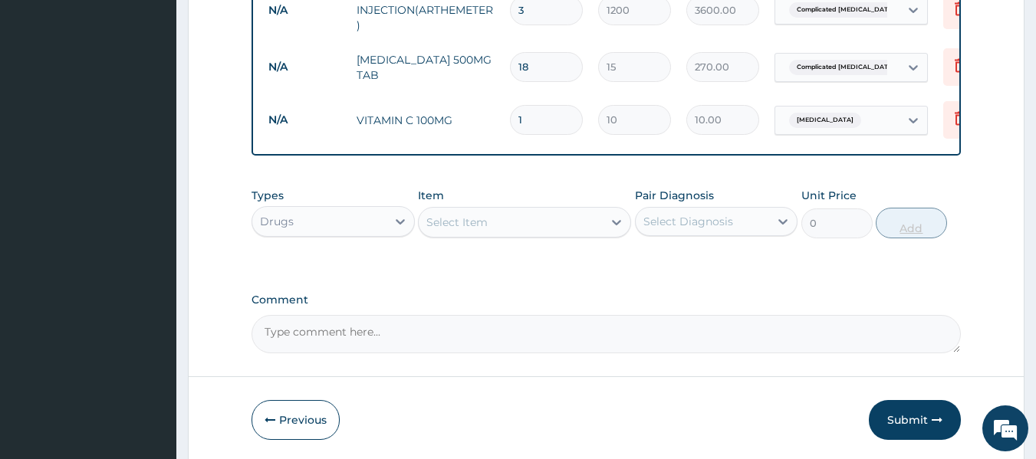
type input "0.00"
type input "2"
type input "20.00"
type input "21"
type input "210.00"
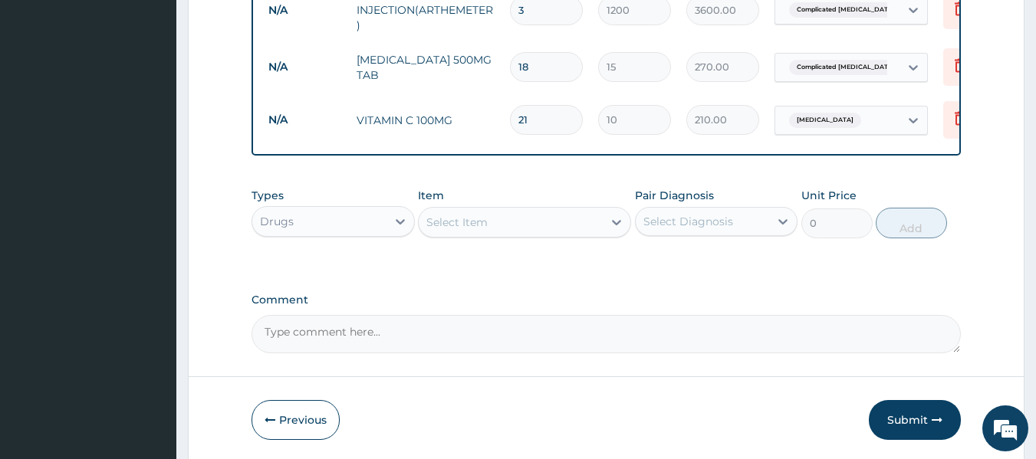
type input "21"
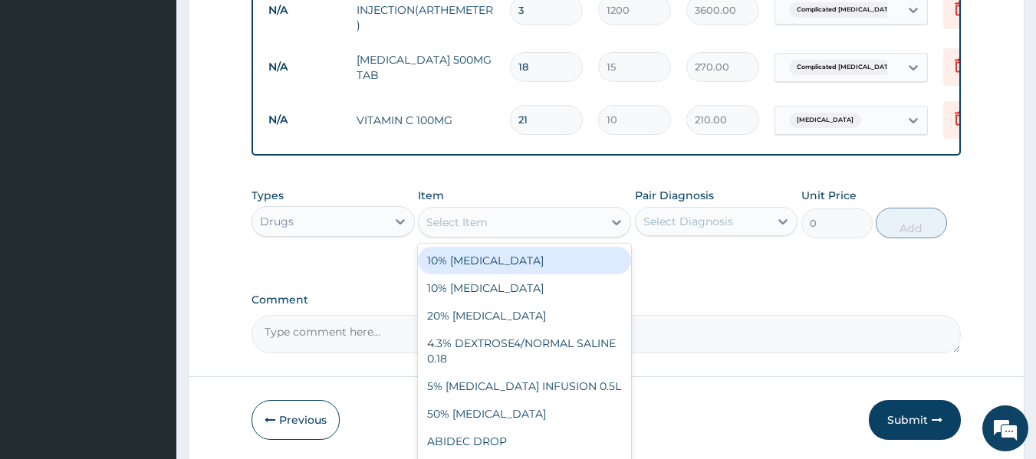
click at [520, 235] on div "Select Item" at bounding box center [511, 222] width 184 height 25
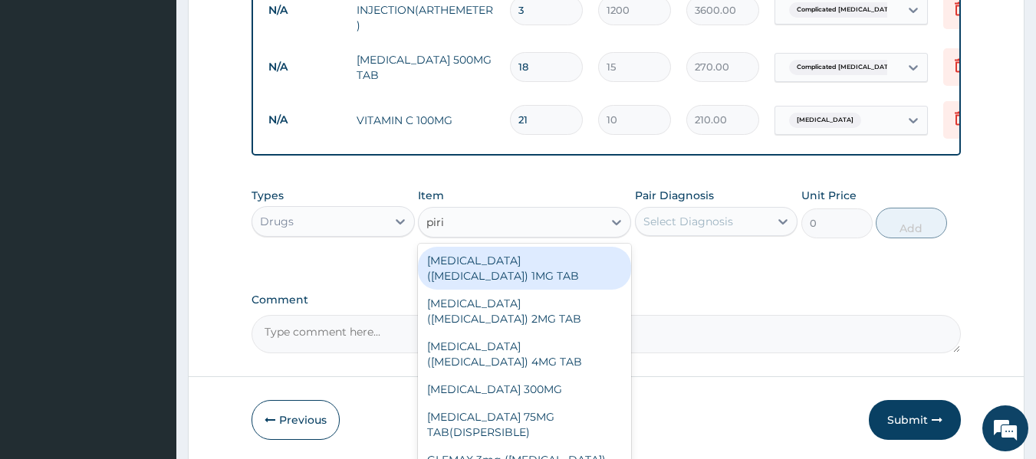
type input "pirit"
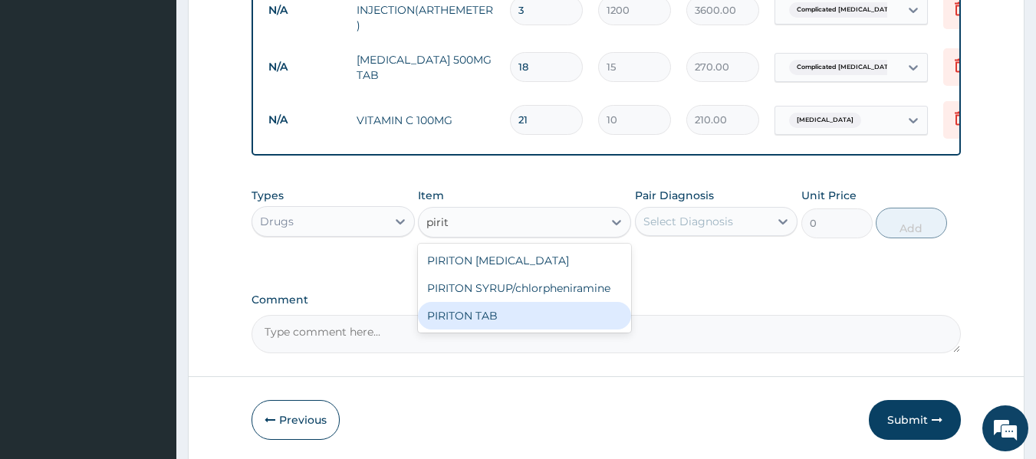
click at [524, 330] on div "PIRITON TAB" at bounding box center [524, 316] width 213 height 28
type input "20"
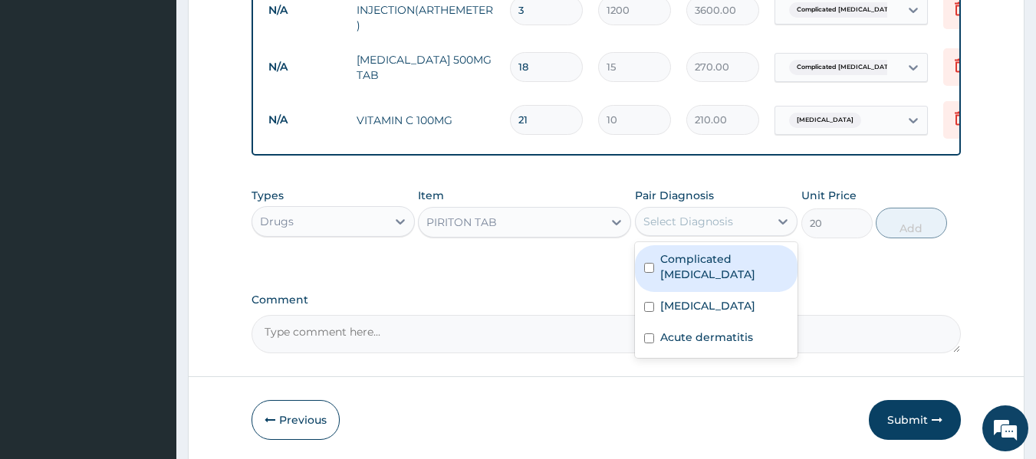
click at [764, 229] on div "Select Diagnosis" at bounding box center [703, 221] width 134 height 25
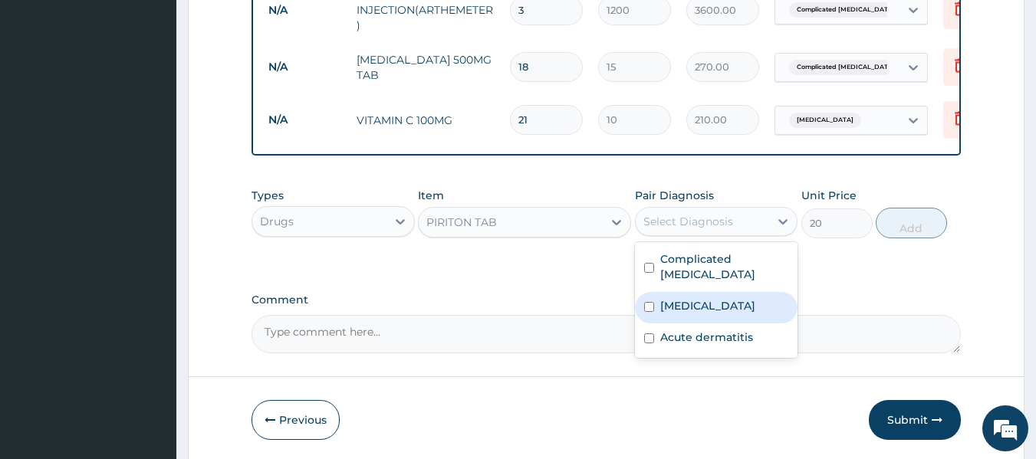
click at [753, 314] on label "Upper respiratory infection" at bounding box center [707, 305] width 95 height 15
checkbox input "true"
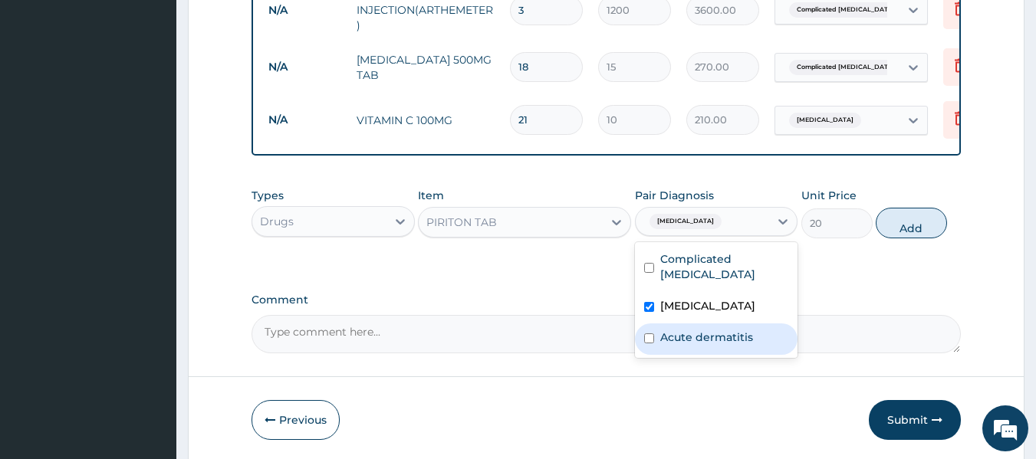
click at [745, 355] on div "Acute dermatitis" at bounding box center [716, 339] width 163 height 31
checkbox input "true"
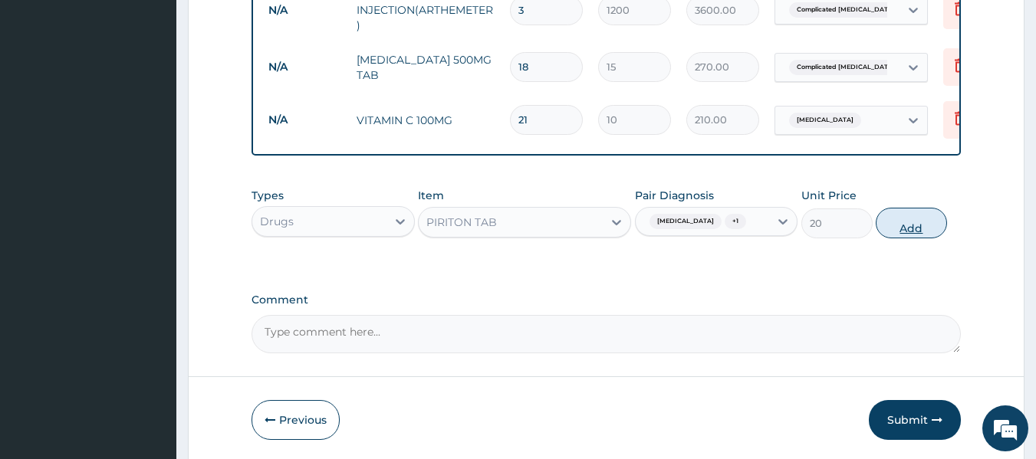
click at [923, 238] on button "Add" at bounding box center [911, 223] width 71 height 31
type input "0"
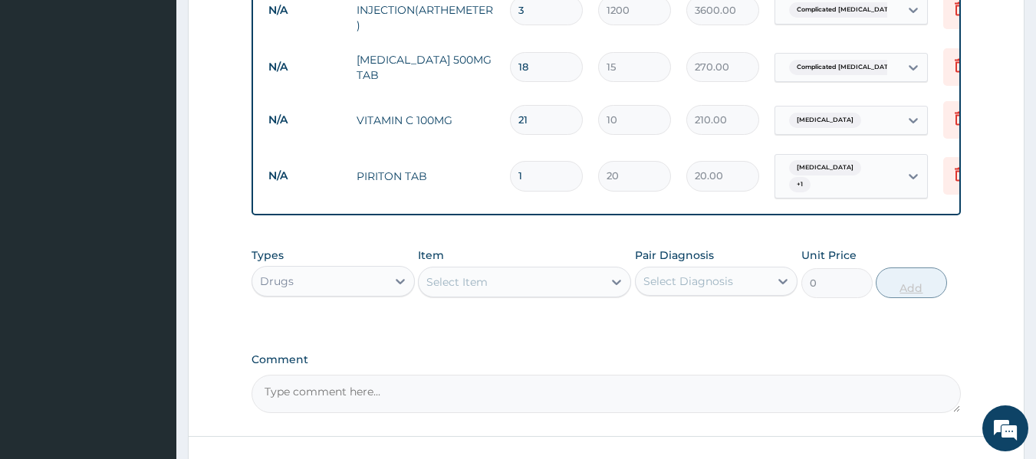
type input "15"
type input "300.00"
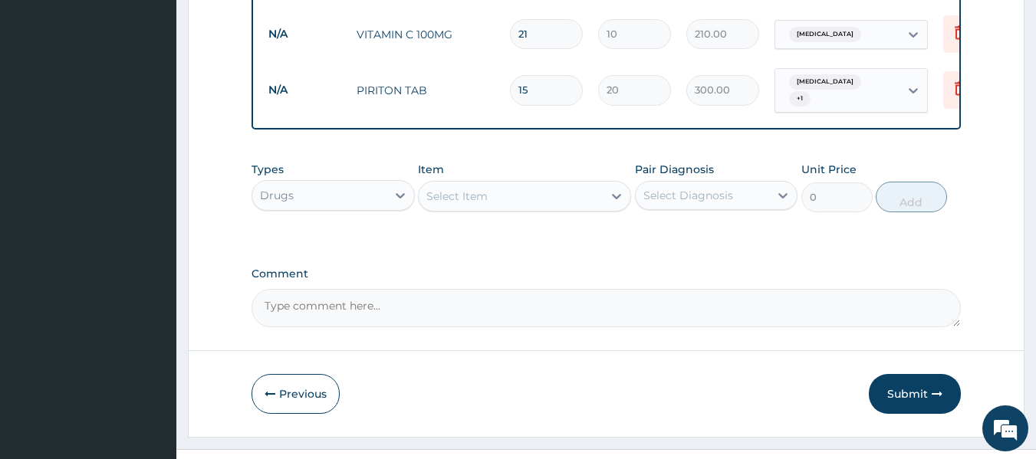
scroll to position [977, 0]
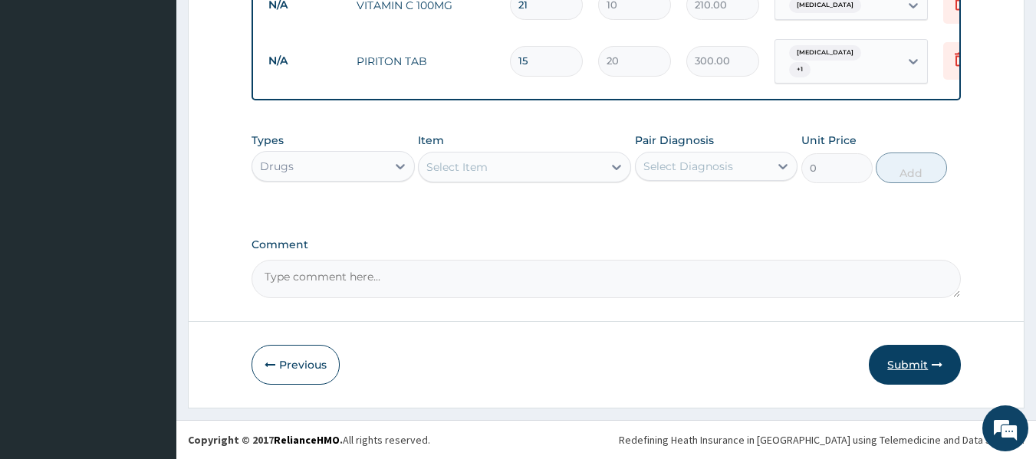
type input "15"
click at [908, 360] on button "Submit" at bounding box center [915, 365] width 92 height 40
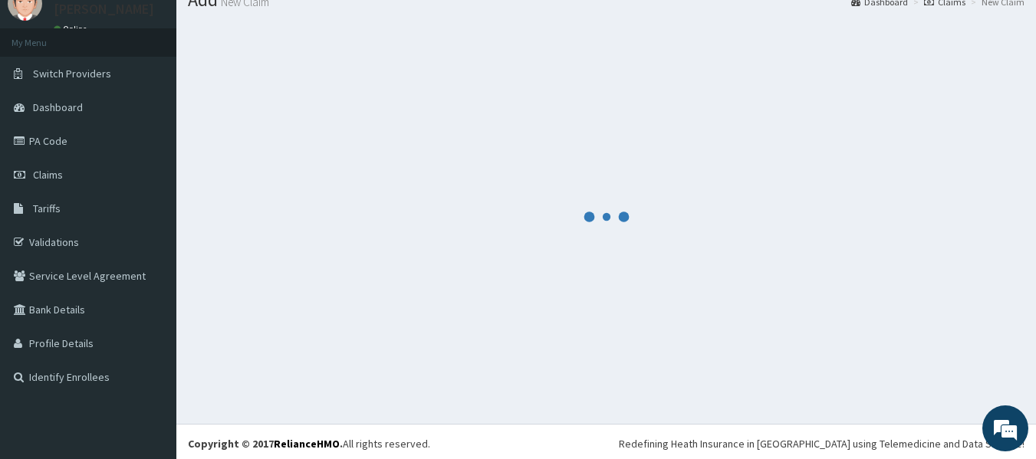
scroll to position [0, 0]
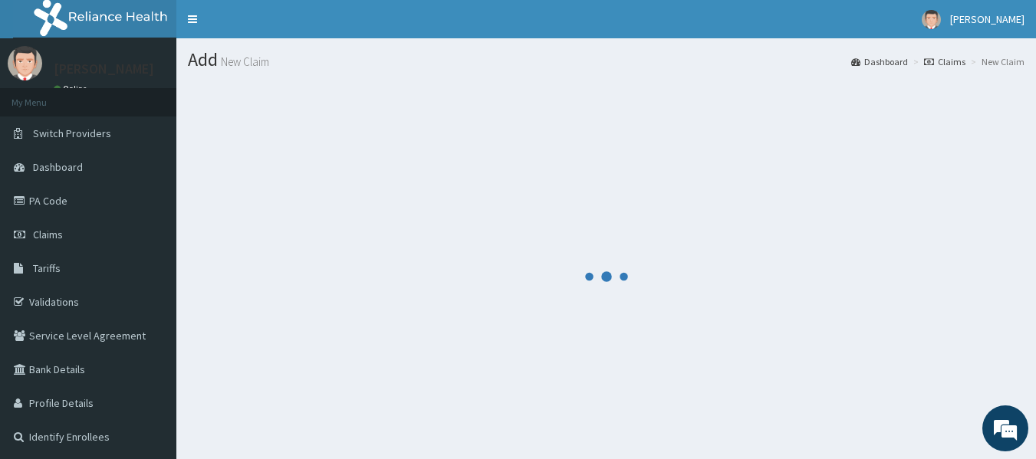
click at [725, 161] on div at bounding box center [606, 276] width 837 height 390
click at [728, 161] on div at bounding box center [606, 276] width 837 height 390
click at [859, 255] on div at bounding box center [606, 276] width 837 height 390
click at [857, 251] on div at bounding box center [606, 276] width 837 height 390
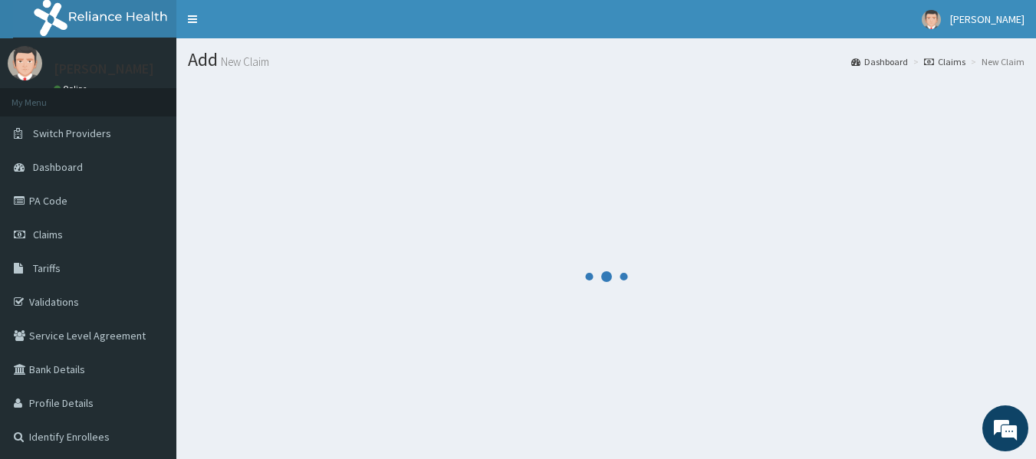
click at [855, 251] on div at bounding box center [606, 276] width 837 height 390
drag, startPoint x: 479, startPoint y: 267, endPoint x: 408, endPoint y: 266, distance: 70.6
click at [419, 267] on div at bounding box center [606, 276] width 837 height 390
click at [404, 263] on div at bounding box center [606, 276] width 837 height 390
drag, startPoint x: 449, startPoint y: 253, endPoint x: 251, endPoint y: 297, distance: 202.6
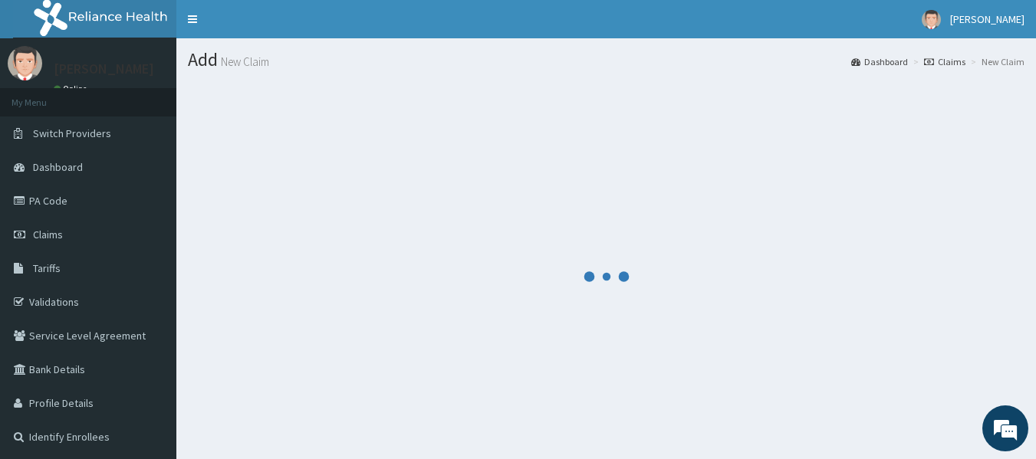
click at [377, 298] on div at bounding box center [606, 276] width 837 height 390
click at [53, 230] on span "Claims" at bounding box center [48, 235] width 30 height 14
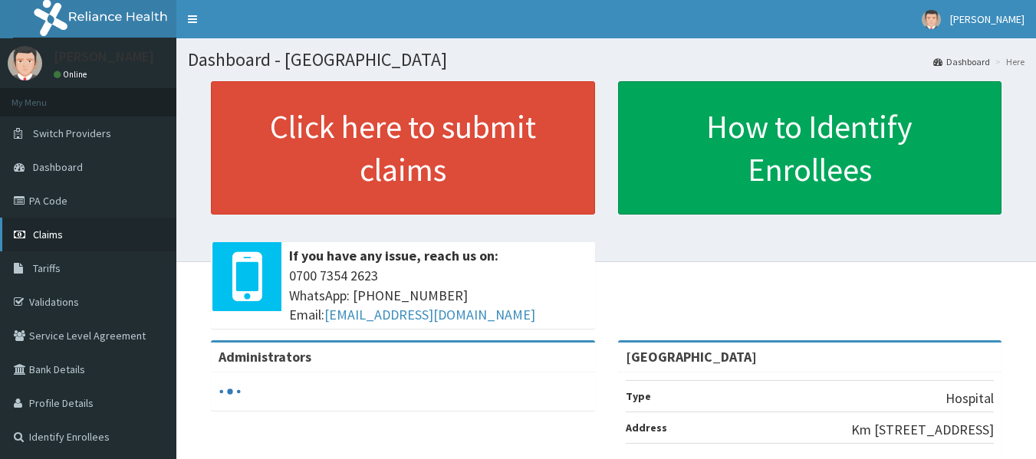
click at [61, 228] on span "Claims" at bounding box center [48, 235] width 30 height 14
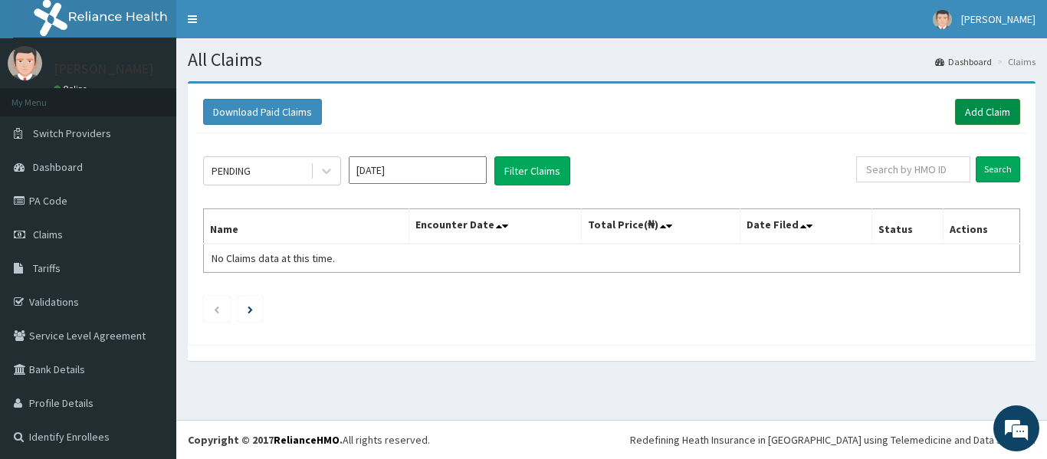
click at [963, 104] on link "Add Claim" at bounding box center [987, 112] width 65 height 26
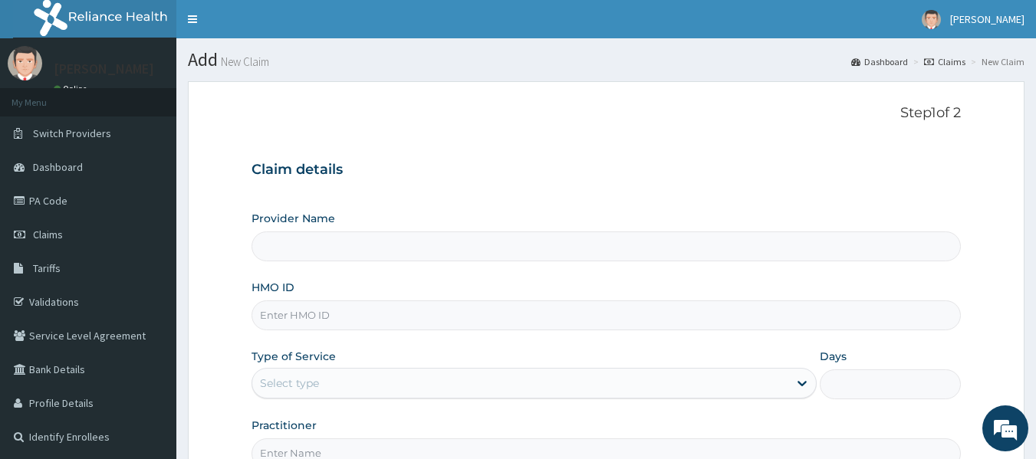
type input "[GEOGRAPHIC_DATA]"
click at [529, 321] on input "HMO ID" at bounding box center [607, 316] width 710 height 30
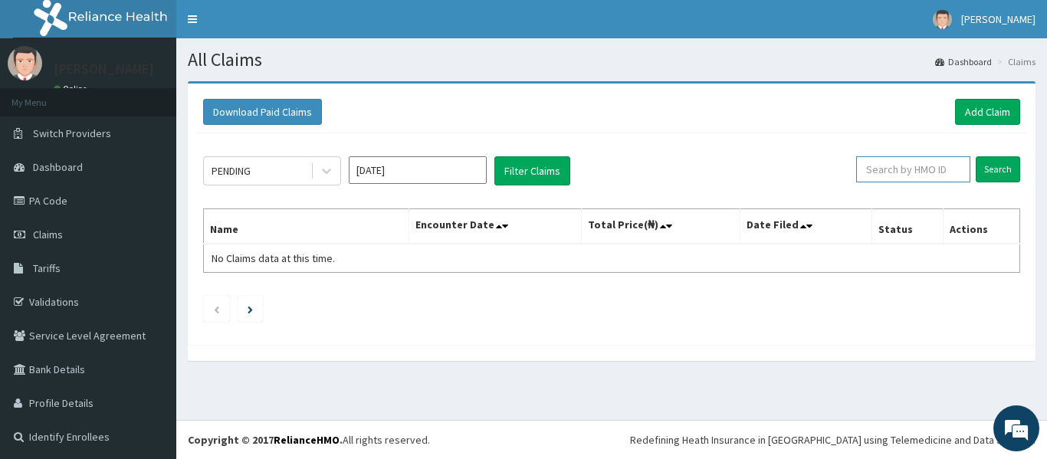
click at [902, 171] on input "text" at bounding box center [914, 169] width 114 height 26
type input "oqi/10011/c"
click at [989, 162] on input "Search" at bounding box center [998, 169] width 44 height 26
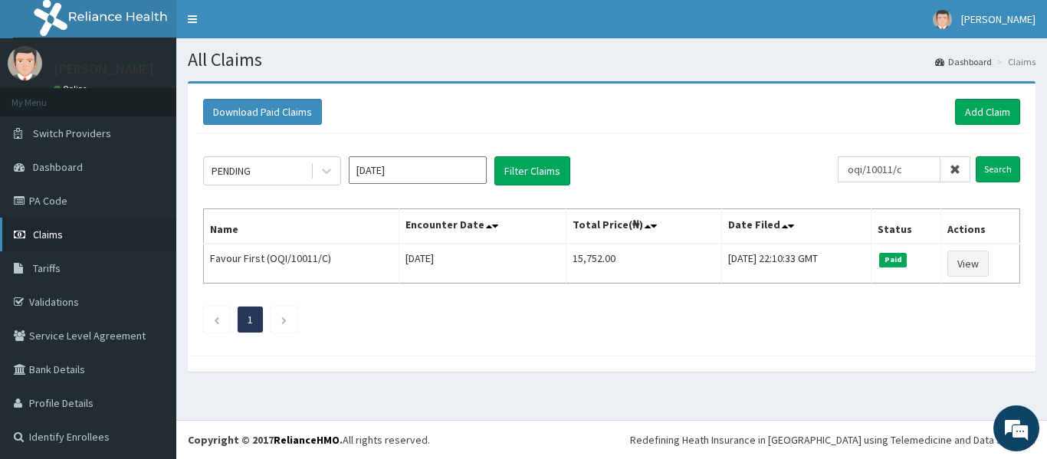
click at [94, 234] on link "Claims" at bounding box center [88, 235] width 176 height 34
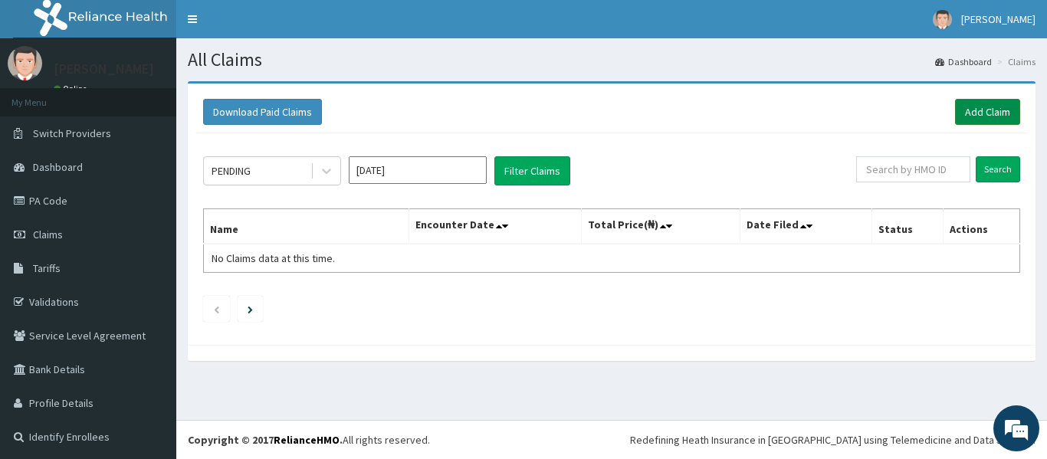
click at [989, 114] on link "Add Claim" at bounding box center [987, 112] width 65 height 26
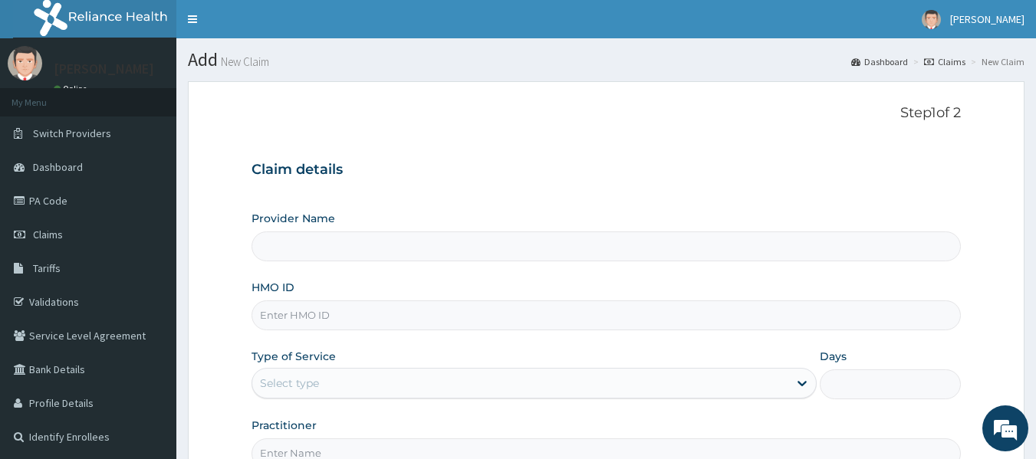
click at [531, 304] on input "HMO ID" at bounding box center [607, 316] width 710 height 30
type input "PATFARE HOSPITAL"
type input "OQI/10011/C"
click at [354, 384] on div "Select type" at bounding box center [520, 383] width 536 height 25
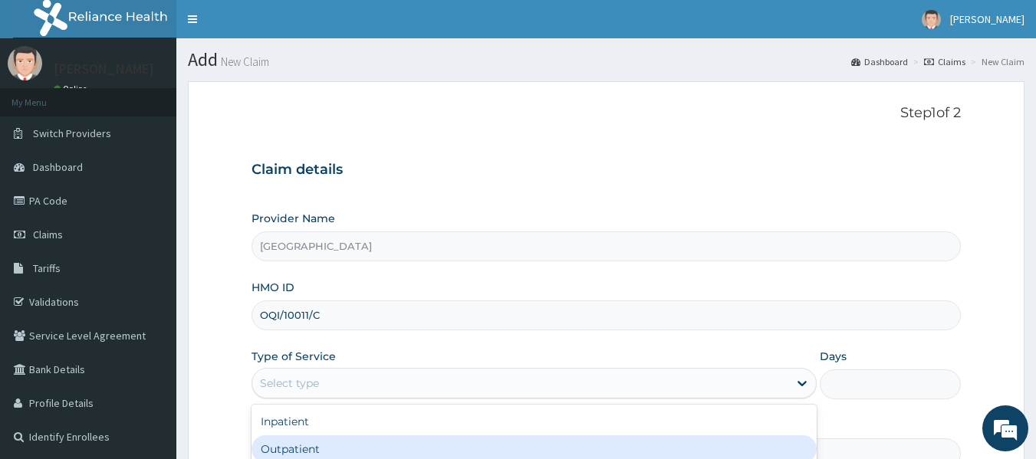
click at [337, 448] on div "Outpatient" at bounding box center [534, 450] width 565 height 28
type input "1"
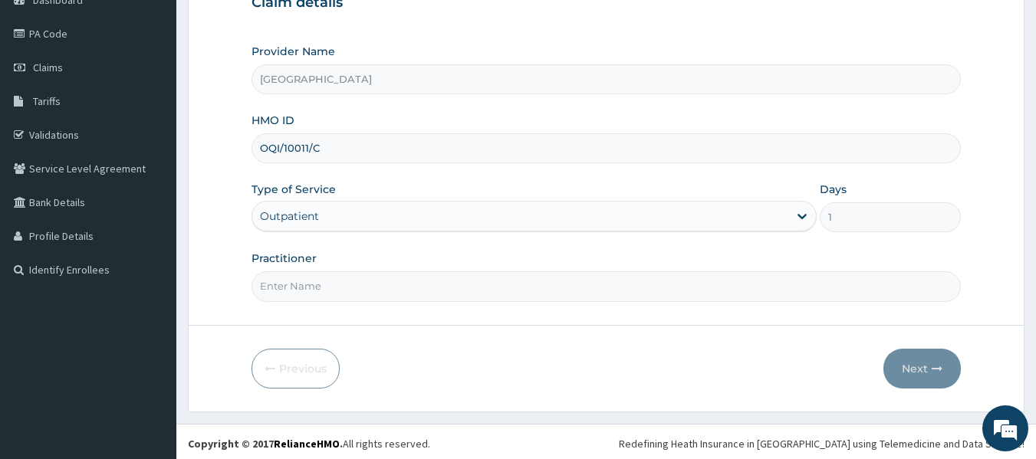
scroll to position [171, 0]
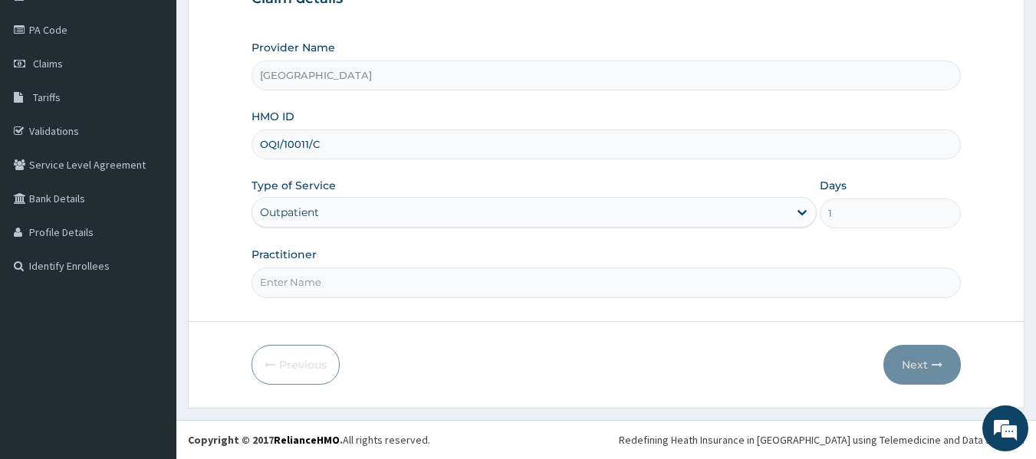
click at [336, 278] on input "Practitioner" at bounding box center [607, 283] width 710 height 30
type input "DR. WIFA"
click at [909, 365] on button "Next" at bounding box center [921, 365] width 77 height 40
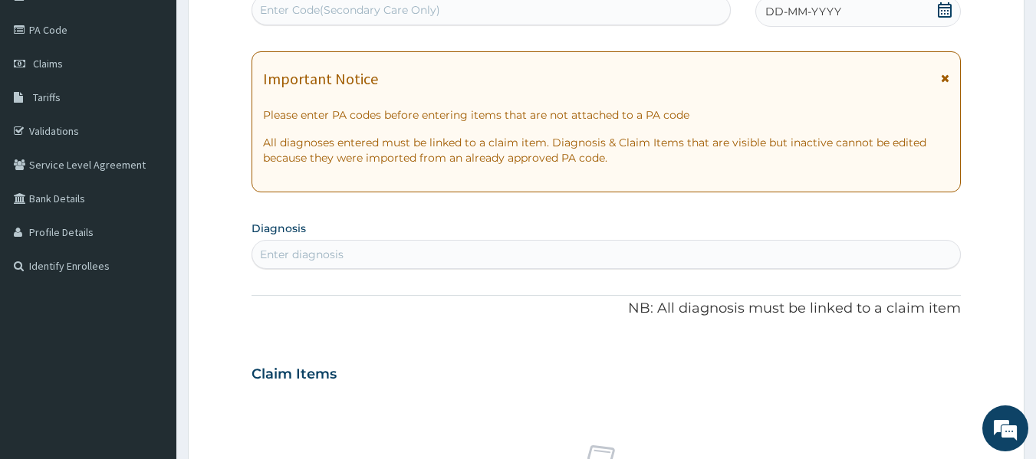
click at [801, 15] on span "DD-MM-YYYY" at bounding box center [803, 11] width 76 height 15
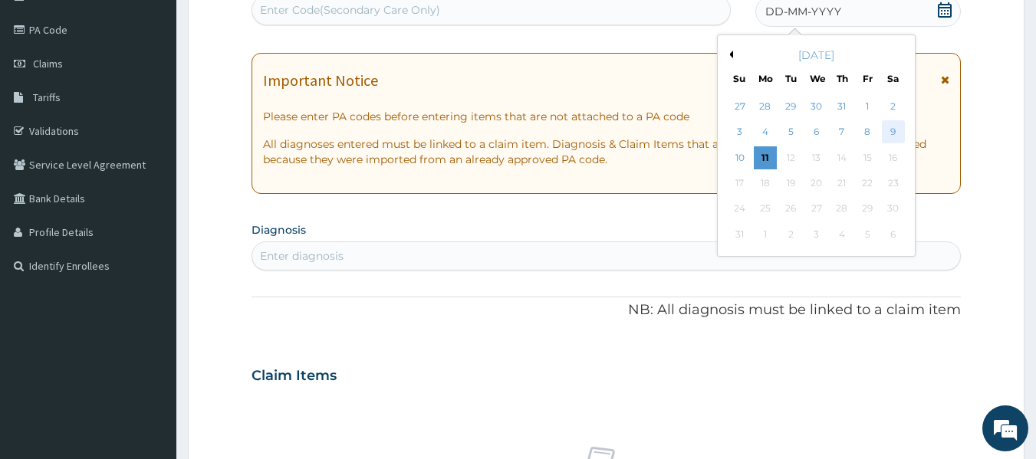
click at [896, 133] on div "9" at bounding box center [893, 132] width 23 height 23
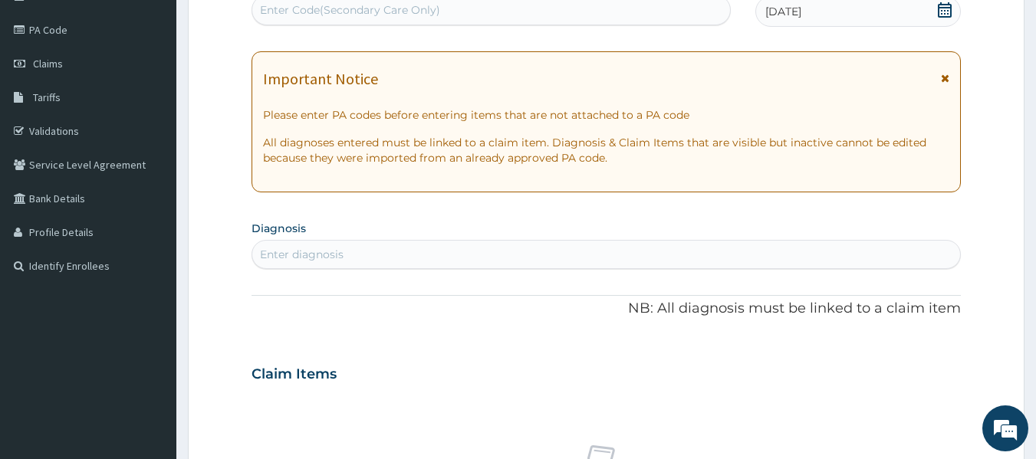
click at [370, 254] on div "Enter diagnosis" at bounding box center [606, 254] width 709 height 25
type input "m"
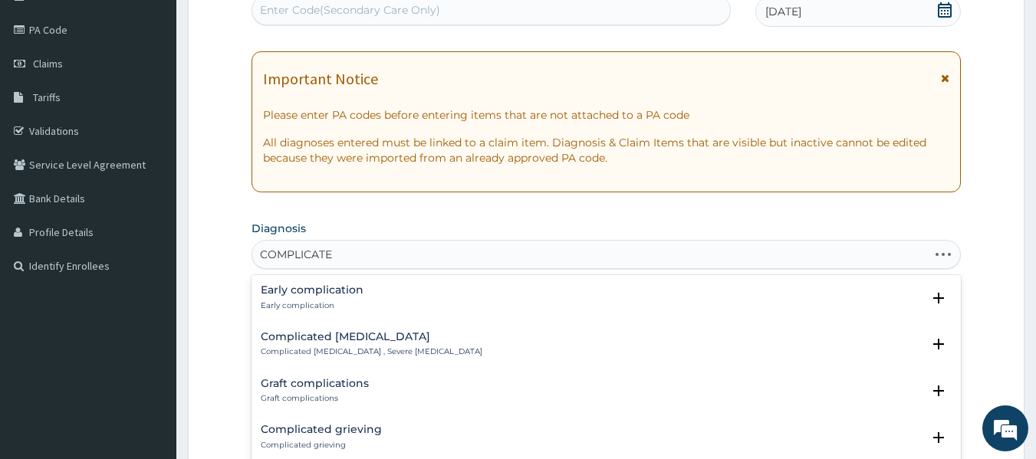
type input "COMPLICATED"
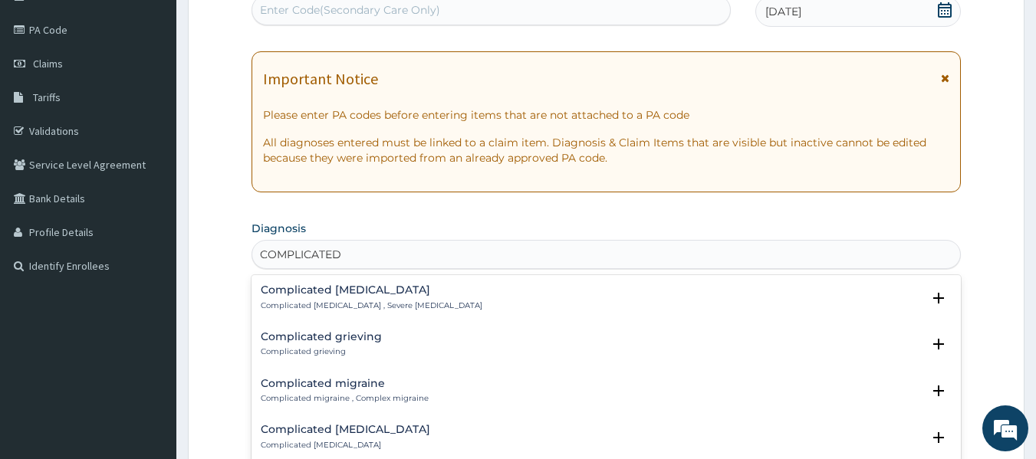
click at [378, 302] on p "Complicated malaria , Severe malaria" at bounding box center [372, 306] width 222 height 11
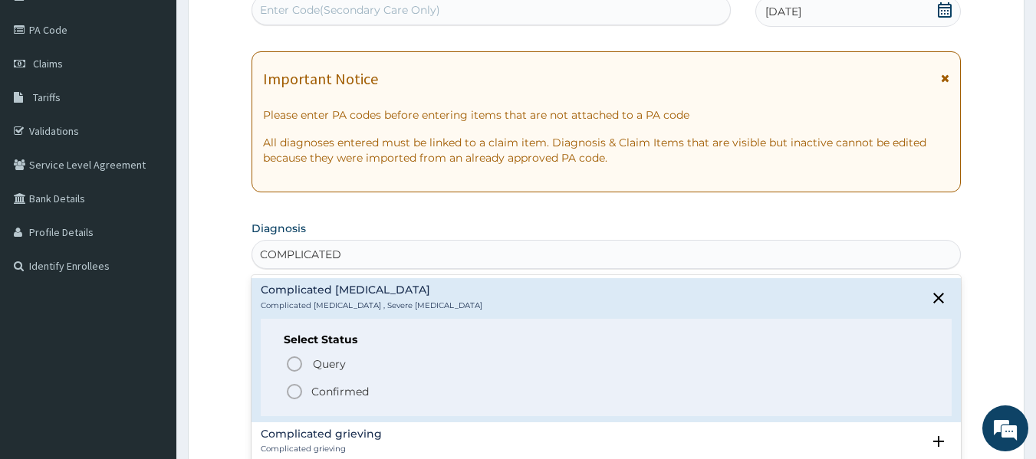
click at [300, 381] on div "Query Query covers suspected (?), Keep in view (kiv), Ruled out (r/o) Confirmed" at bounding box center [607, 377] width 646 height 47
click at [297, 389] on icon "status option filled" at bounding box center [294, 392] width 18 height 18
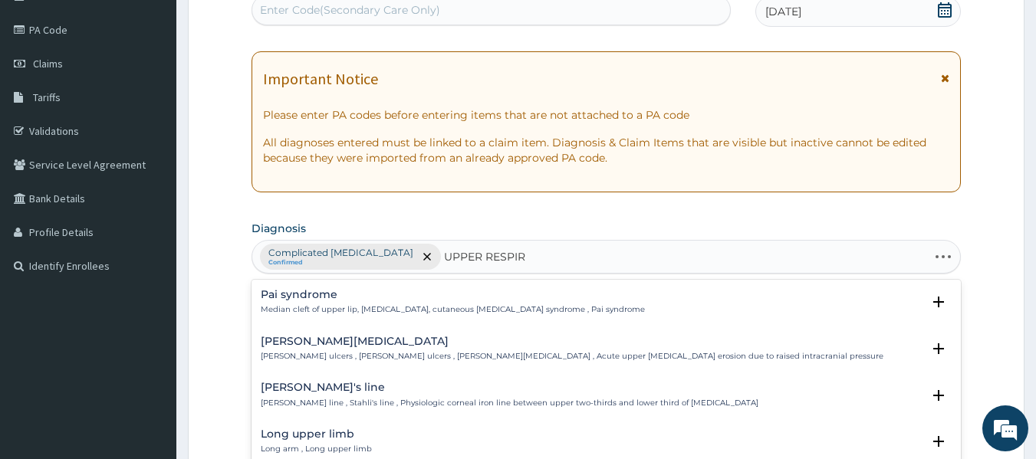
type input "UPPER RESPIRA"
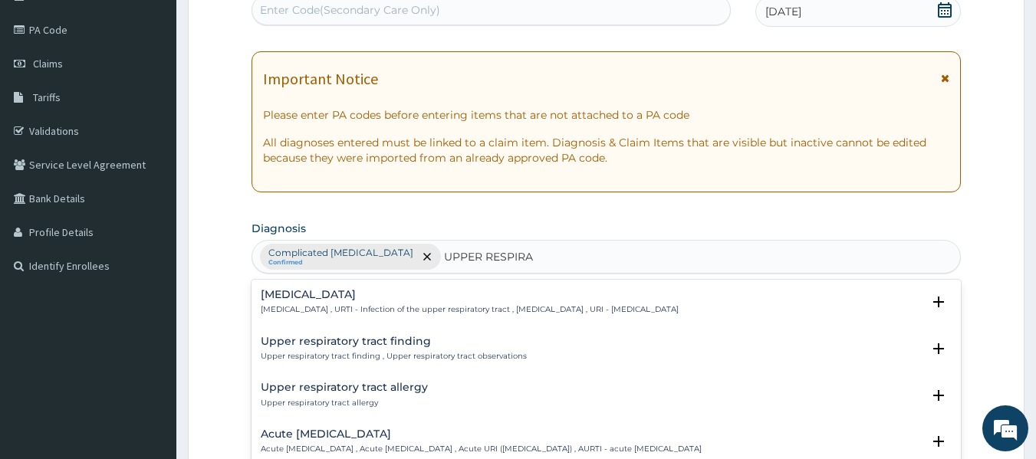
click at [373, 298] on h4 "Upper respiratory infection" at bounding box center [470, 295] width 418 height 12
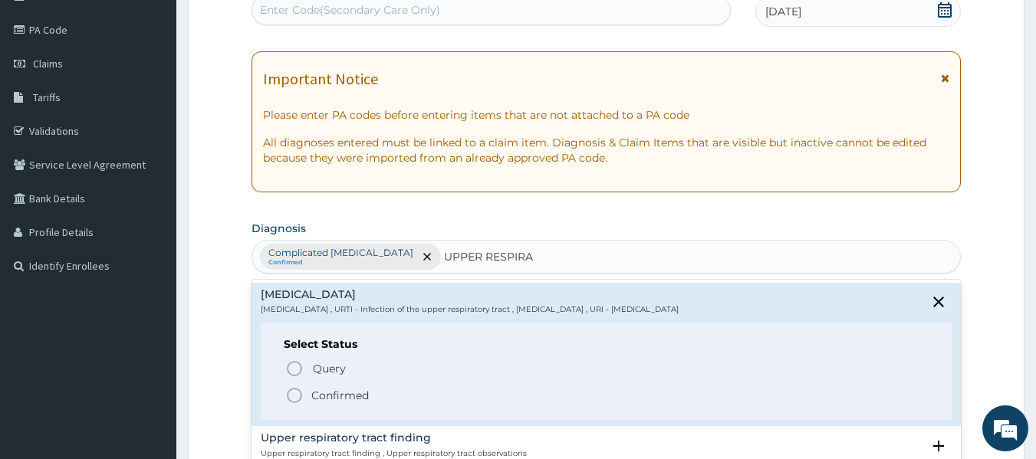
click at [292, 393] on icon "status option filled" at bounding box center [294, 395] width 18 height 18
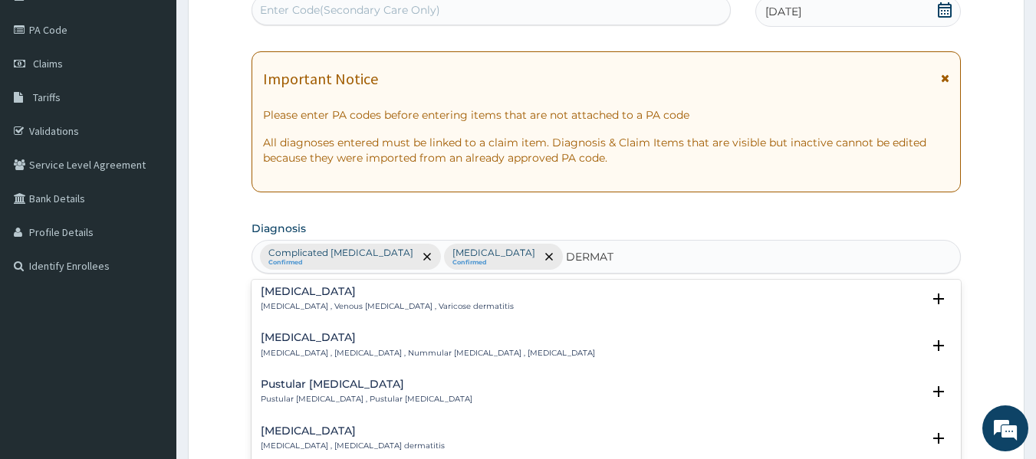
scroll to position [1150, 0]
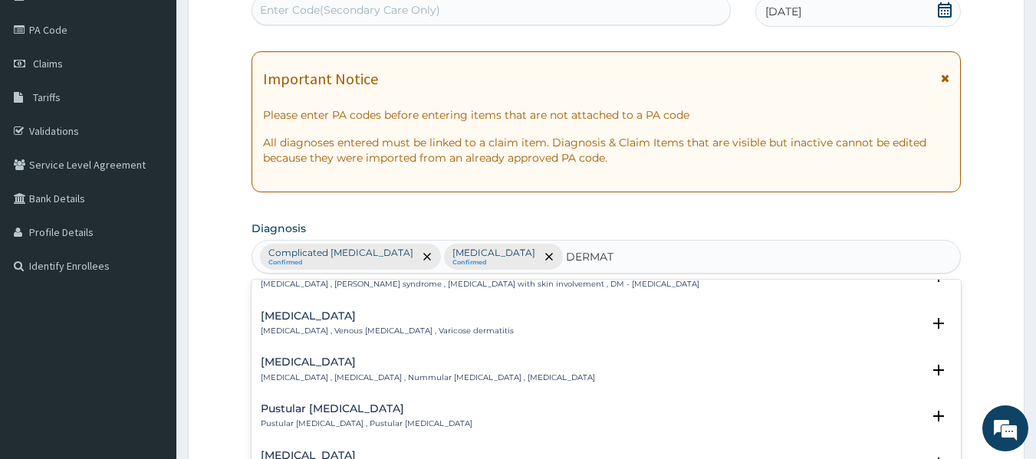
type input "DERMATI"
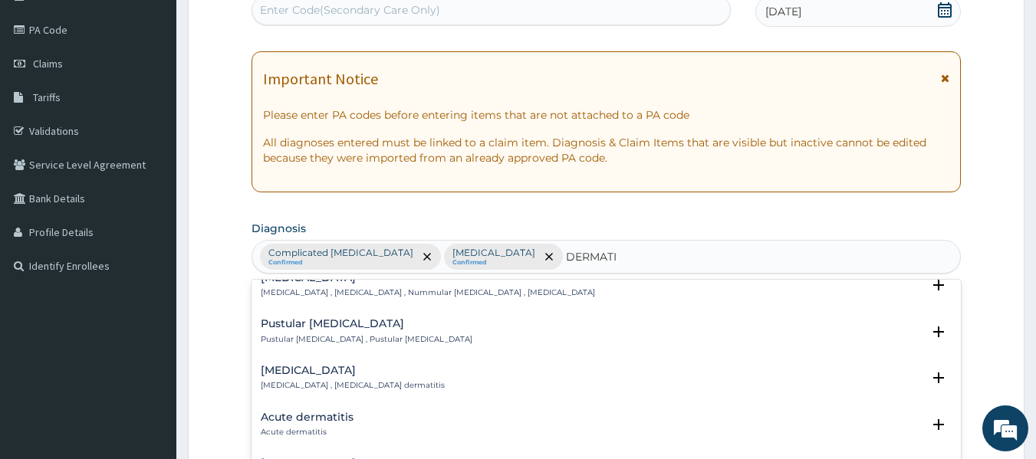
scroll to position [679, 0]
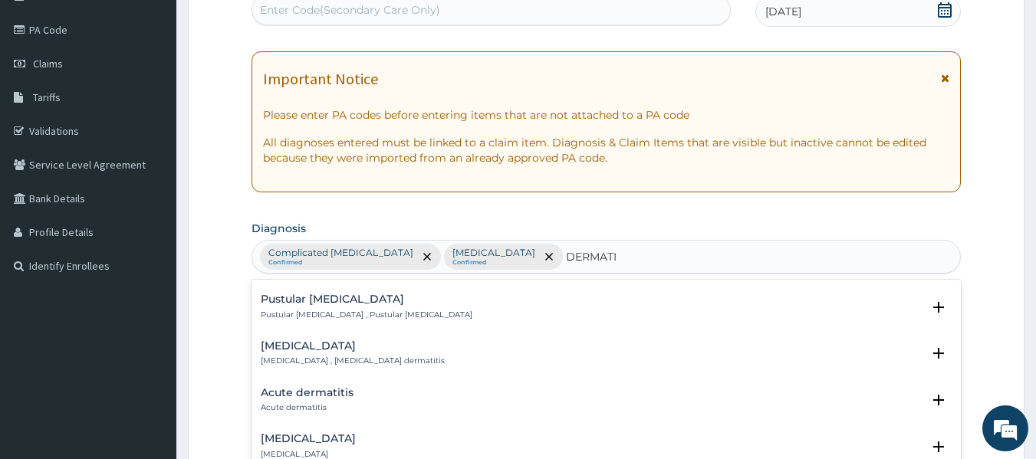
click at [335, 387] on h4 "Acute dermatitis" at bounding box center [307, 393] width 93 height 12
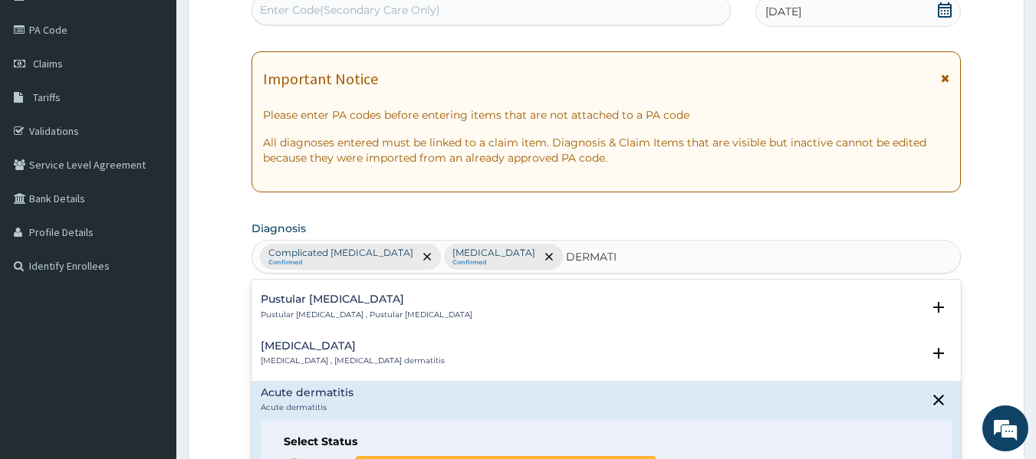
click at [302, 457] on icon "status option query" at bounding box center [294, 466] width 18 height 18
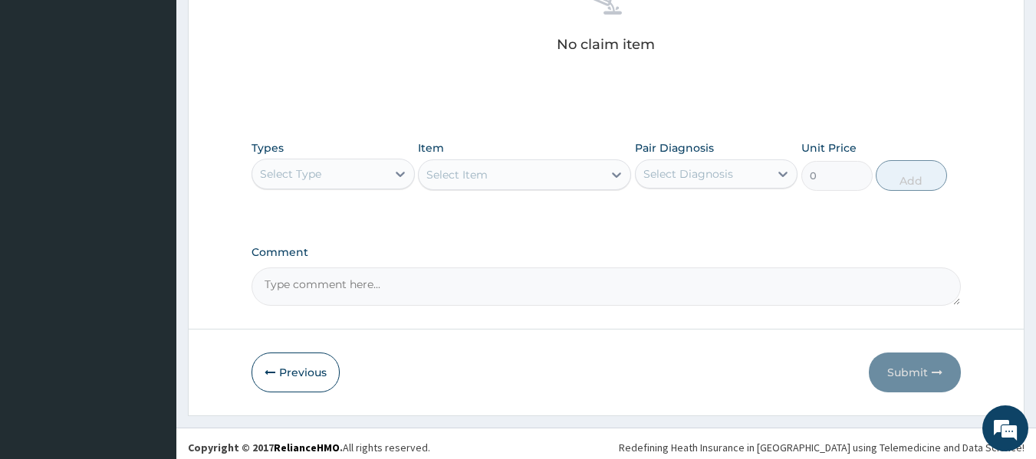
scroll to position [646, 0]
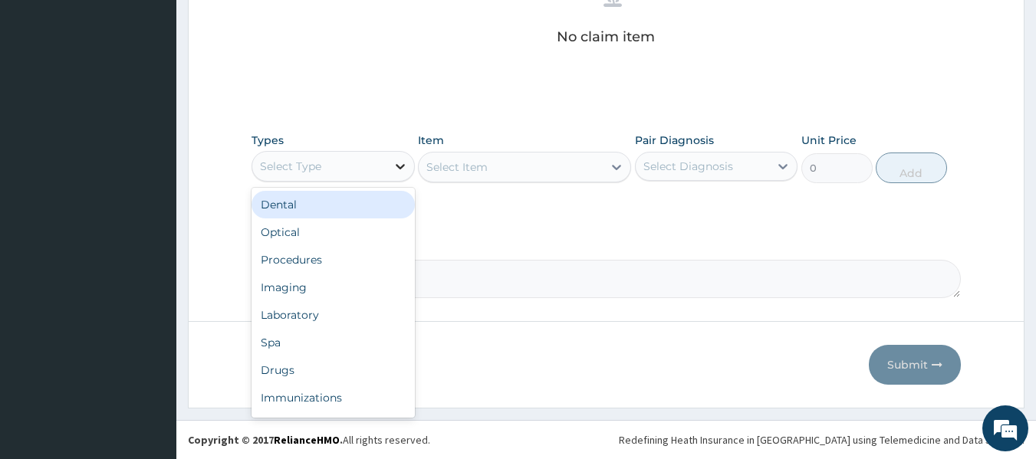
click at [393, 163] on icon at bounding box center [400, 166] width 15 height 15
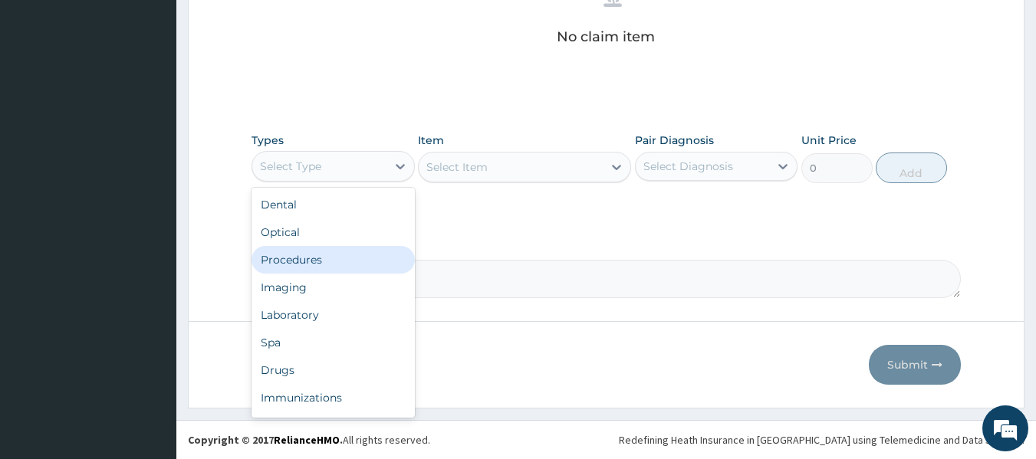
click at [380, 263] on div "Procedures" at bounding box center [333, 260] width 163 height 28
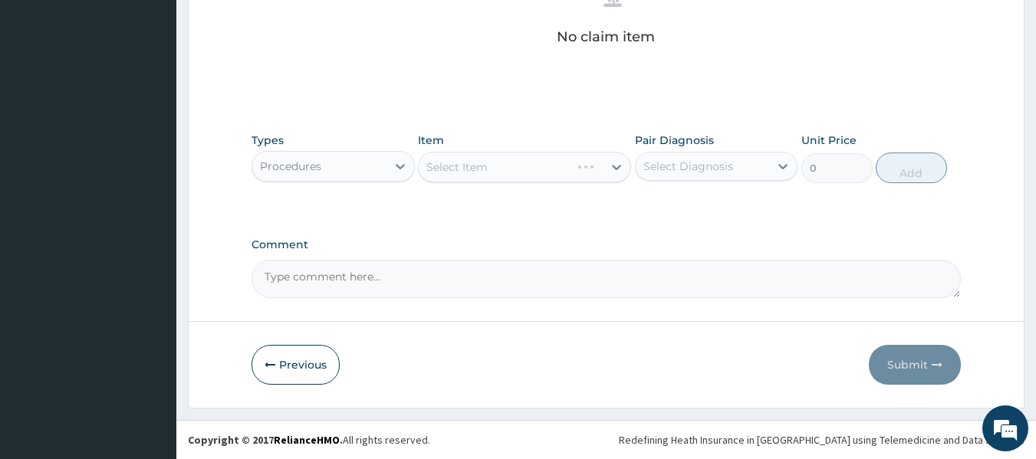
click at [596, 162] on div "Select Item" at bounding box center [524, 167] width 213 height 31
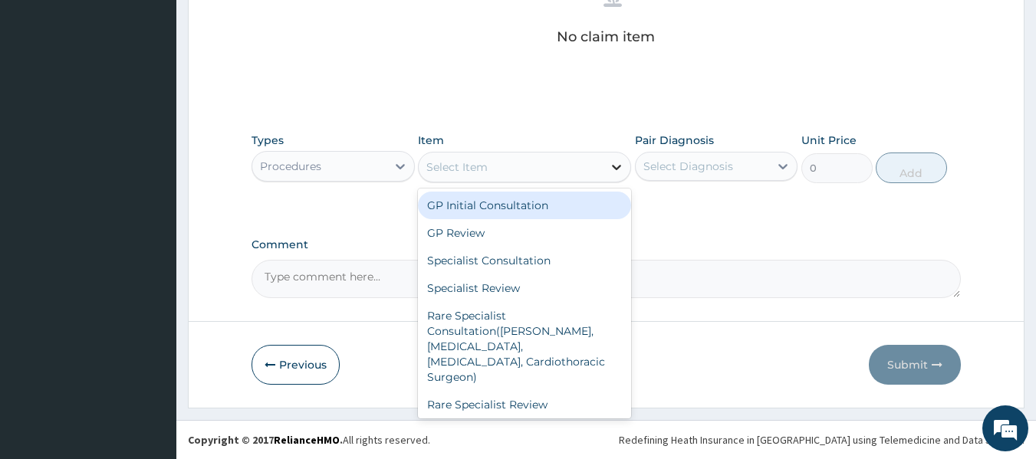
click at [611, 166] on icon at bounding box center [616, 167] width 15 height 15
click at [574, 212] on div "GP Initial Consultation" at bounding box center [524, 206] width 213 height 28
type input "2000"
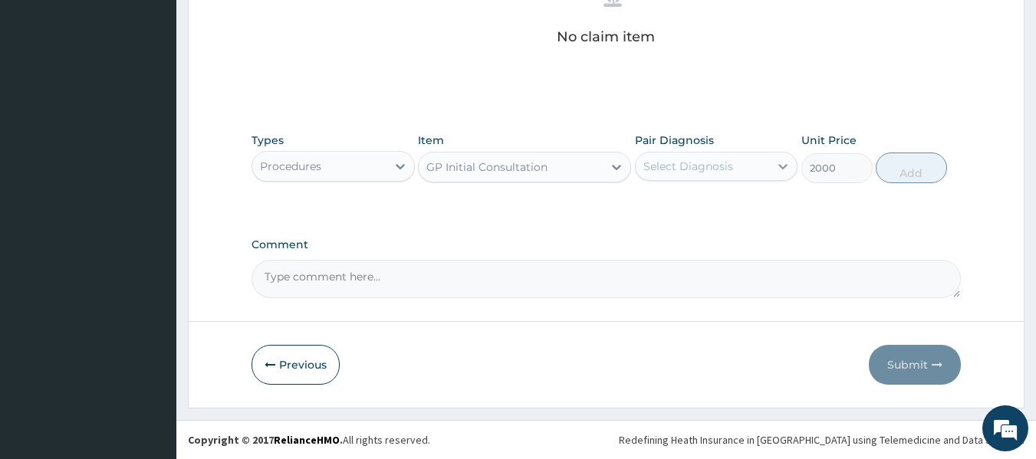
click at [778, 163] on icon at bounding box center [782, 166] width 15 height 15
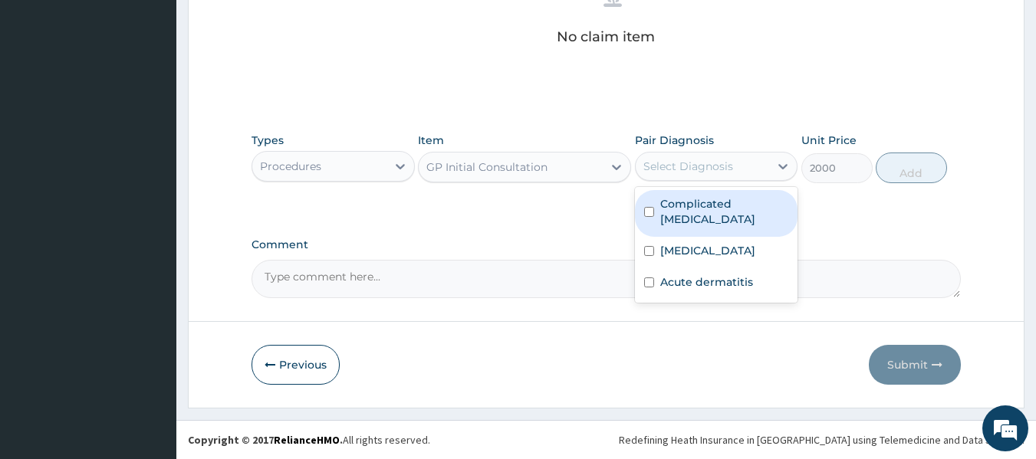
click at [749, 219] on div "Complicated malaria" at bounding box center [716, 213] width 163 height 47
checkbox input "true"
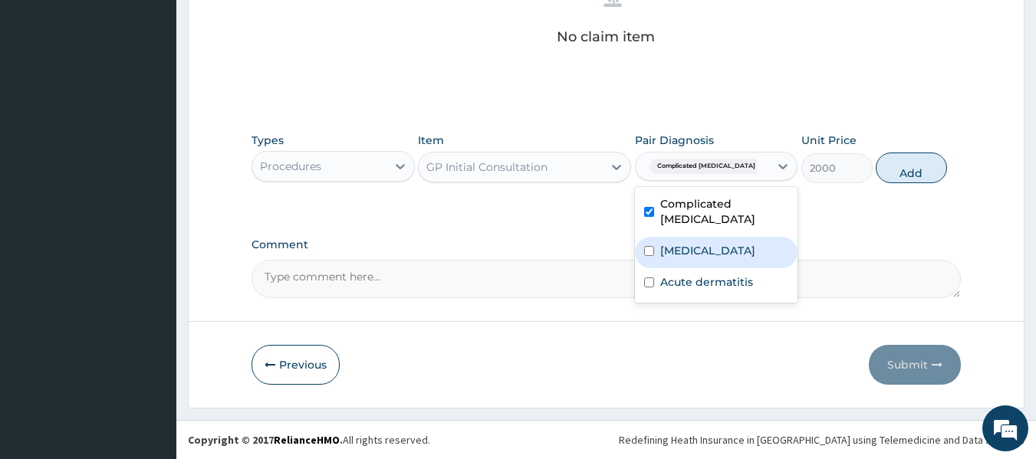
click at [747, 249] on label "Upper respiratory infection" at bounding box center [707, 250] width 95 height 15
checkbox input "true"
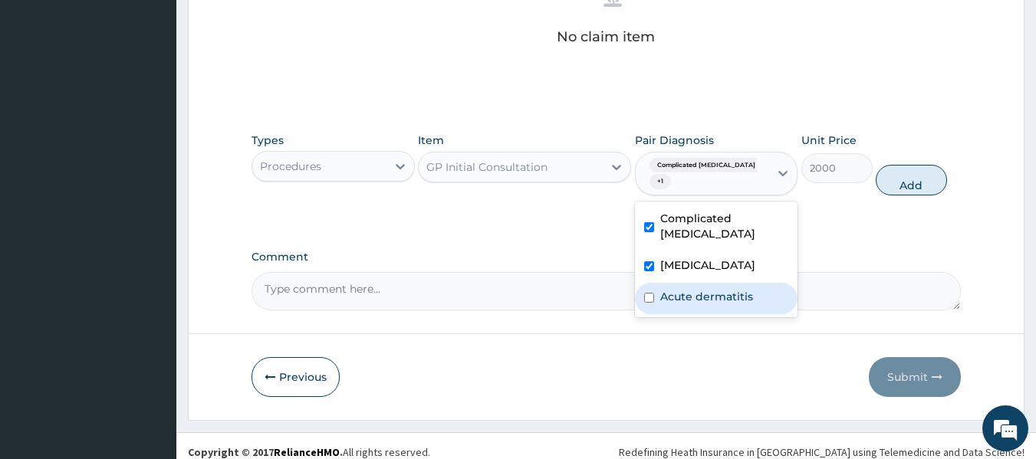
click at [739, 289] on label "Acute dermatitis" at bounding box center [706, 296] width 93 height 15
checkbox input "true"
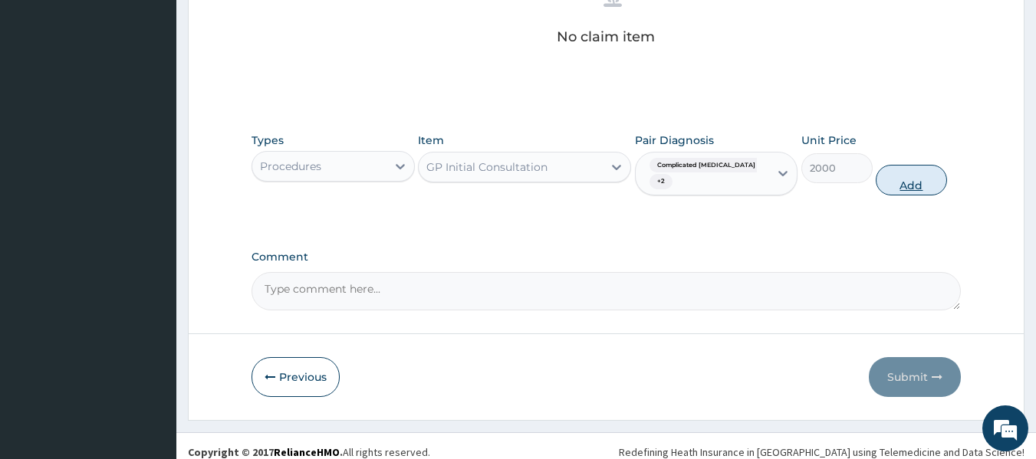
click at [889, 176] on button "Add" at bounding box center [911, 180] width 71 height 31
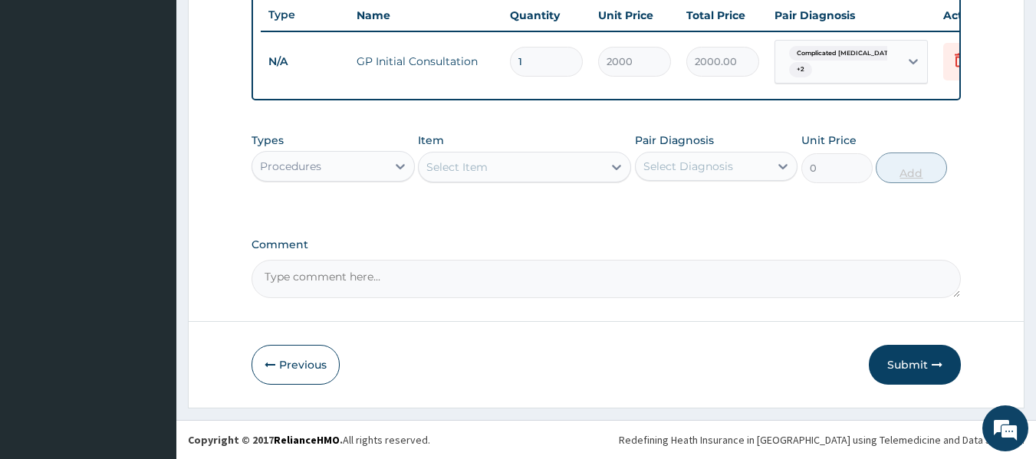
scroll to position [591, 0]
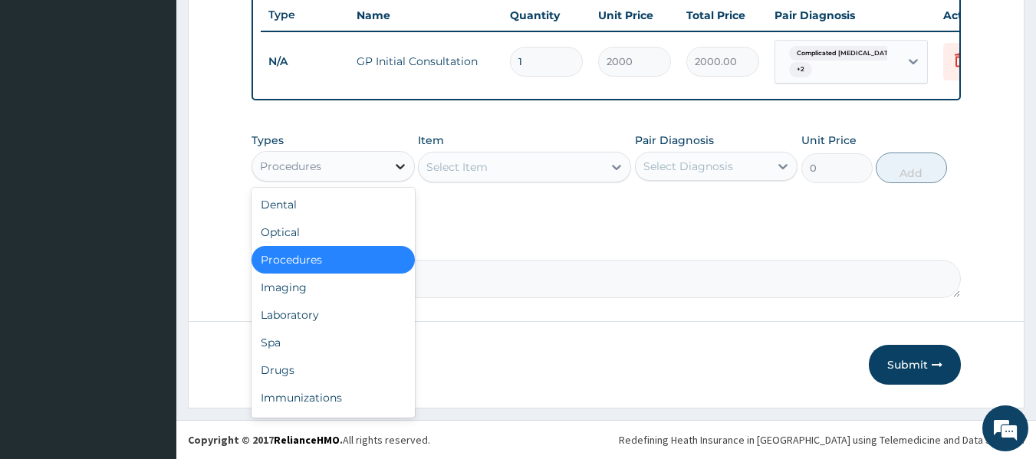
click at [386, 157] on div at bounding box center [400, 167] width 28 height 28
click at [370, 309] on div "Laboratory" at bounding box center [333, 315] width 163 height 28
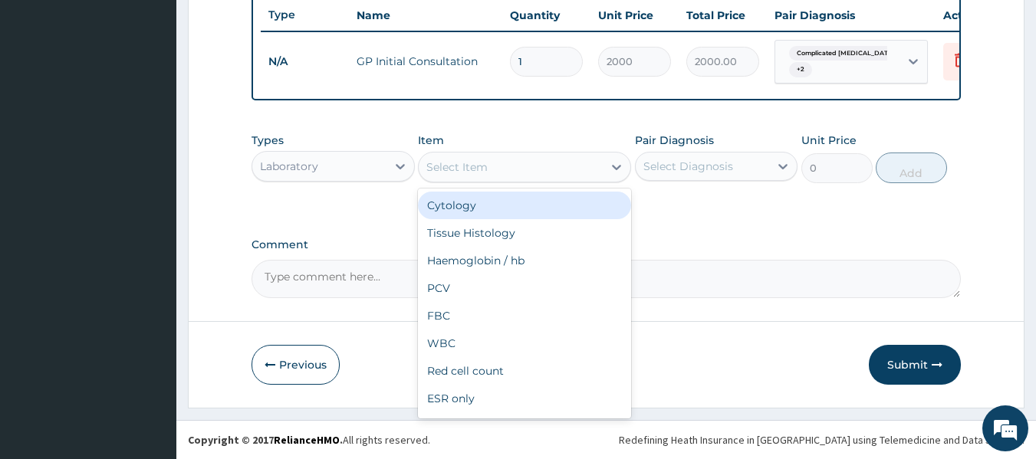
drag, startPoint x: 501, startPoint y: 167, endPoint x: 498, endPoint y: 176, distance: 9.0
click at [499, 171] on div "Select Item" at bounding box center [511, 167] width 184 height 25
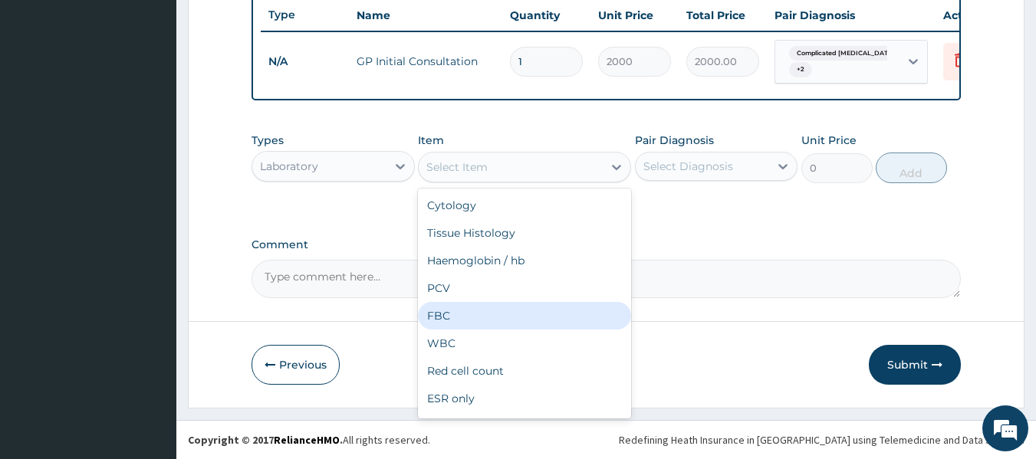
click at [499, 311] on div "FBC" at bounding box center [524, 316] width 213 height 28
type input "2000"
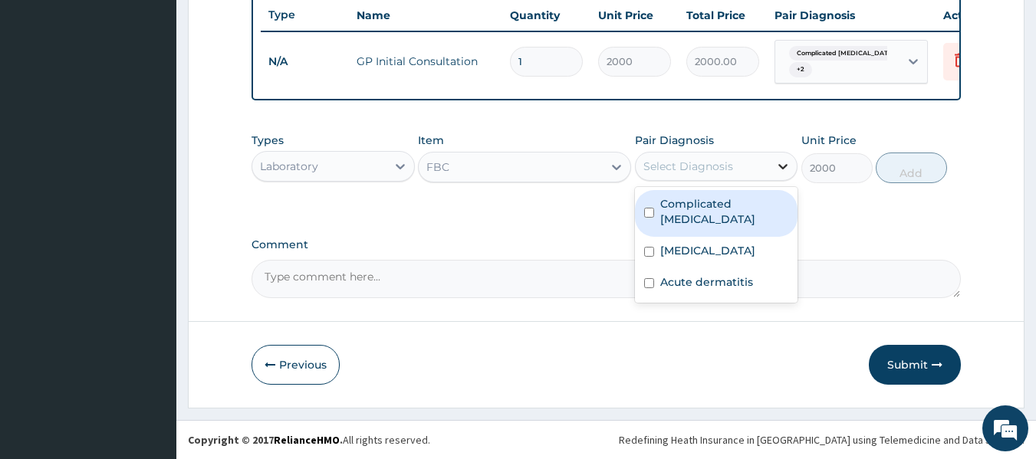
click at [775, 168] on div at bounding box center [783, 167] width 28 height 28
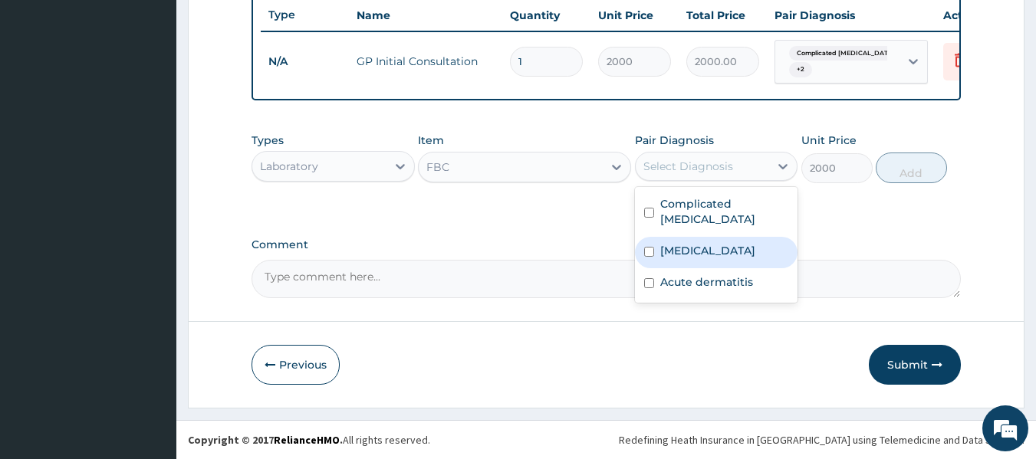
click at [745, 253] on label "Upper respiratory infection" at bounding box center [707, 250] width 95 height 15
checkbox input "true"
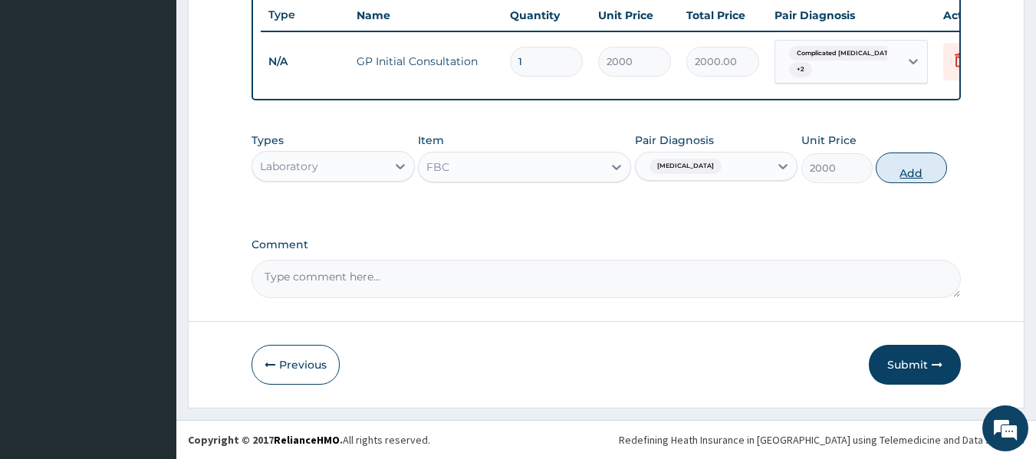
click at [890, 166] on button "Add" at bounding box center [911, 168] width 71 height 31
type input "0"
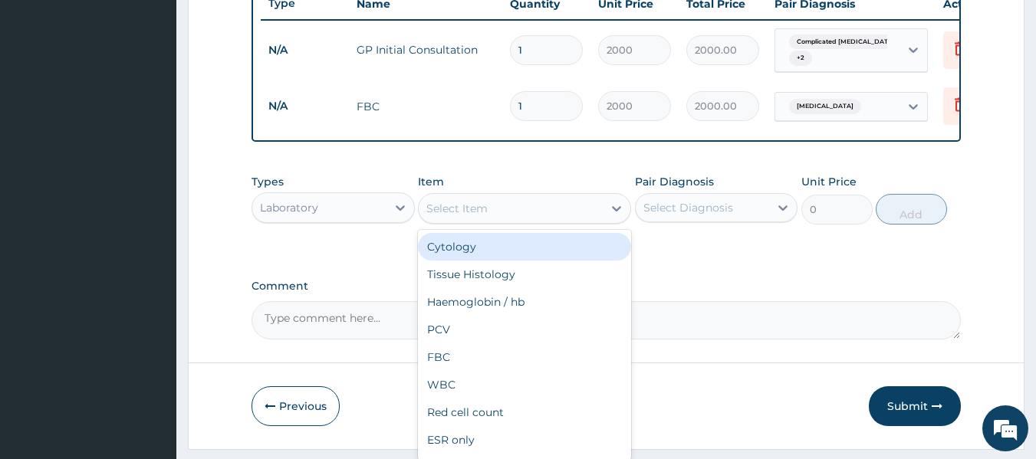
click at [526, 221] on div "Select Item" at bounding box center [511, 208] width 184 height 25
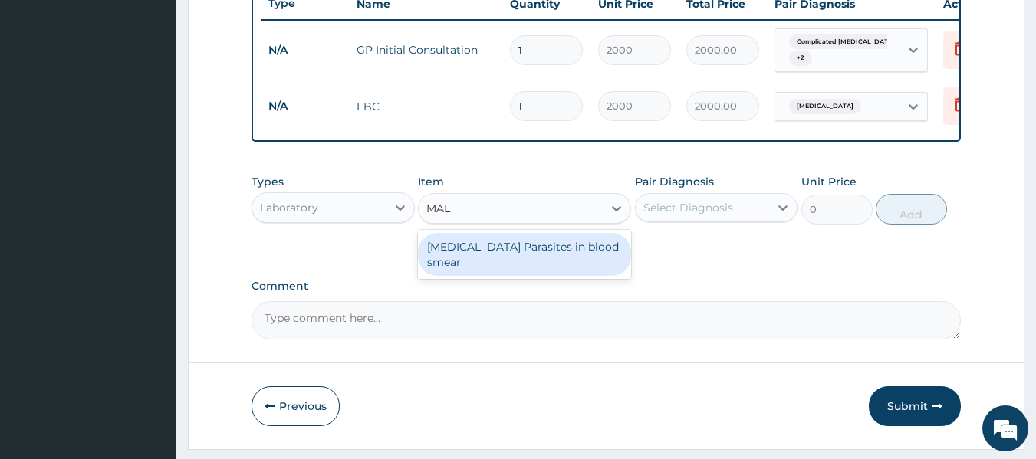
type input "MALA"
click at [458, 264] on div "Malaria Parasites in blood smear" at bounding box center [524, 254] width 213 height 43
type input "1000"
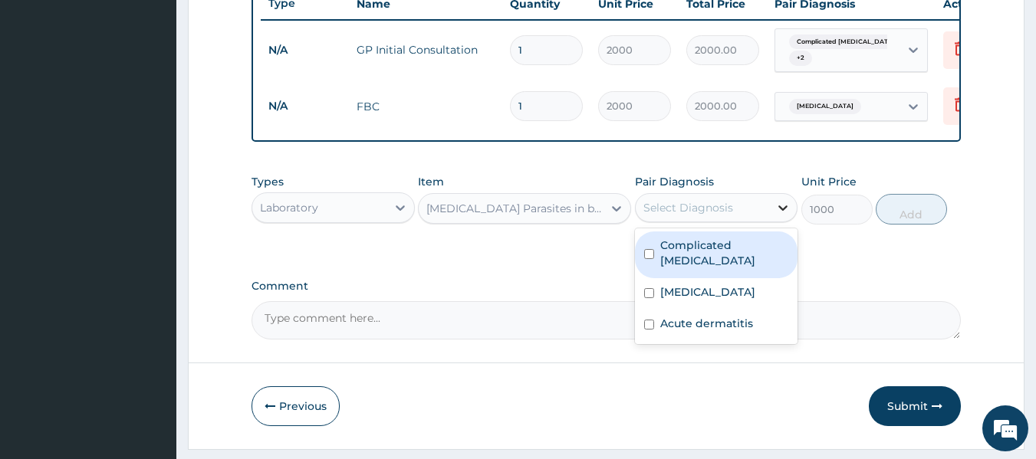
click at [786, 215] on icon at bounding box center [782, 207] width 15 height 15
click at [713, 256] on label "Complicated malaria" at bounding box center [724, 253] width 129 height 31
checkbox input "true"
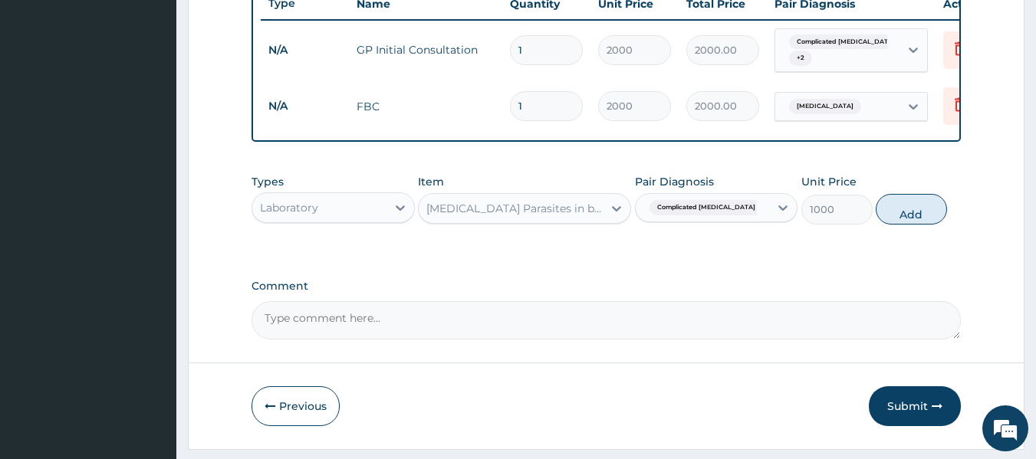
click at [931, 212] on button "Add" at bounding box center [911, 209] width 71 height 31
type input "0"
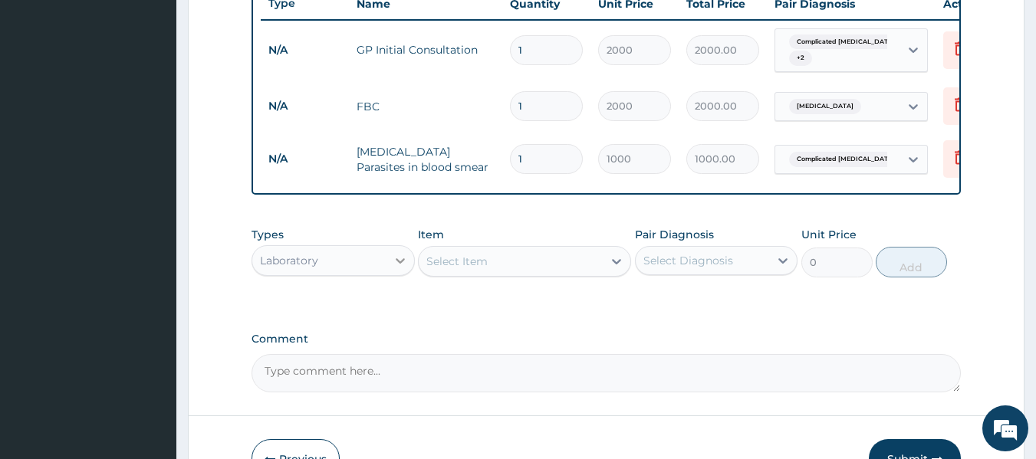
click at [403, 267] on icon at bounding box center [400, 260] width 15 height 15
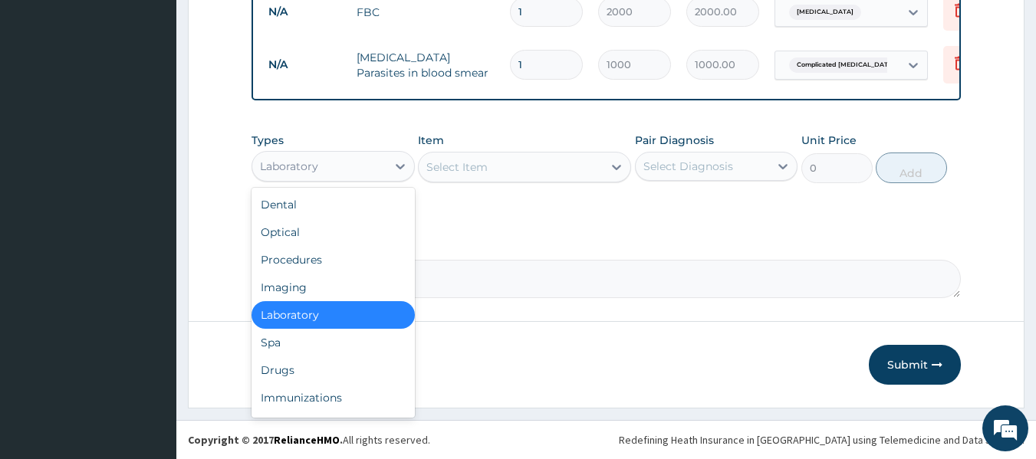
scroll to position [697, 0]
click at [394, 372] on div "Drugs" at bounding box center [333, 371] width 163 height 28
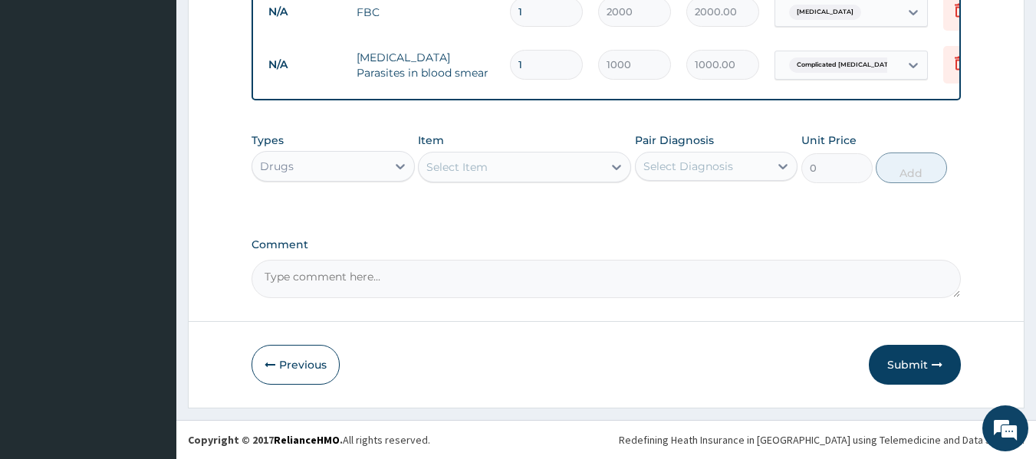
click at [526, 171] on div "Select Item" at bounding box center [511, 167] width 184 height 25
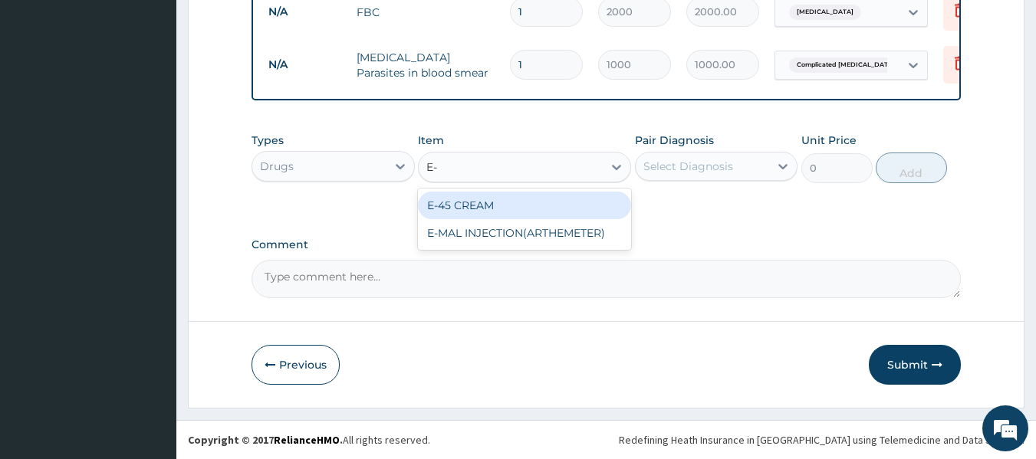
type input "E-M"
click at [562, 206] on div "E-MAL INJECTION(ARTHEMETER)" at bounding box center [524, 206] width 213 height 28
type input "1200"
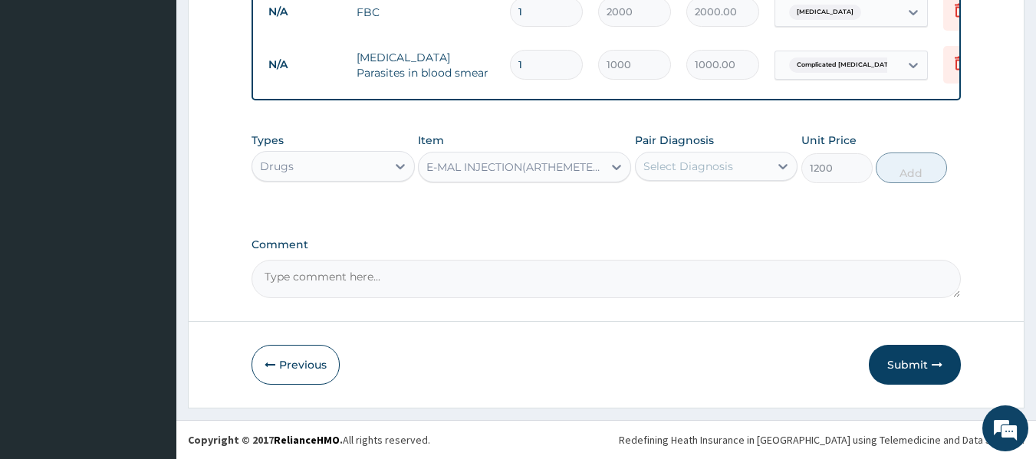
click at [761, 161] on div "Select Diagnosis" at bounding box center [703, 166] width 134 height 25
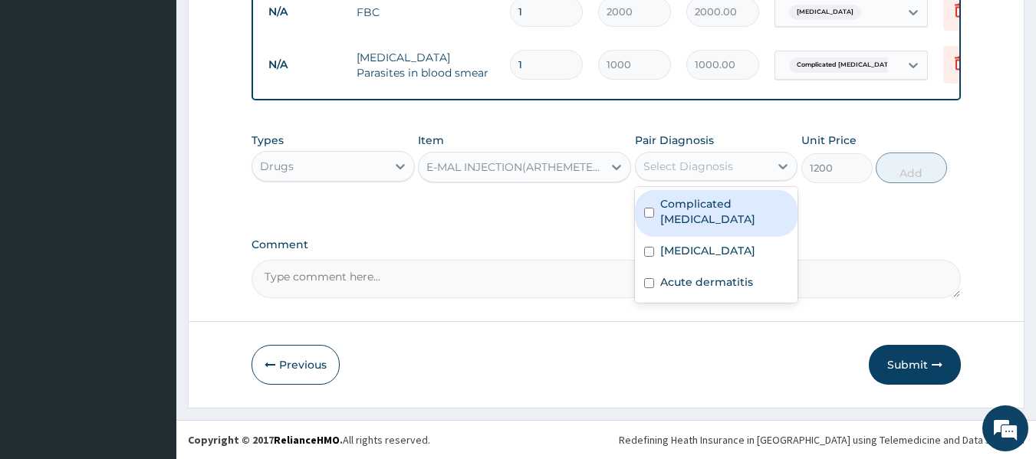
click at [752, 210] on label "Complicated malaria" at bounding box center [724, 211] width 129 height 31
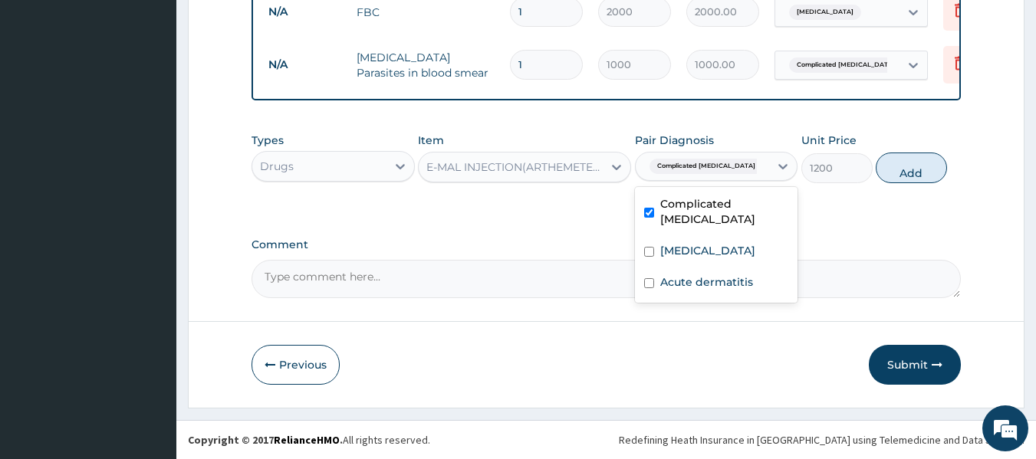
checkbox input "true"
click at [913, 162] on button "Add" at bounding box center [911, 168] width 71 height 31
type input "0"
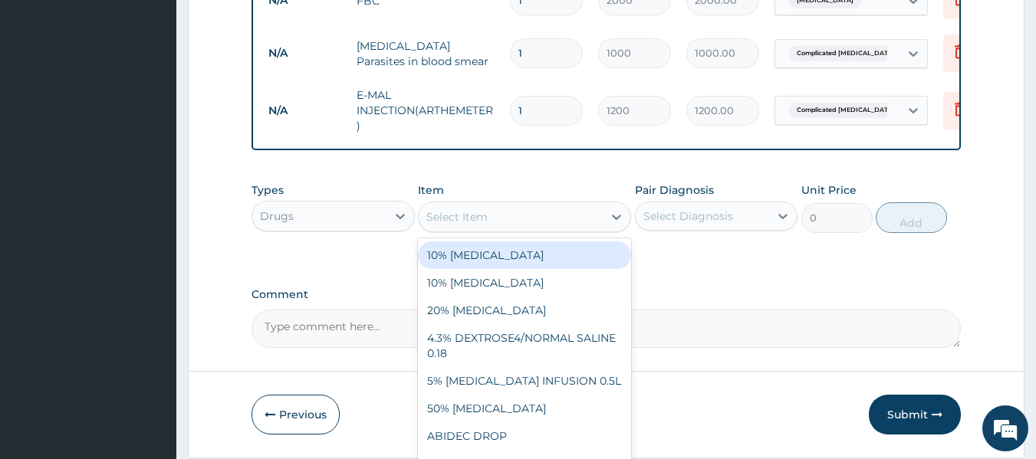
click at [571, 229] on div "Select Item" at bounding box center [511, 217] width 184 height 25
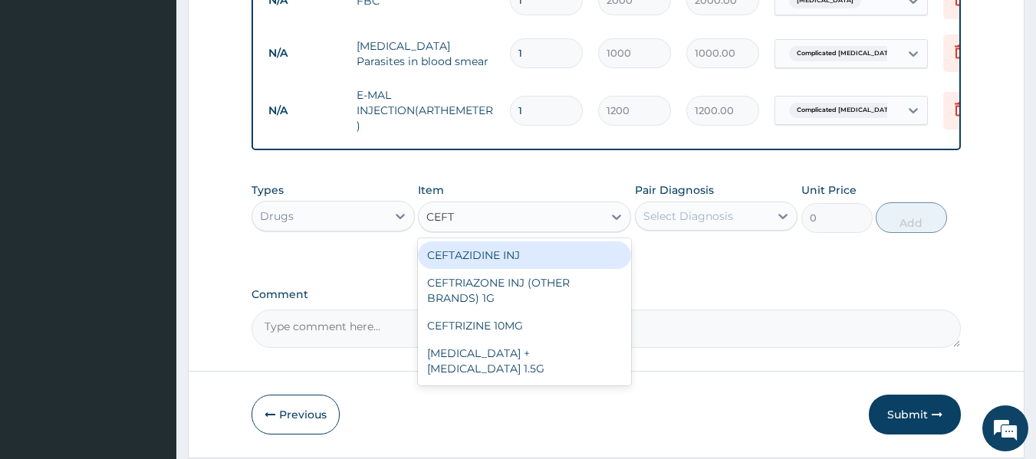
type input "CEFTR"
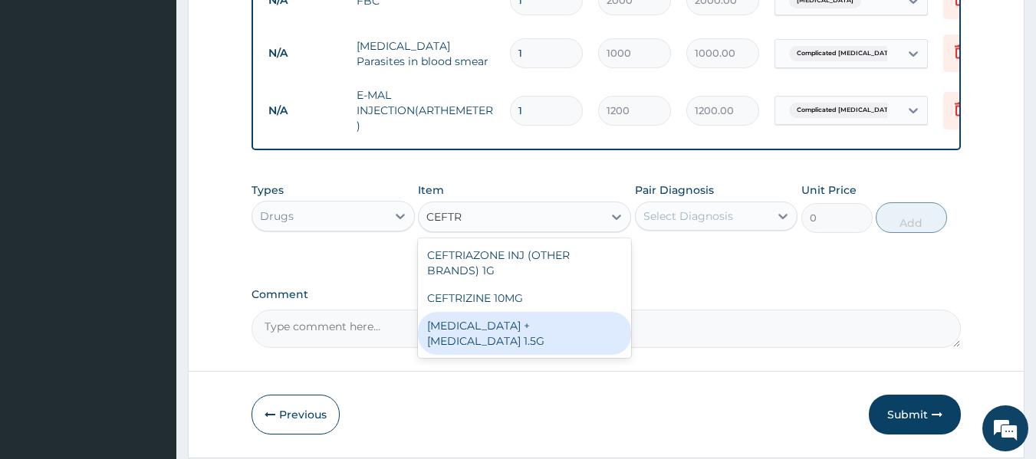
click at [548, 347] on div "Ceftriaxone + Sulbactam 1.5G" at bounding box center [524, 333] width 213 height 43
type input "3500"
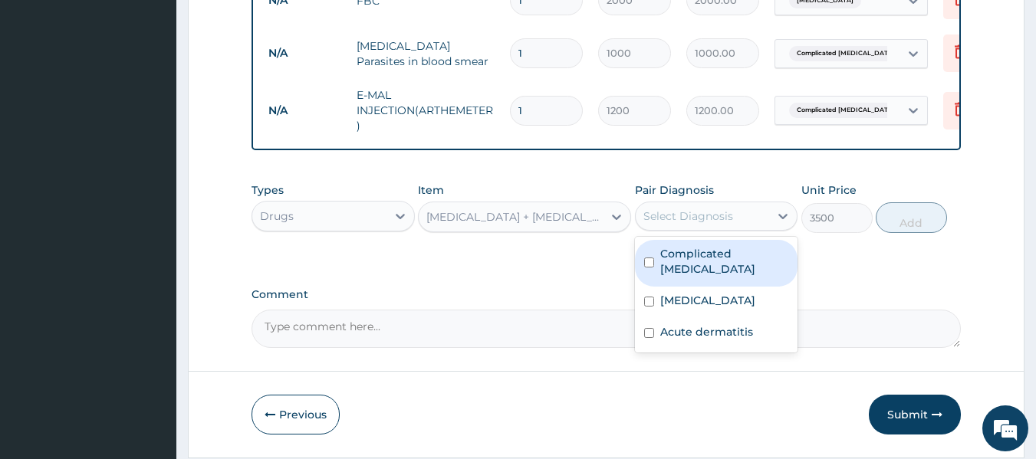
drag, startPoint x: 771, startPoint y: 229, endPoint x: 750, endPoint y: 247, distance: 28.3
click at [767, 229] on div "Select Diagnosis" at bounding box center [716, 216] width 163 height 29
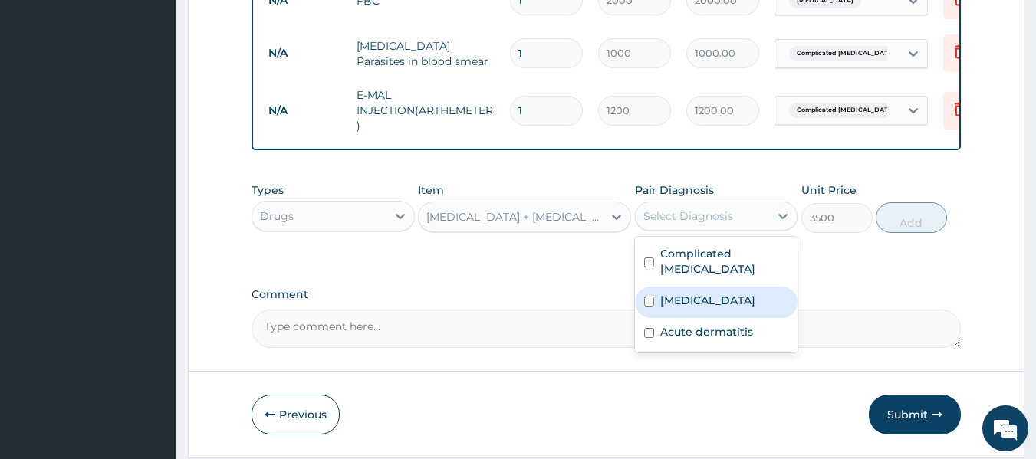
click at [735, 304] on label "Upper respiratory infection" at bounding box center [707, 300] width 95 height 15
checkbox input "true"
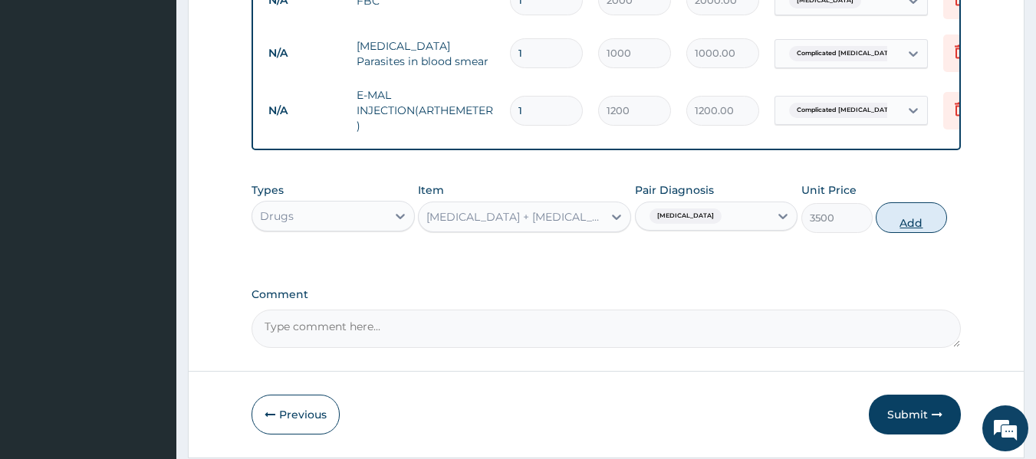
click at [919, 216] on button "Add" at bounding box center [911, 217] width 71 height 31
type input "0"
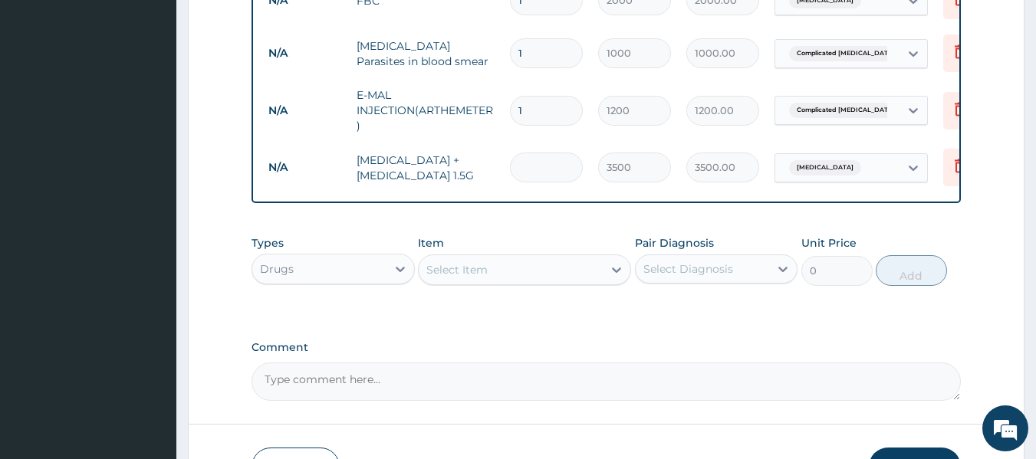
type input "0.00"
type input "3"
type input "10500.00"
type input "3"
click at [554, 111] on input "1" at bounding box center [546, 111] width 73 height 30
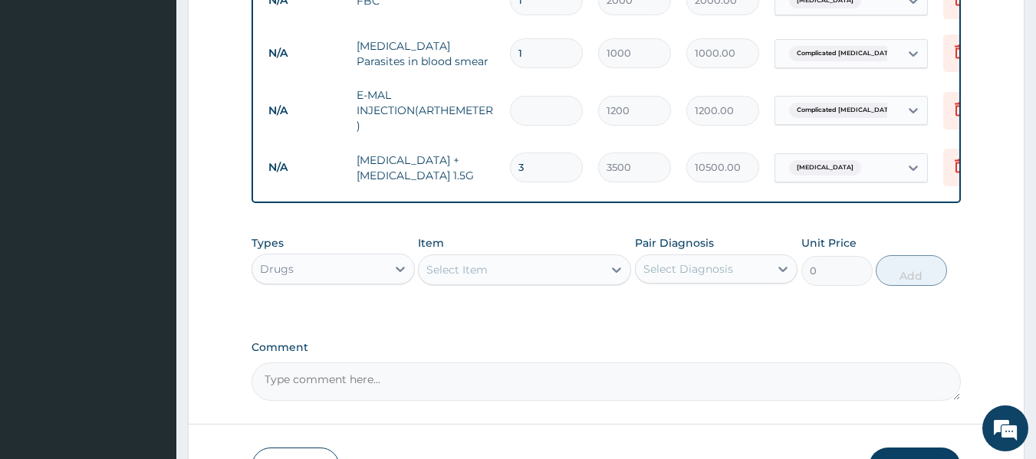
type input "0.00"
type input "3"
type input "3600.00"
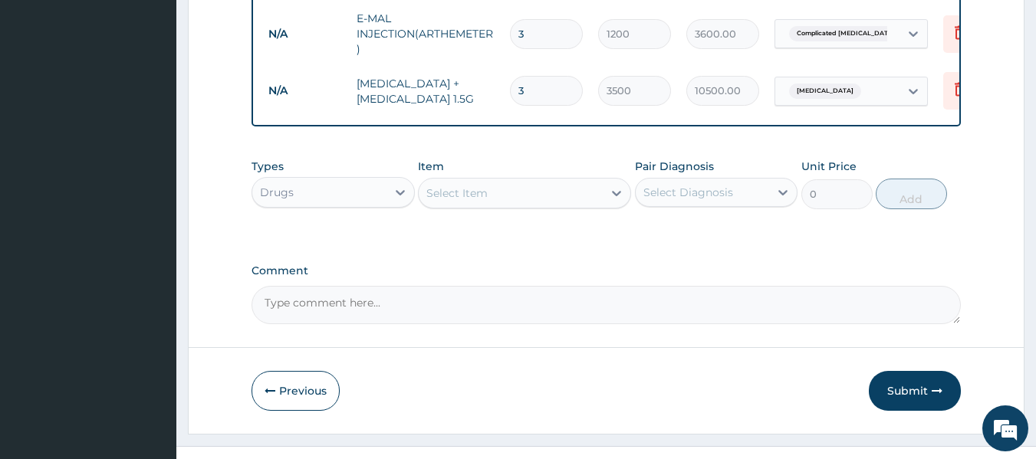
type input "3"
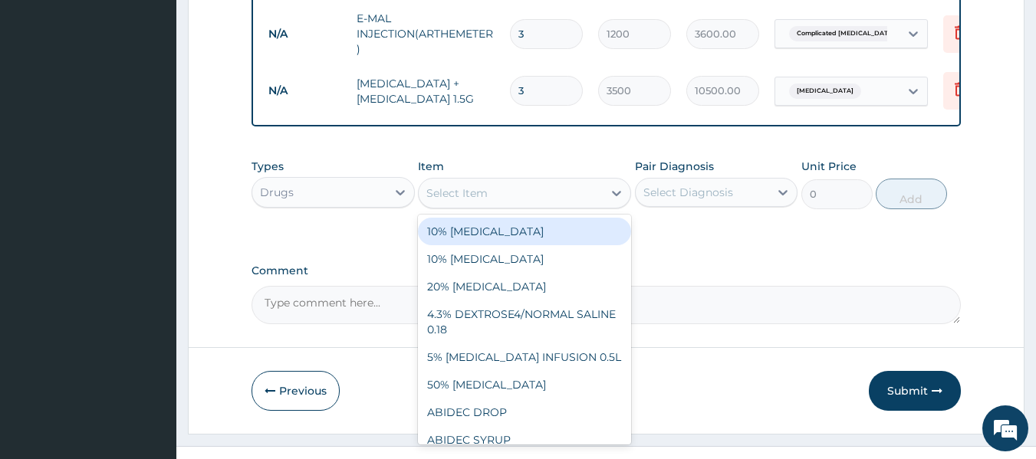
click at [508, 203] on div "Select Item" at bounding box center [511, 193] width 184 height 25
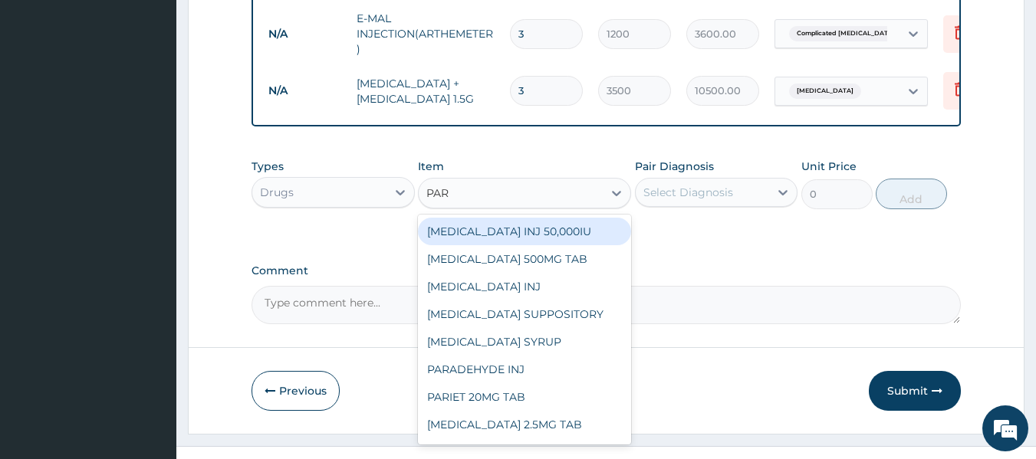
type input "PARA"
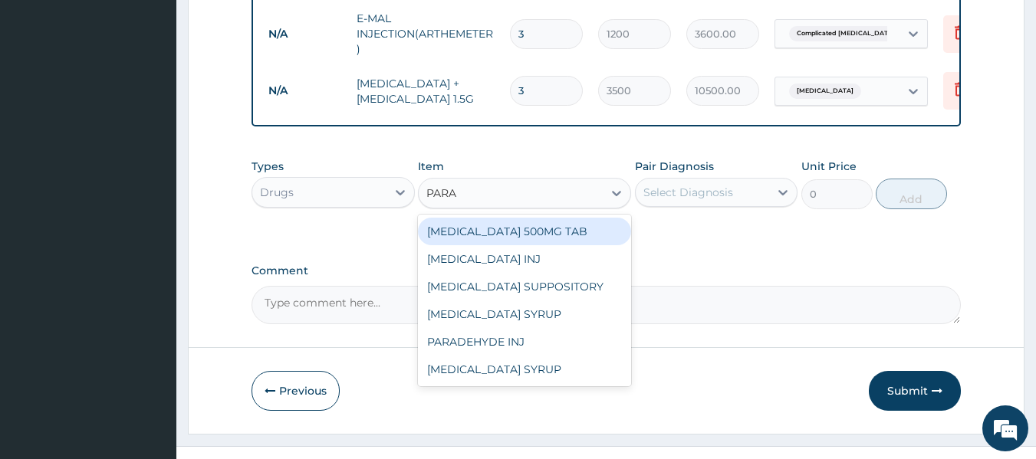
click at [556, 243] on div "PARACETAMOL 500MG TAB" at bounding box center [524, 232] width 213 height 28
type input "15"
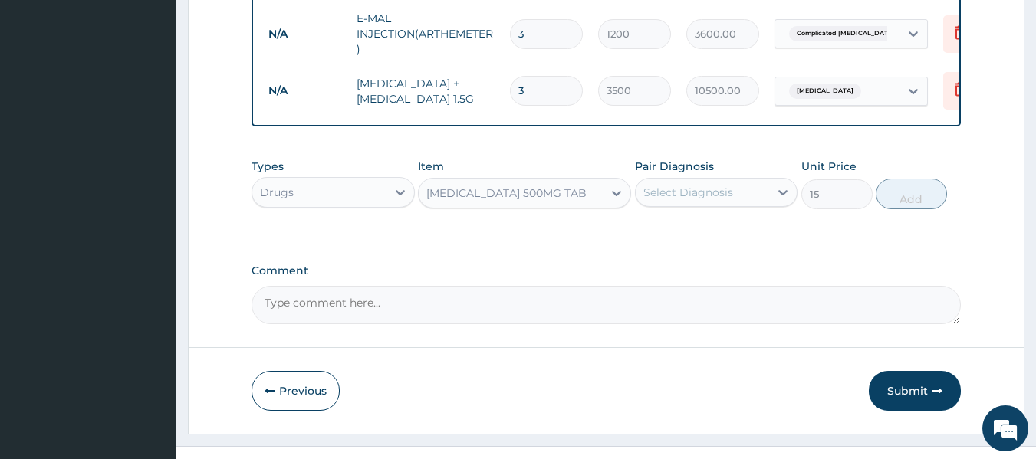
click at [556, 240] on div "Types Drugs Item PARACETAMOL 500MG TAB Pair Diagnosis Select Diagnosis Unit Pri…" at bounding box center [607, 195] width 710 height 89
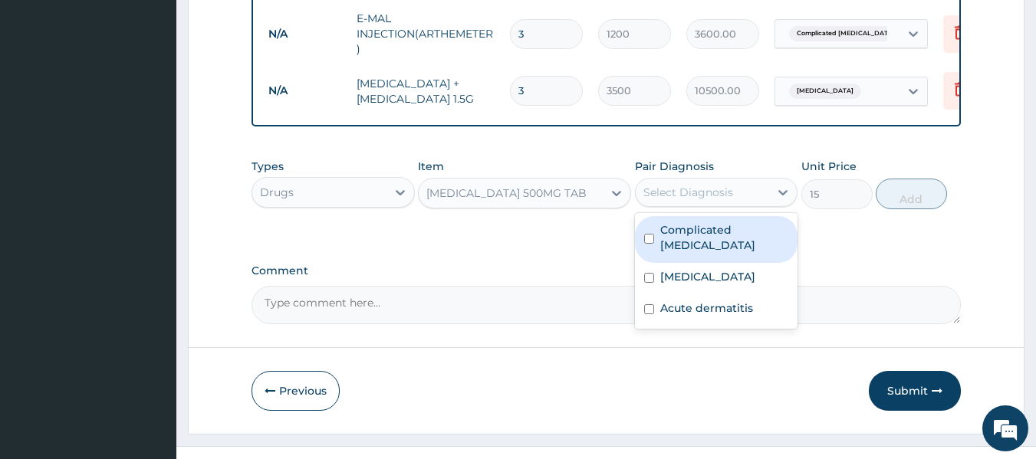
drag, startPoint x: 771, startPoint y: 202, endPoint x: 749, endPoint y: 207, distance: 22.7
click at [765, 202] on div "Select Diagnosis" at bounding box center [716, 192] width 163 height 29
click at [722, 248] on label "Complicated malaria" at bounding box center [724, 237] width 129 height 31
click at [717, 246] on label "Complicated malaria" at bounding box center [724, 237] width 129 height 31
checkbox input "false"
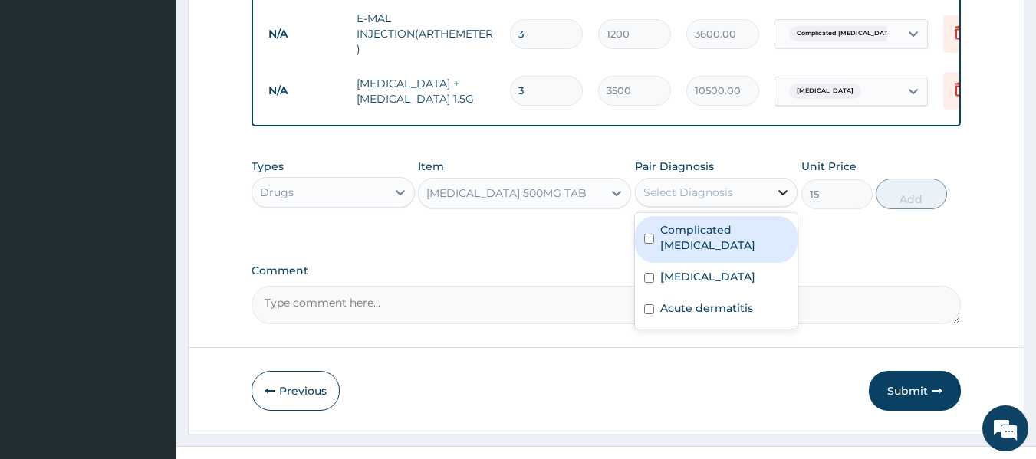
click at [773, 206] on div at bounding box center [783, 193] width 28 height 28
click at [749, 236] on div "Complicated malaria" at bounding box center [716, 239] width 163 height 47
checkbox input "true"
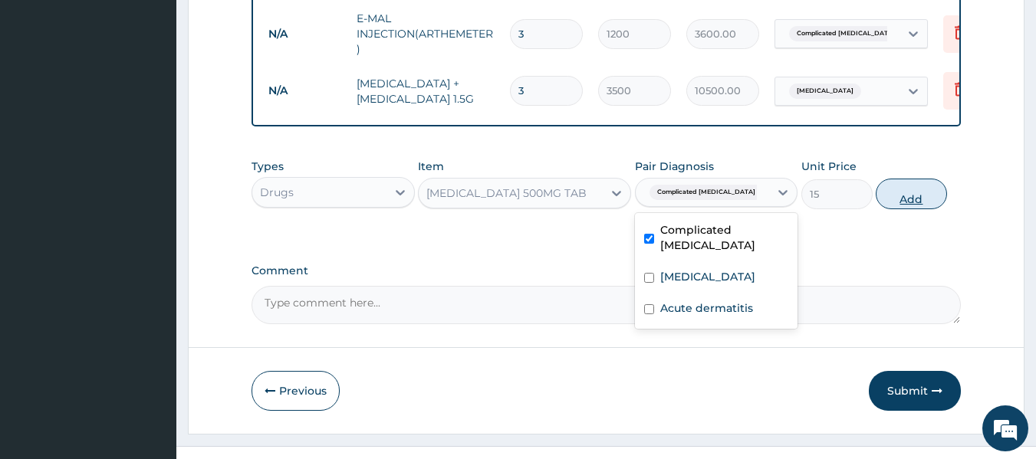
click at [936, 209] on button "Add" at bounding box center [911, 194] width 71 height 31
type input "0"
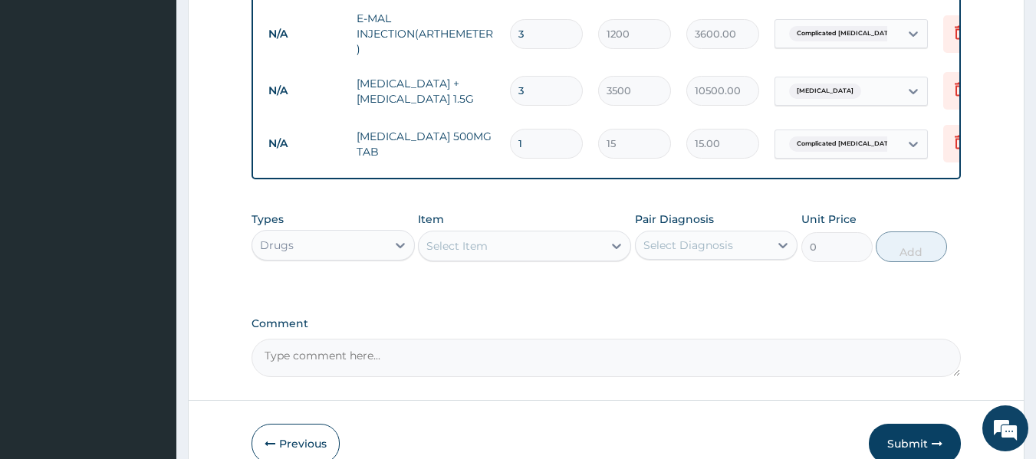
type input "18"
type input "270.00"
type input "18"
click at [518, 258] on div "Select Item" at bounding box center [511, 246] width 184 height 25
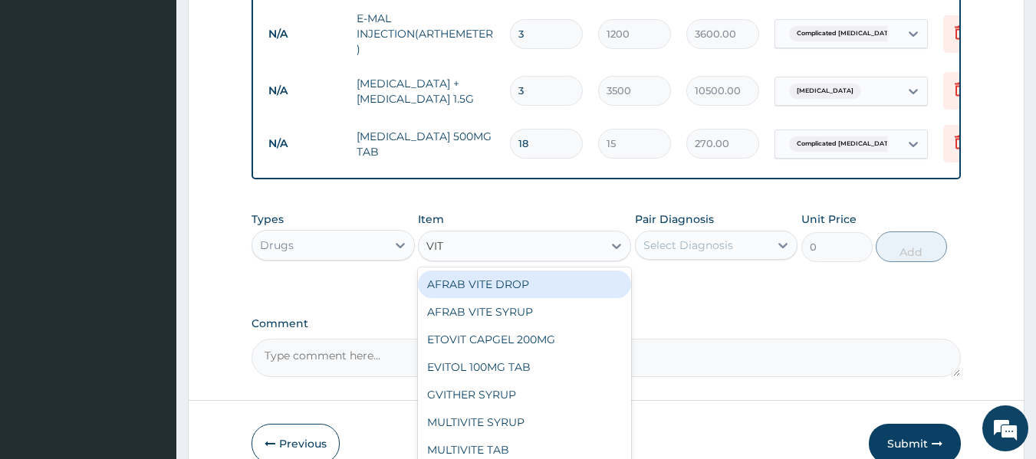
type input "VITA"
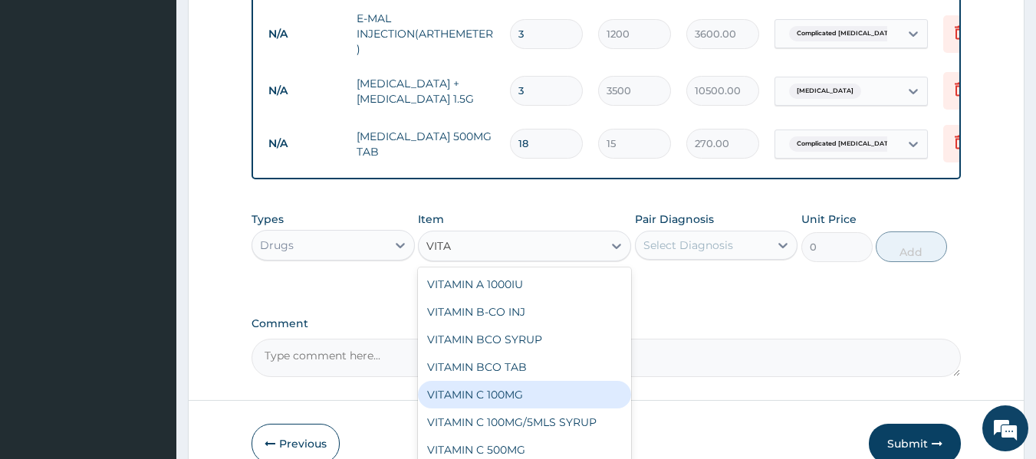
click at [473, 409] on div "VITAMIN C 100MG" at bounding box center [524, 395] width 213 height 28
type input "10"
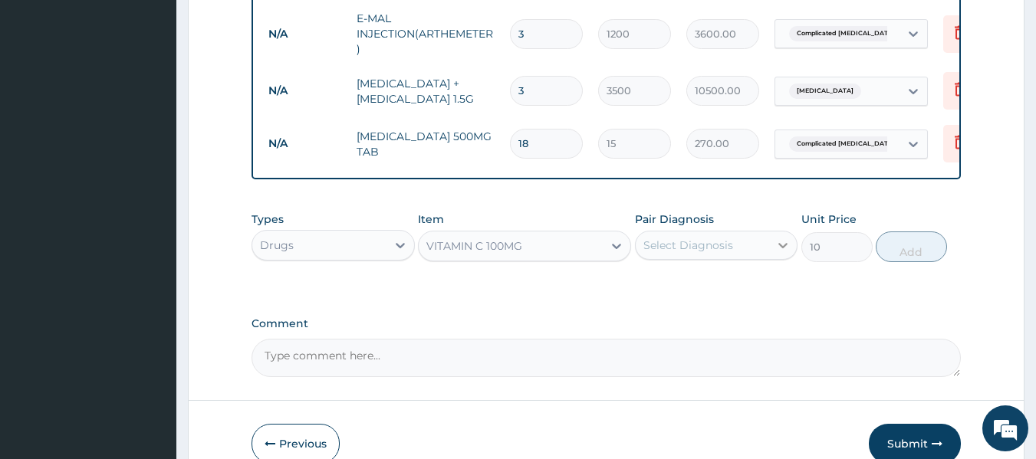
click at [781, 253] on icon at bounding box center [782, 245] width 15 height 15
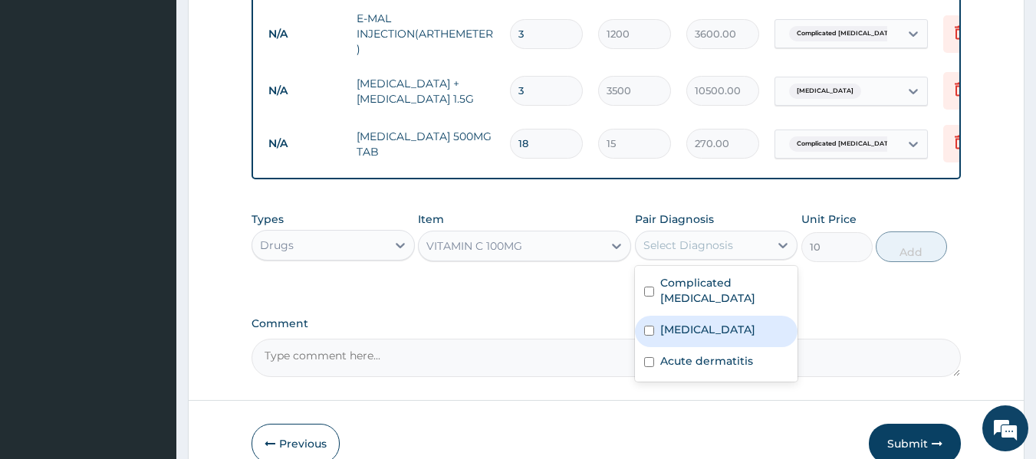
click at [748, 337] on label "Upper respiratory infection" at bounding box center [707, 329] width 95 height 15
click at [709, 337] on label "Upper respiratory infection" at bounding box center [707, 329] width 95 height 15
checkbox input "true"
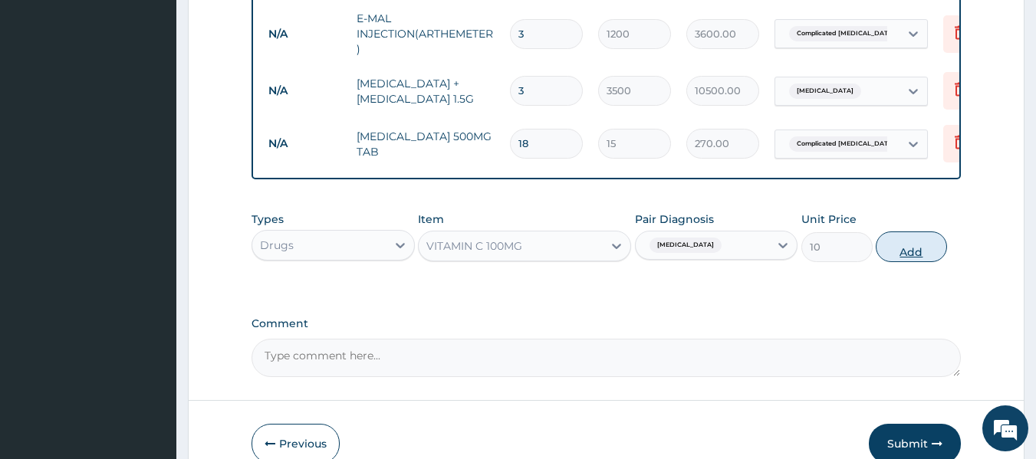
click at [909, 252] on button "Add" at bounding box center [911, 247] width 71 height 31
type input "0"
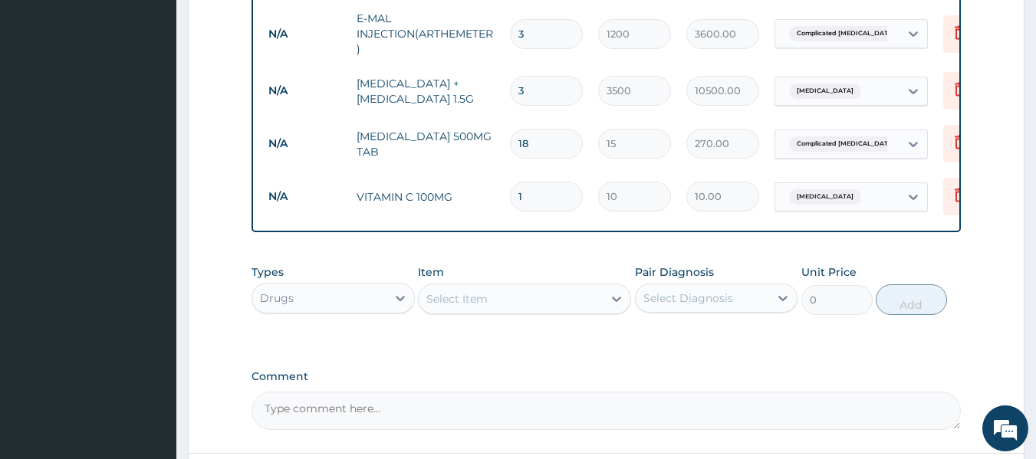
type input "0.00"
type input "2"
type input "20.00"
type input "21"
type input "210.00"
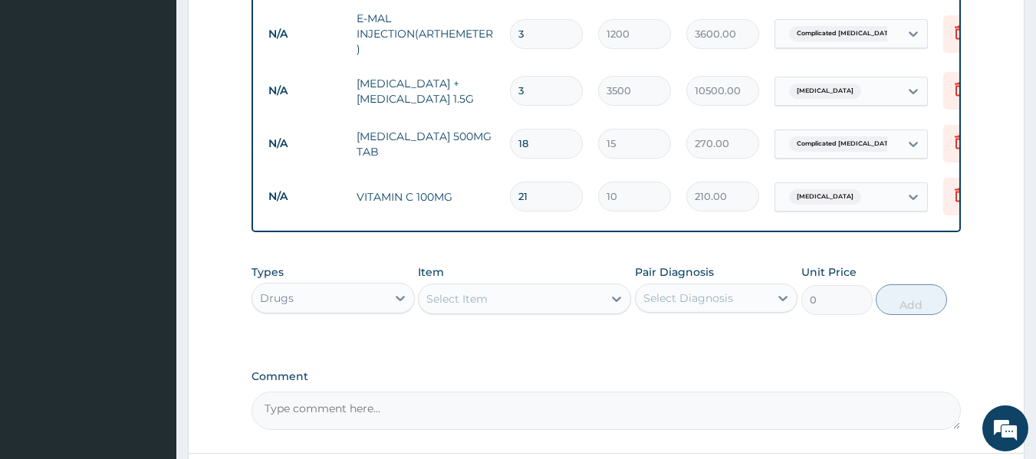
type input "21"
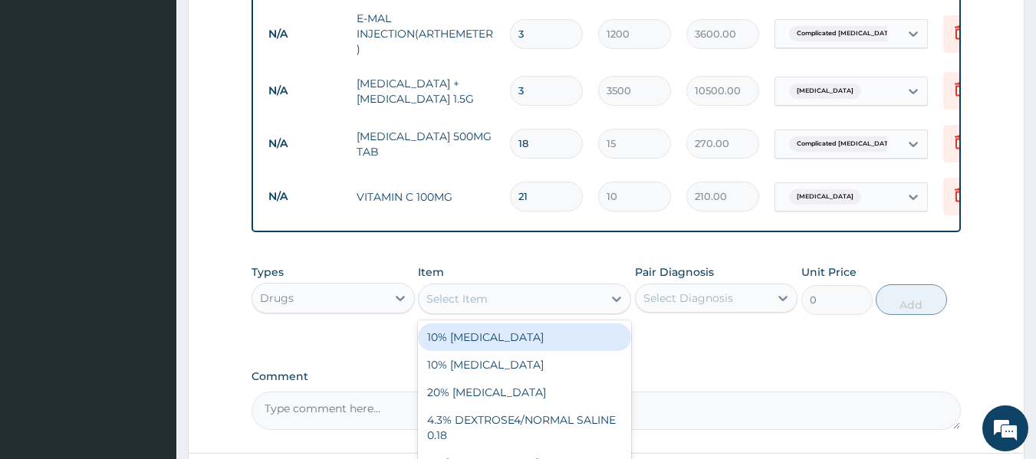
click at [548, 311] on div "Select Item" at bounding box center [511, 299] width 184 height 25
type input "PIRIT"
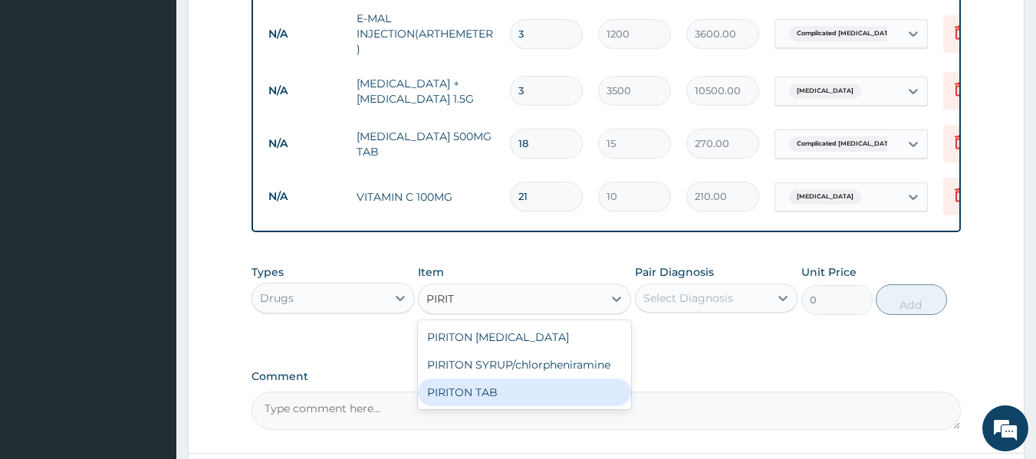
click at [491, 406] on div "PIRITON TAB" at bounding box center [524, 393] width 213 height 28
type input "20"
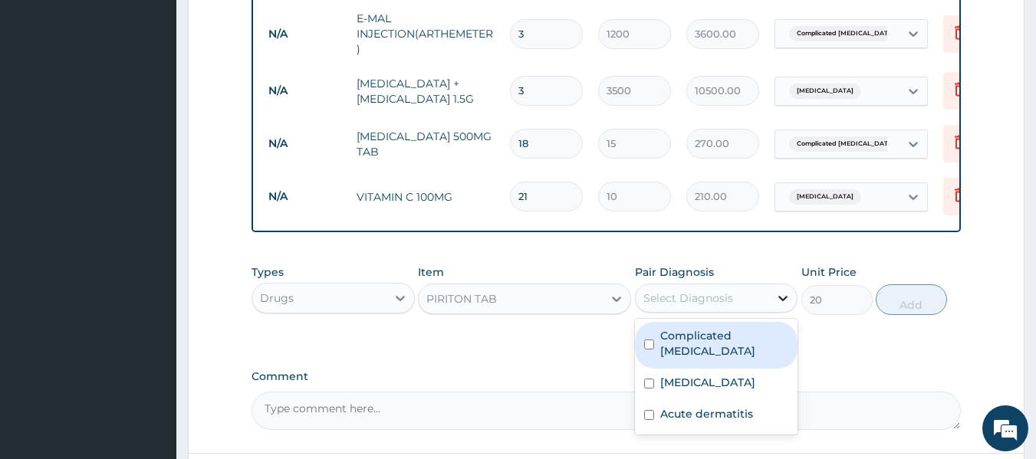
click at [775, 307] on div at bounding box center [783, 298] width 28 height 28
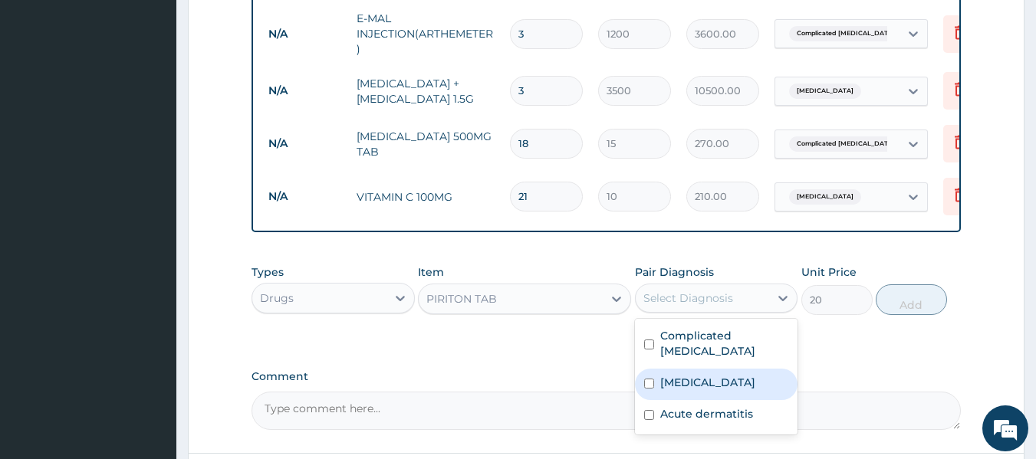
click at [755, 389] on label "Upper respiratory infection" at bounding box center [707, 382] width 95 height 15
checkbox input "true"
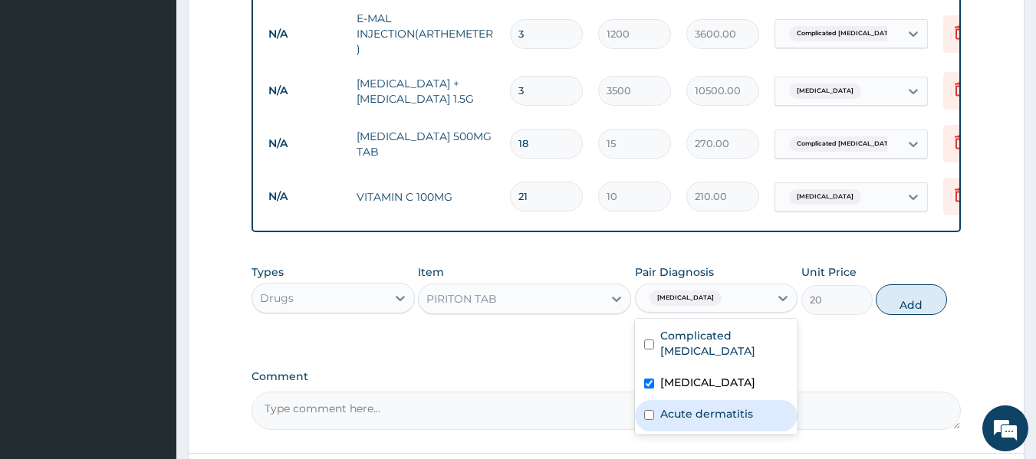
click at [754, 432] on div "Acute dermatitis" at bounding box center [716, 415] width 163 height 31
checkbox input "true"
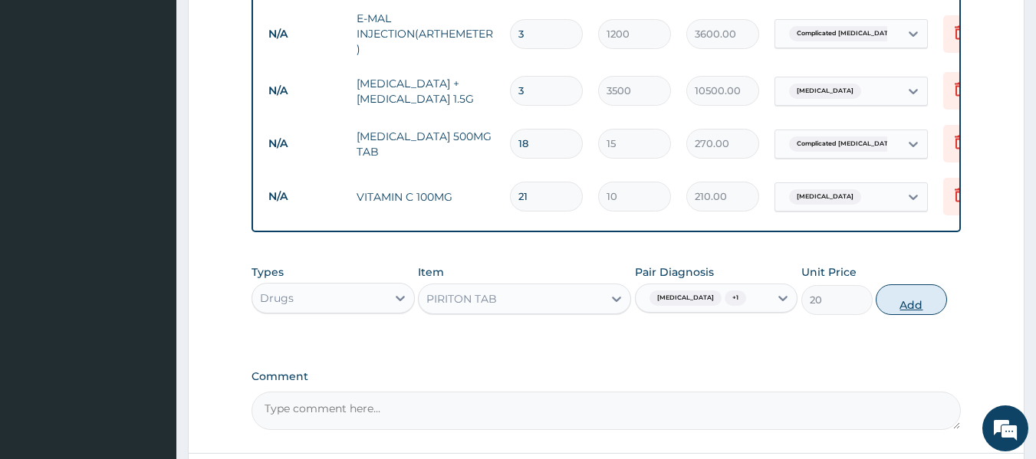
click at [913, 315] on button "Add" at bounding box center [911, 299] width 71 height 31
type input "0"
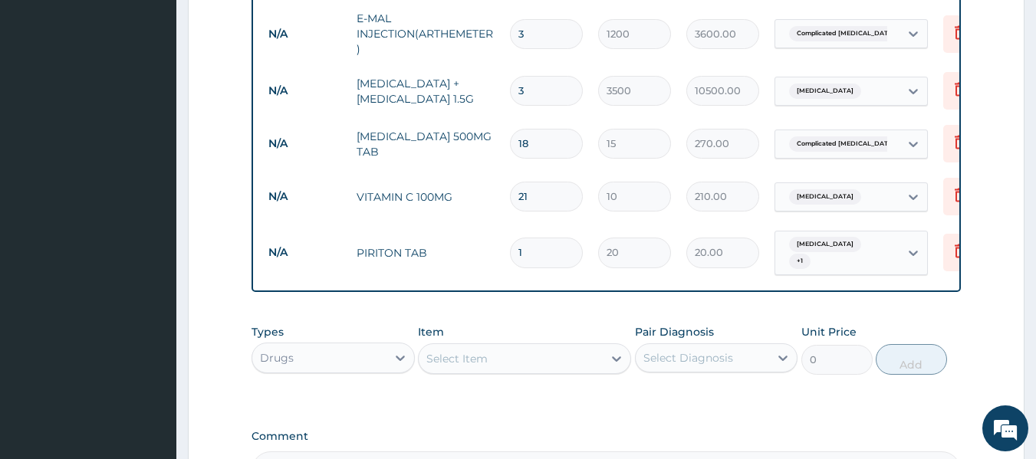
type input "15"
type input "300.00"
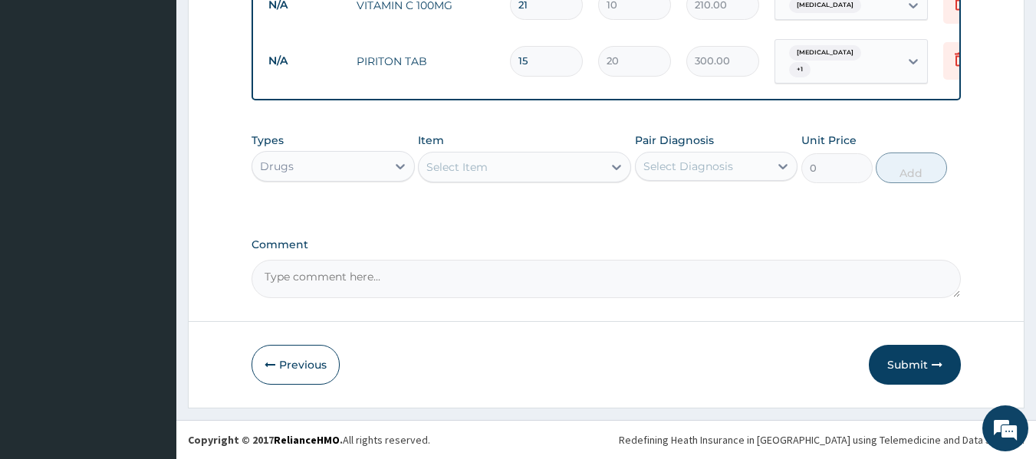
scroll to position [977, 0]
type input "15"
click at [904, 357] on button "Submit" at bounding box center [915, 365] width 92 height 40
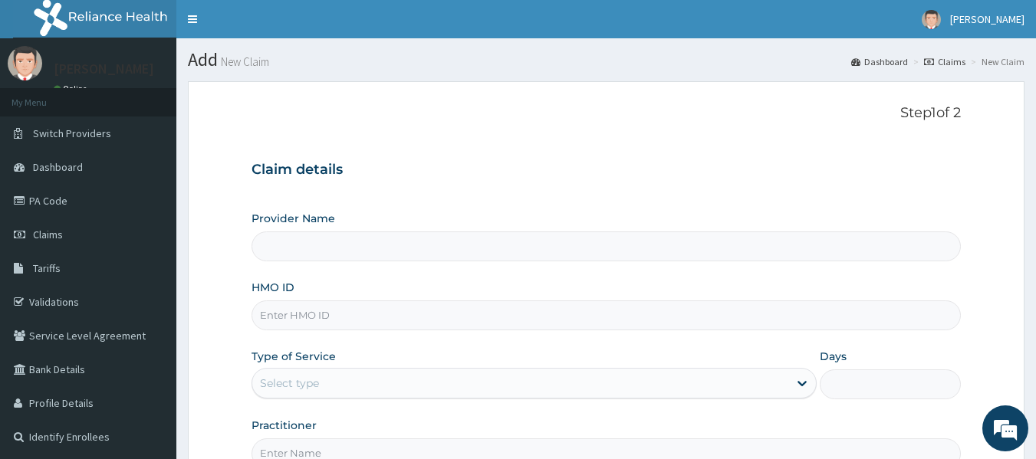
click at [408, 328] on input "HMO ID" at bounding box center [607, 316] width 710 height 30
type input "A"
type input "[GEOGRAPHIC_DATA]"
type input "AOM/10005/B"
click at [383, 381] on div "Select type" at bounding box center [520, 383] width 536 height 25
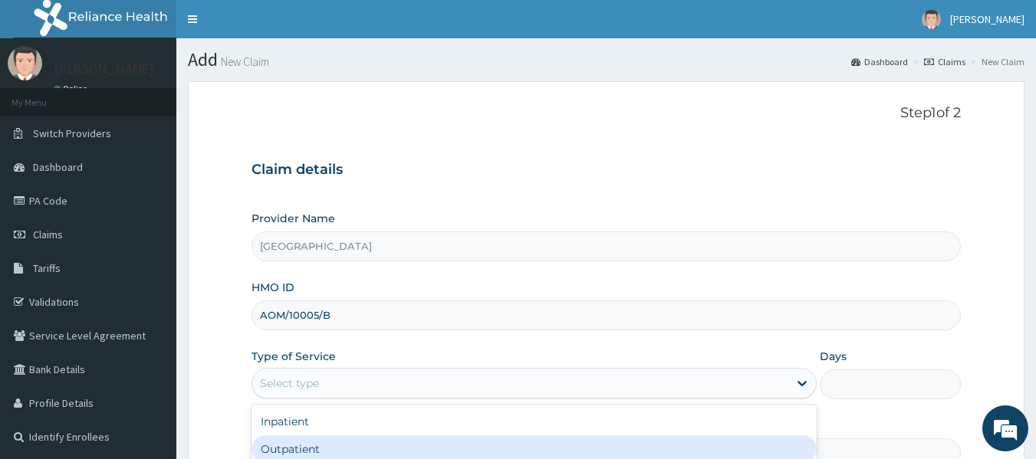
click at [332, 449] on div "Outpatient" at bounding box center [534, 450] width 565 height 28
type input "1"
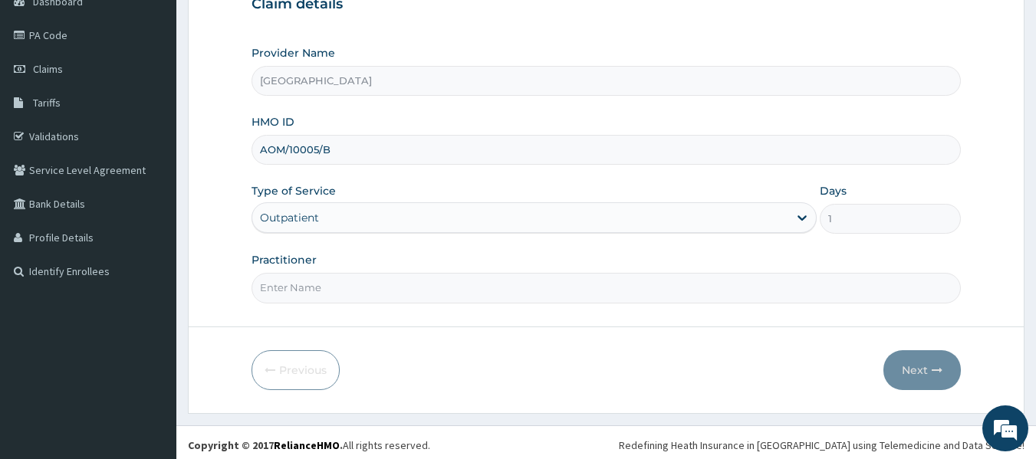
scroll to position [171, 0]
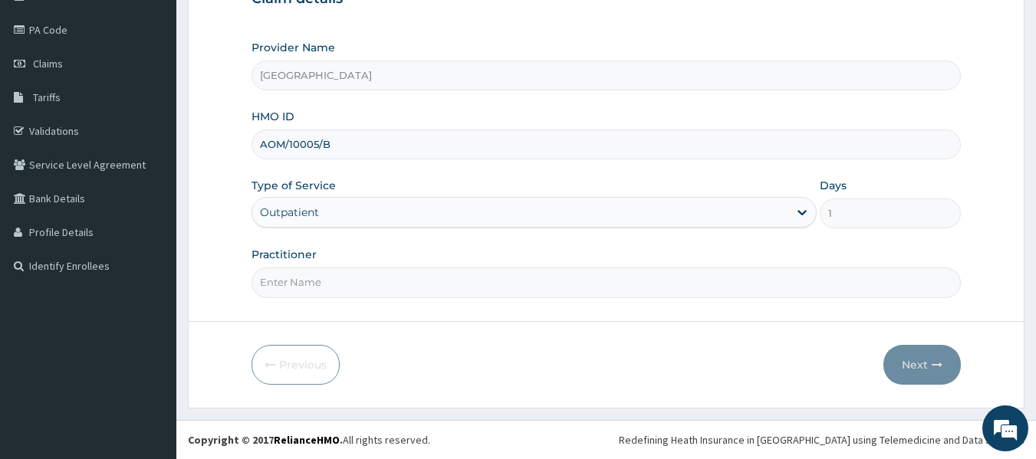
click at [508, 291] on input "Practitioner" at bounding box center [607, 283] width 710 height 30
type input "DR. WIFA"
click at [915, 363] on button "Next" at bounding box center [921, 365] width 77 height 40
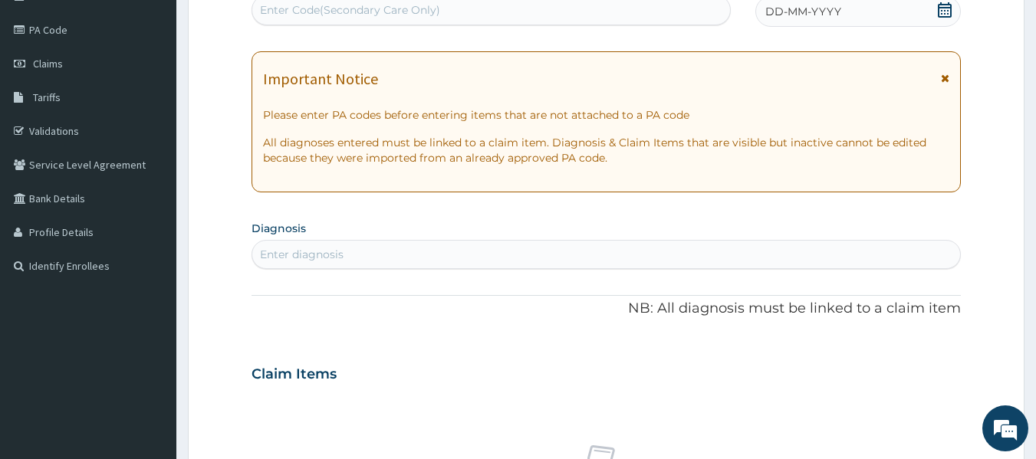
click at [871, 12] on div "DD-MM-YYYY" at bounding box center [858, 11] width 206 height 31
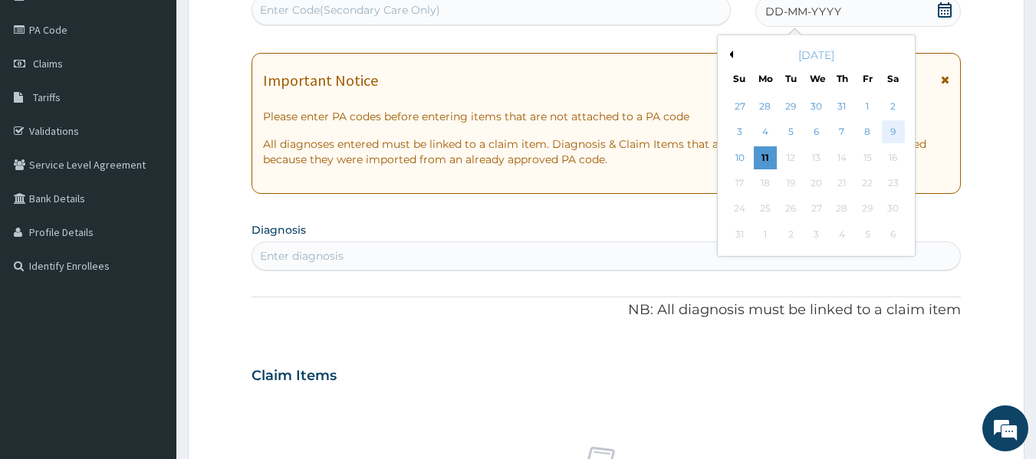
click at [894, 128] on div "9" at bounding box center [893, 132] width 23 height 23
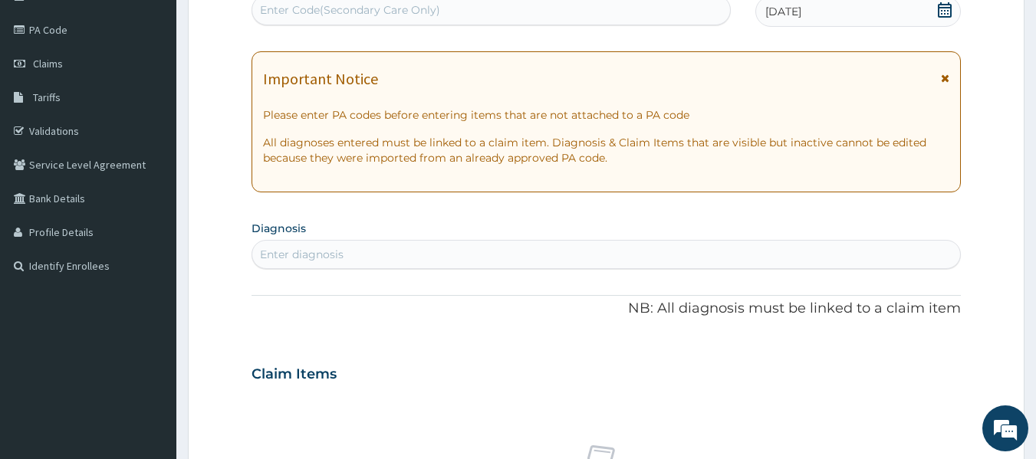
click at [424, 250] on div "Enter diagnosis" at bounding box center [606, 254] width 709 height 25
